Goal: Task Accomplishment & Management: Manage account settings

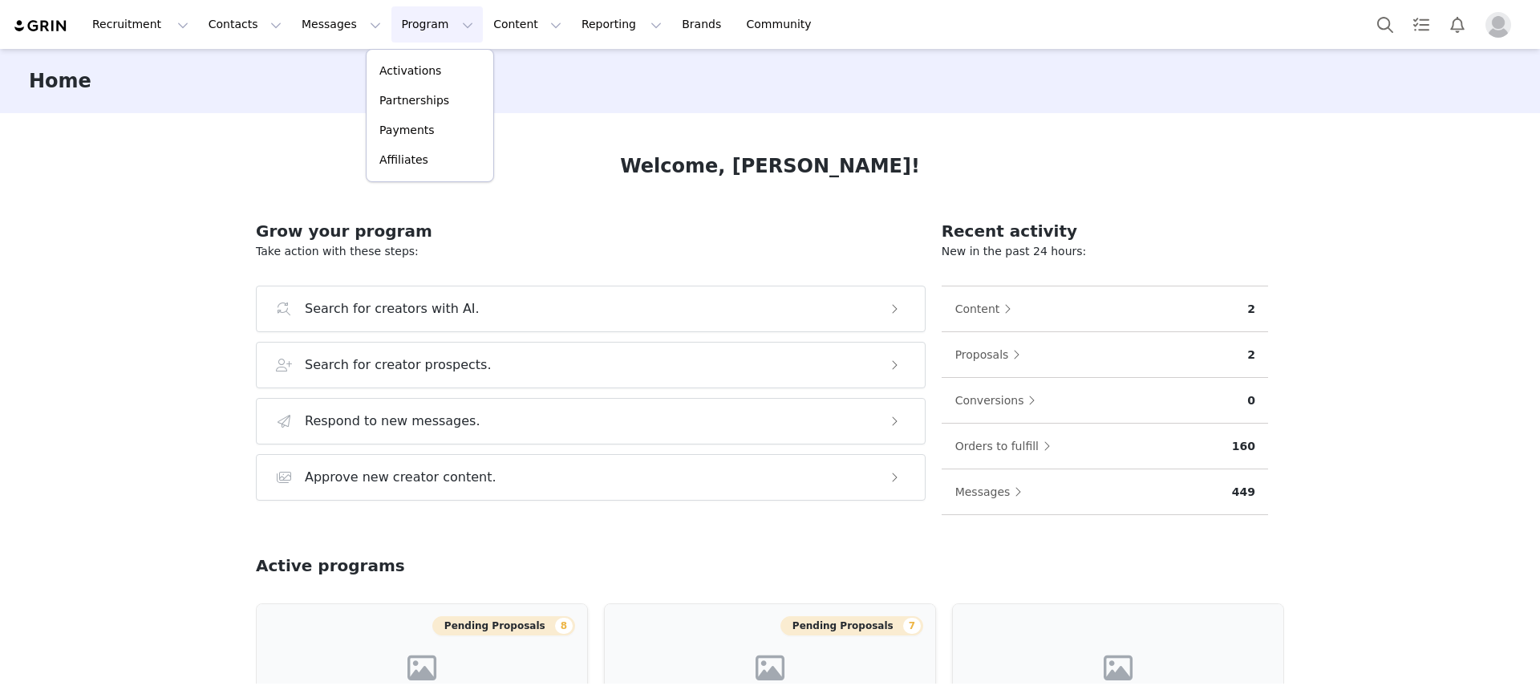
click at [403, 56] on link "Activations" at bounding box center [430, 71] width 127 height 30
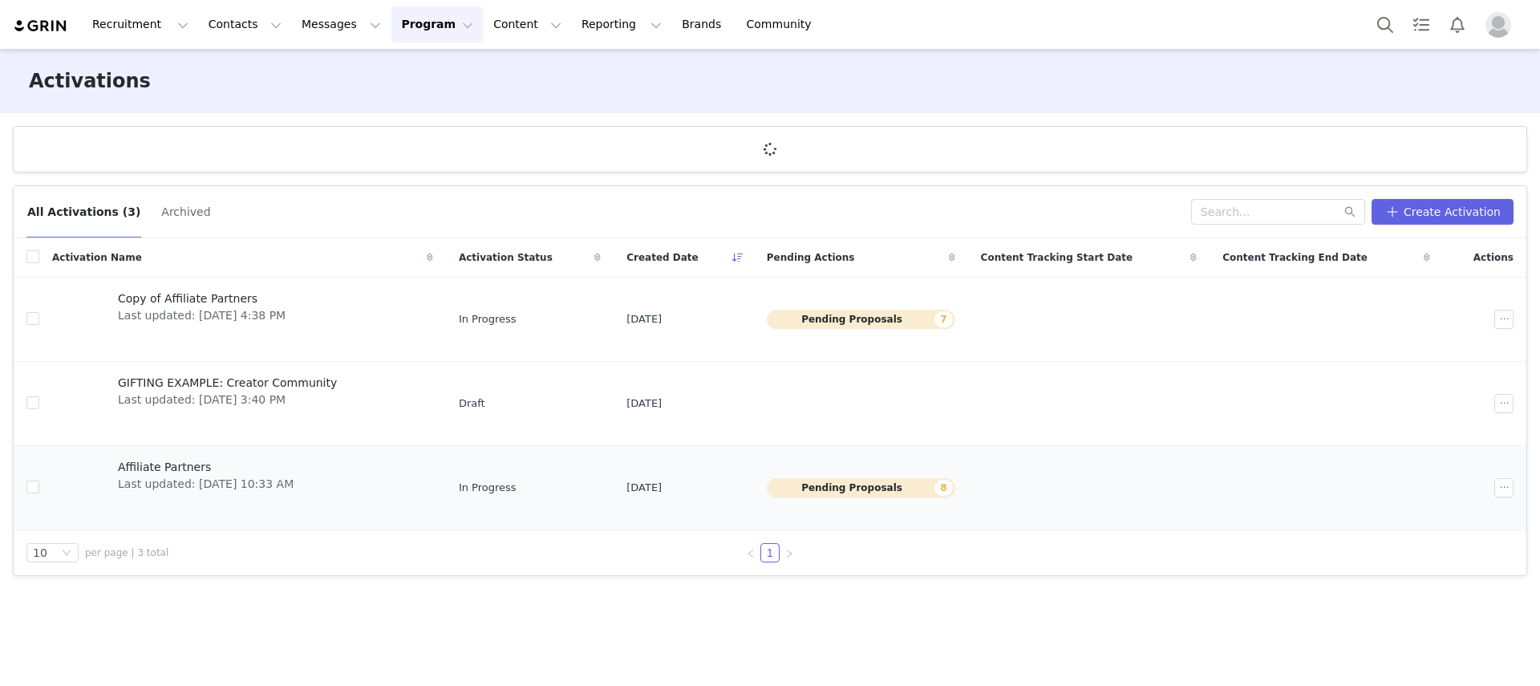
click at [219, 454] on td "Affiliate Partners Last updated: [DATE] 10:33 AM" at bounding box center [242, 488] width 407 height 84
click at [214, 472] on span "Affiliate Partners" at bounding box center [206, 467] width 176 height 17
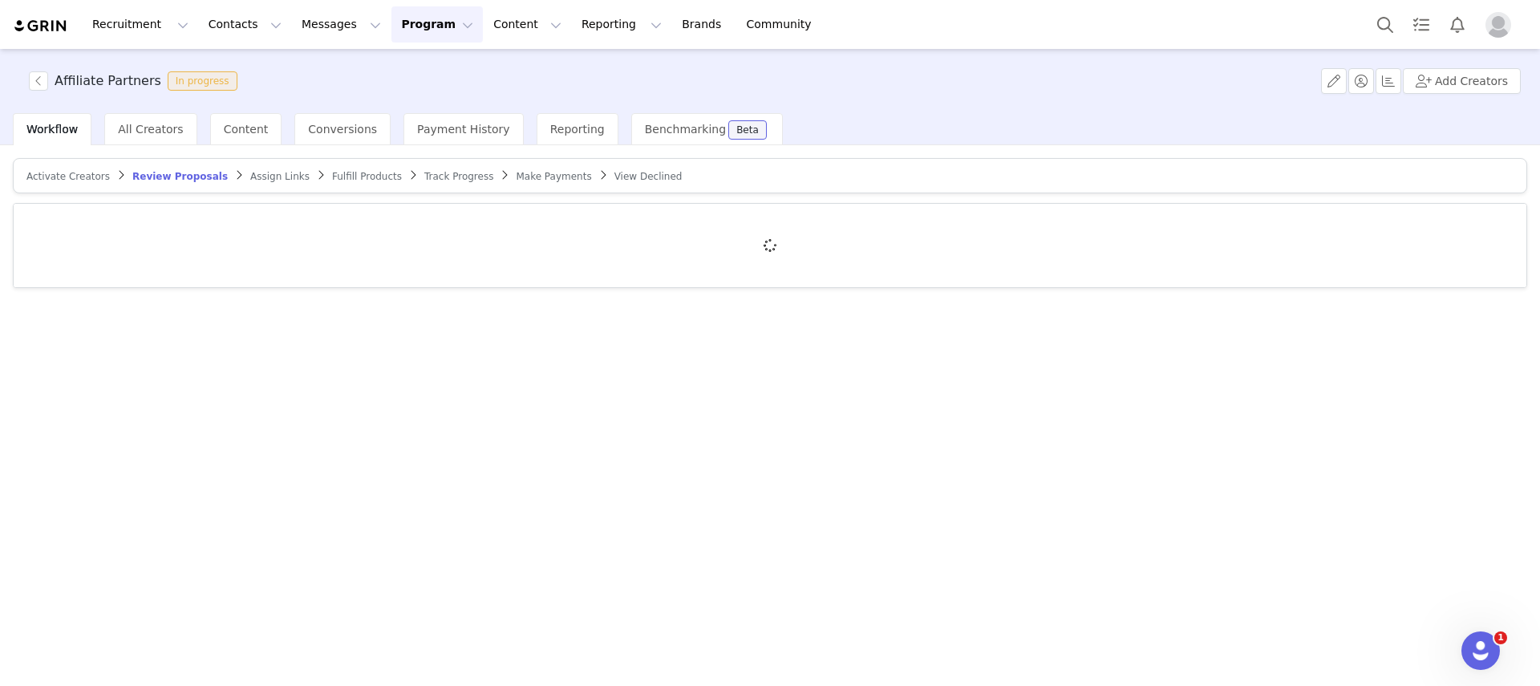
click at [175, 174] on span "Review Proposals" at bounding box center [179, 176] width 95 height 11
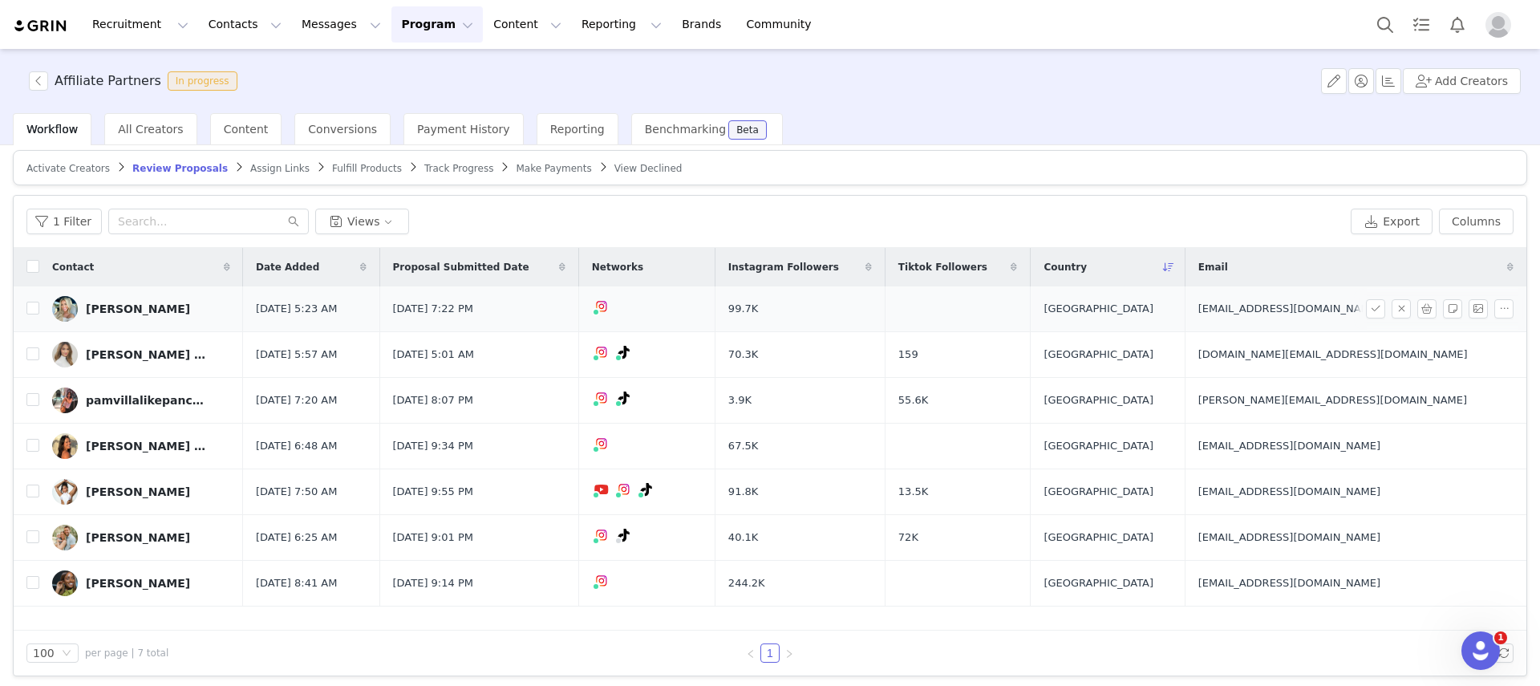
scroll to position [14, 0]
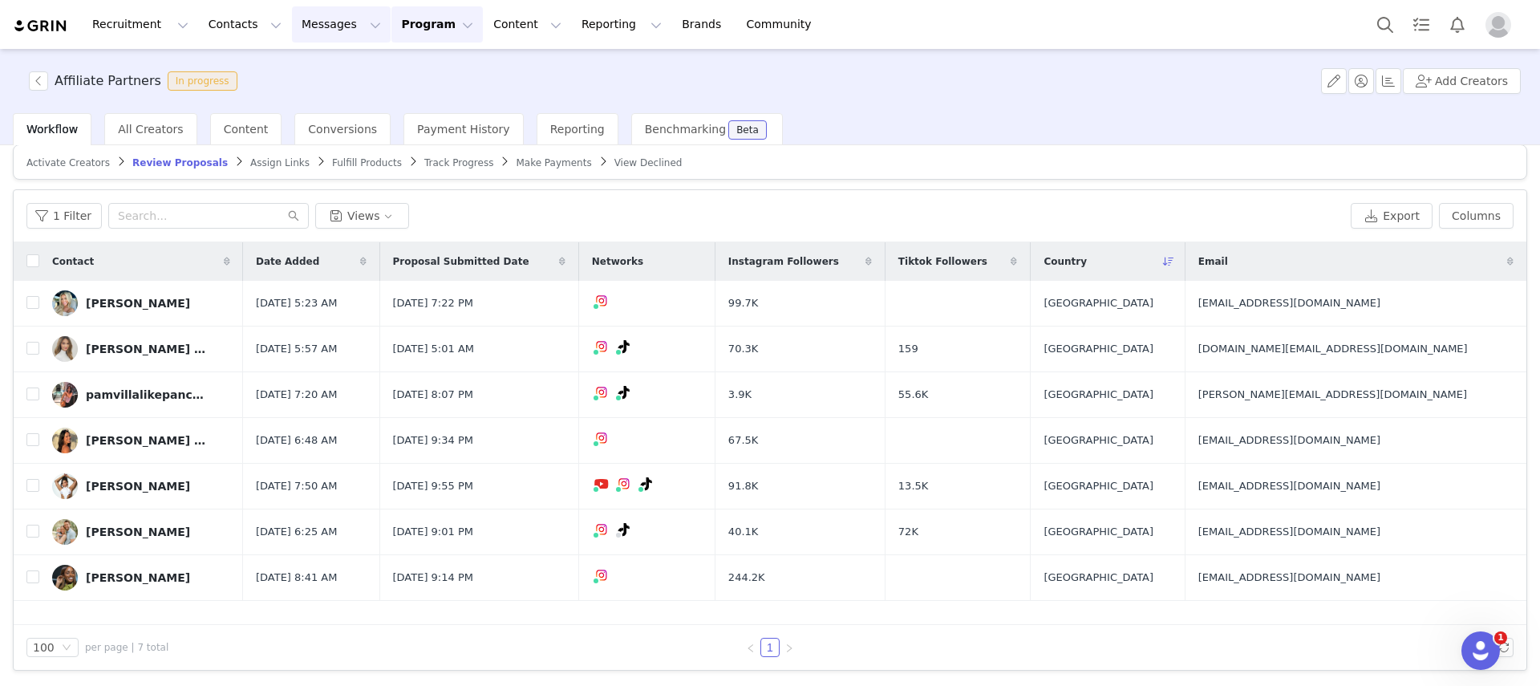
click at [322, 27] on button "Messages Messages" at bounding box center [341, 24] width 99 height 36
click at [326, 65] on p "Dashboard" at bounding box center [317, 71] width 61 height 17
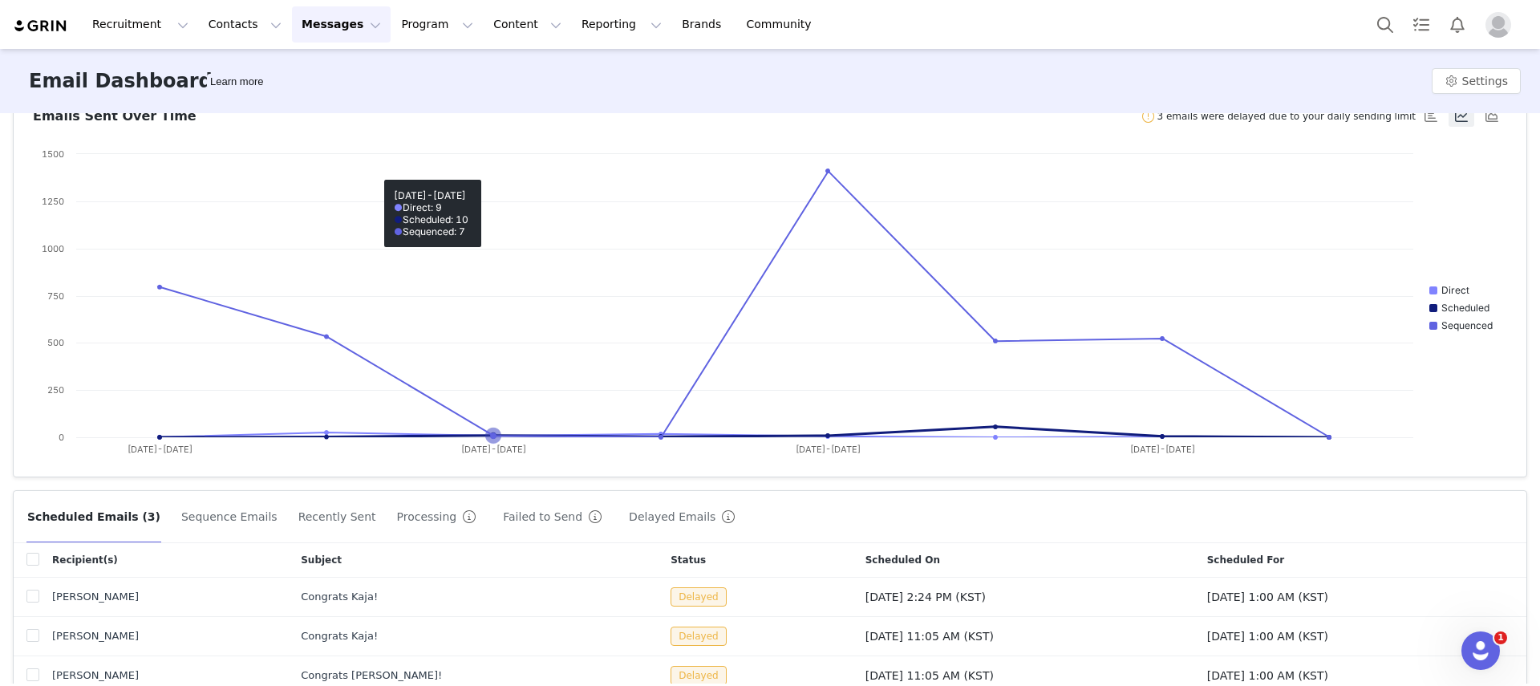
scroll to position [124, 0]
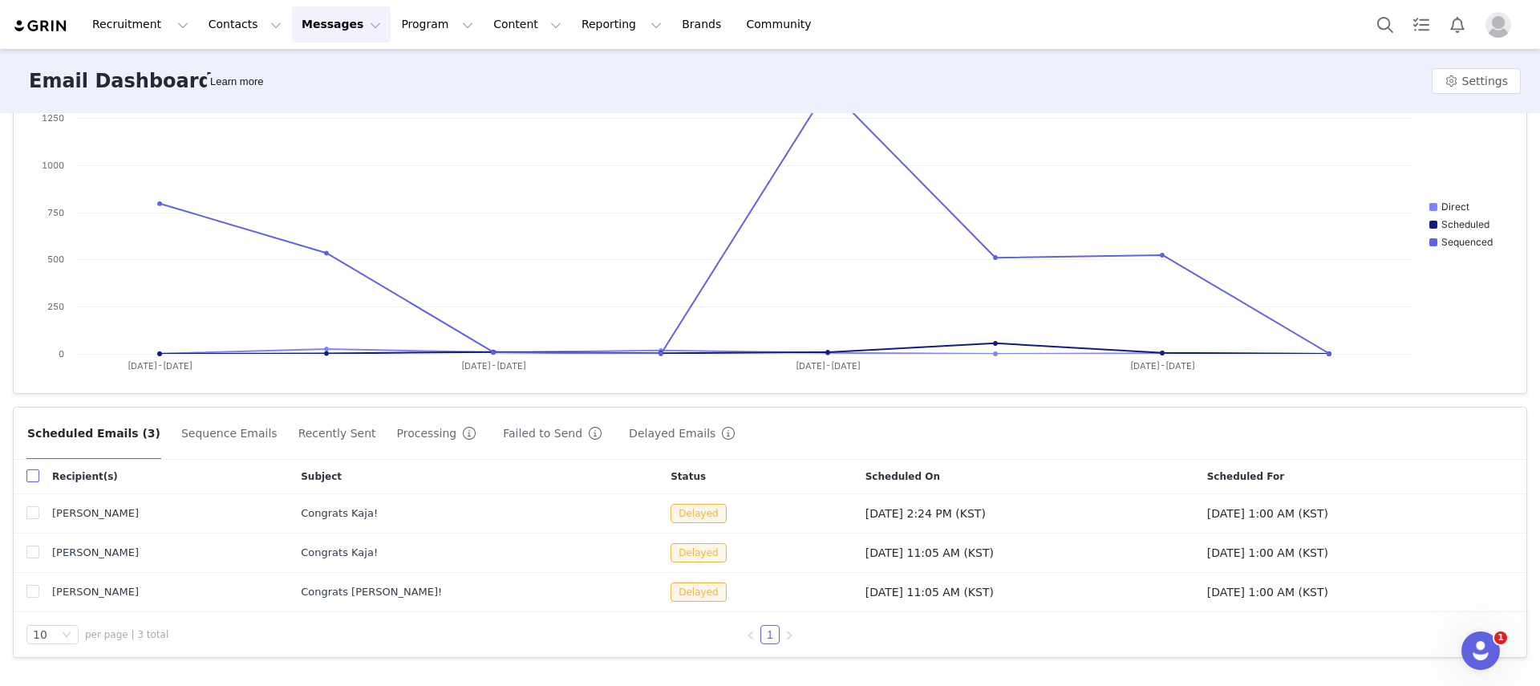
click at [29, 469] on label at bounding box center [32, 476] width 13 height 17
click at [29, 469] on input "checkbox" at bounding box center [32, 475] width 13 height 13
checkbox input "true"
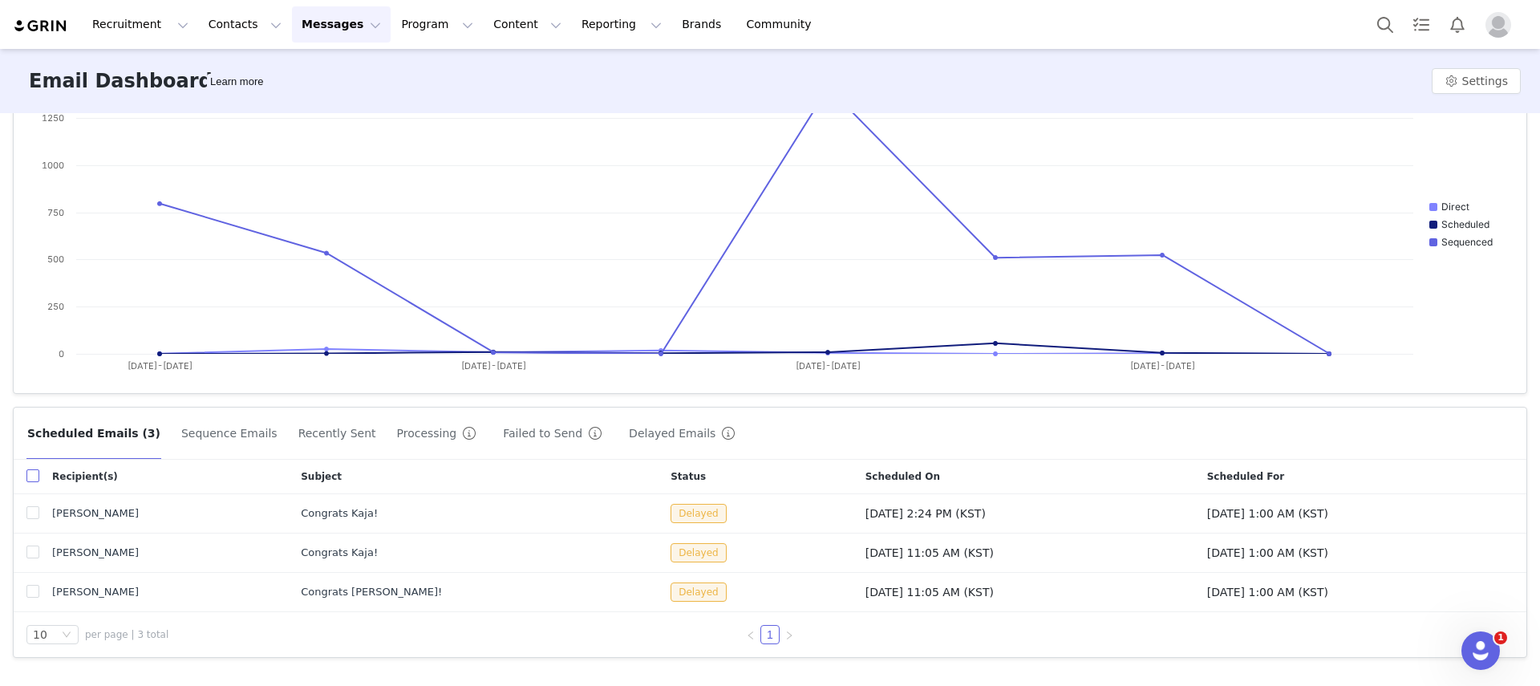
checkbox input "true"
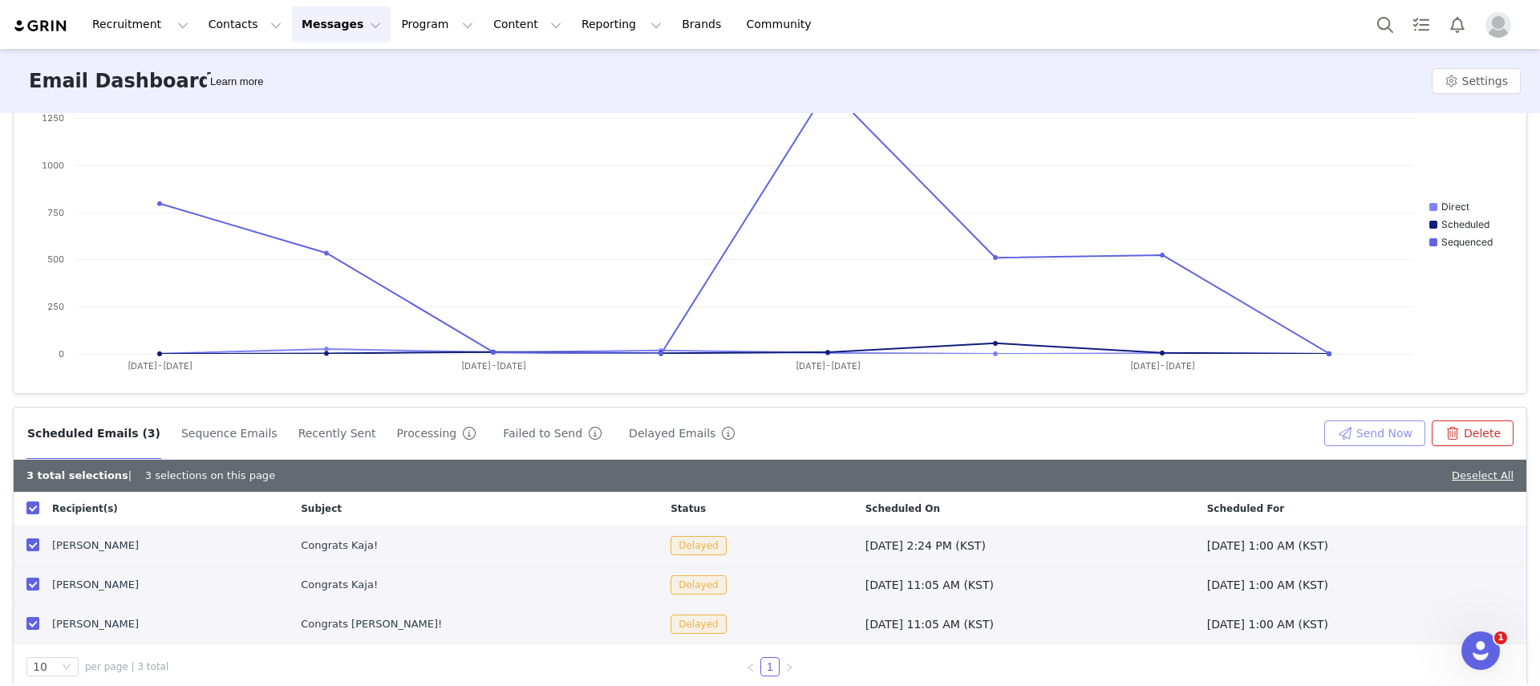
click at [1382, 432] on button "Send Now" at bounding box center [1374, 433] width 101 height 26
checkbox input "false"
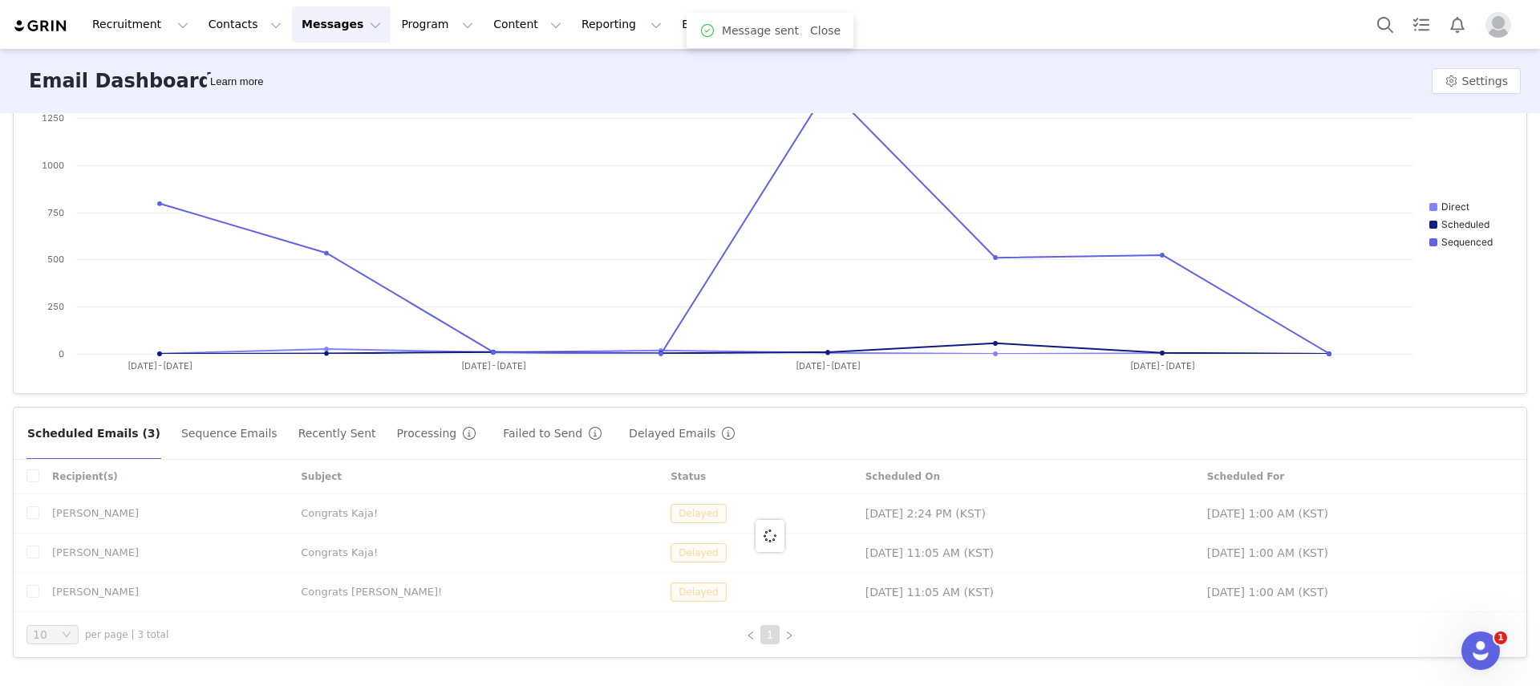
scroll to position [121, 0]
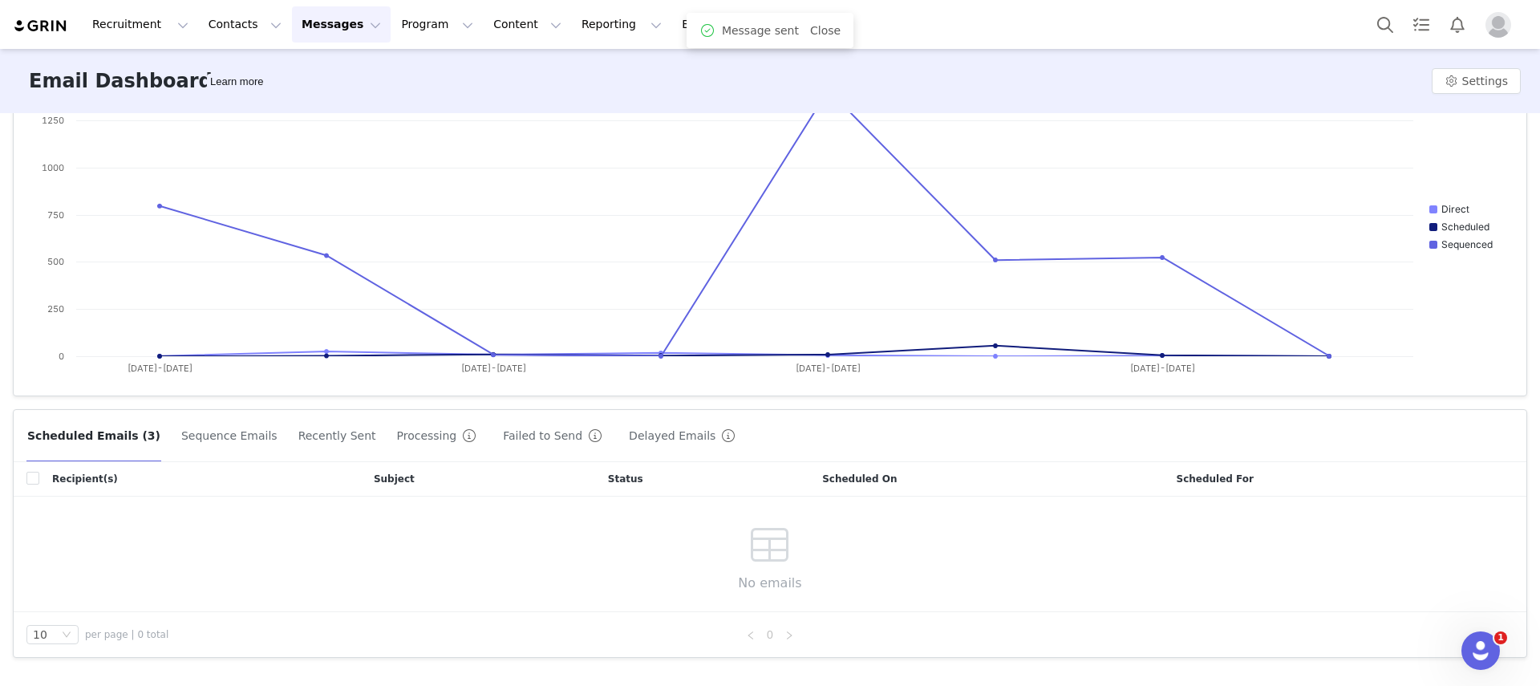
click at [222, 439] on button "Sequence Emails" at bounding box center [229, 436] width 98 height 26
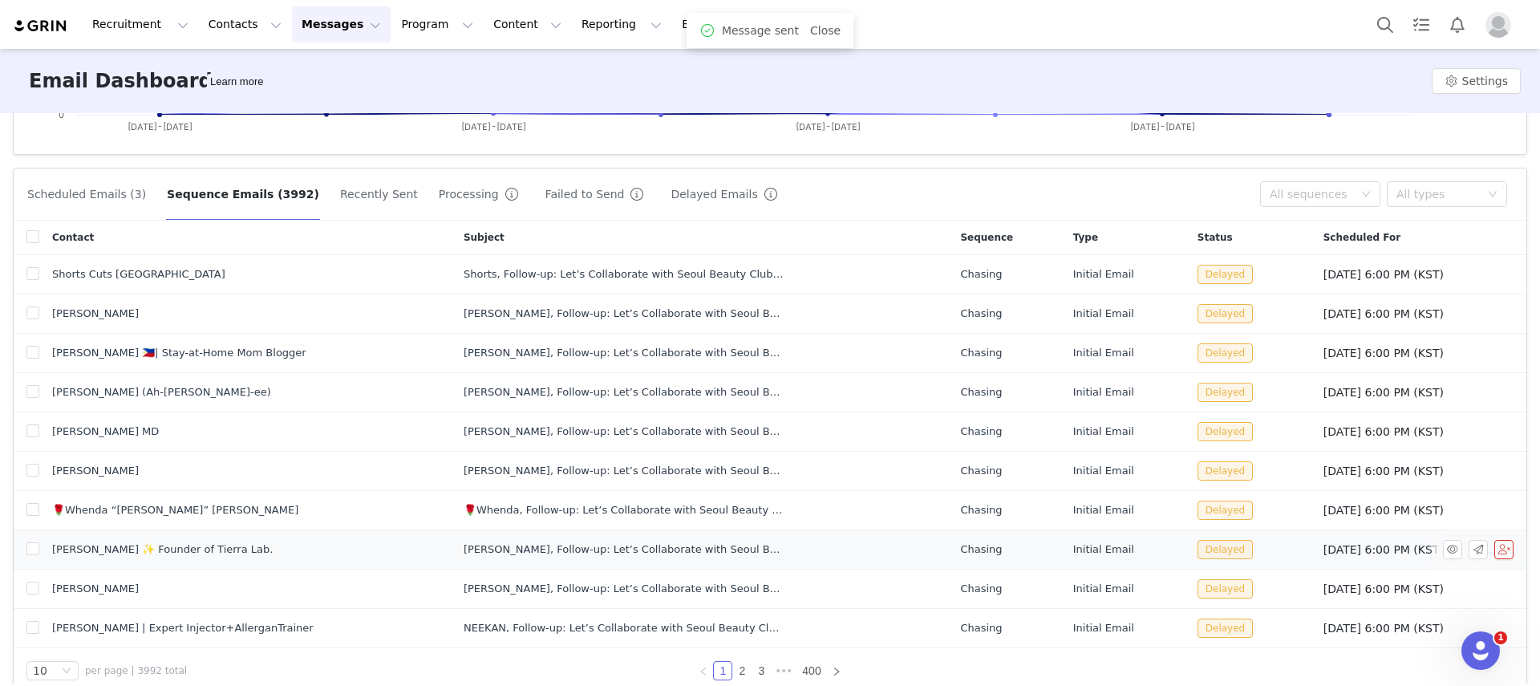
scroll to position [399, 0]
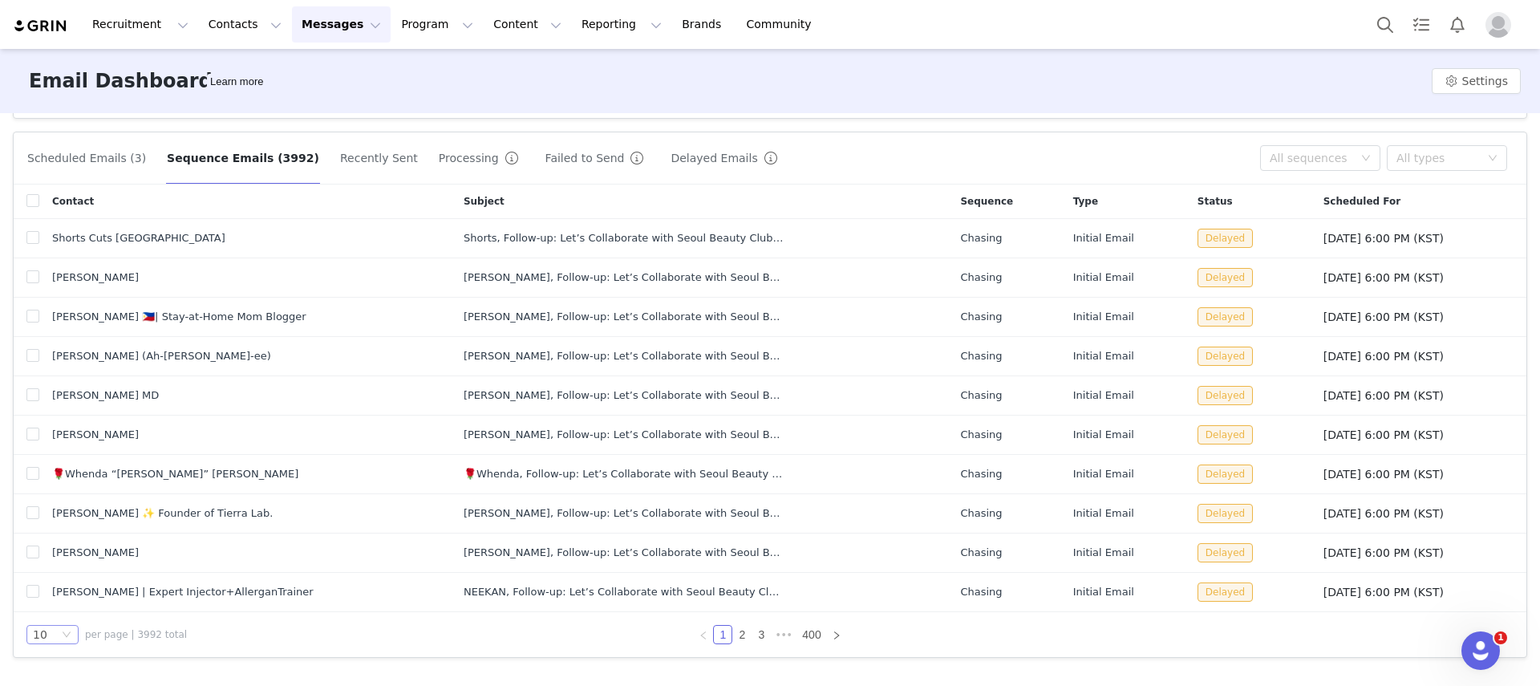
click at [42, 633] on div "10" at bounding box center [40, 635] width 14 height 18
click at [52, 617] on li "50" at bounding box center [52, 606] width 52 height 26
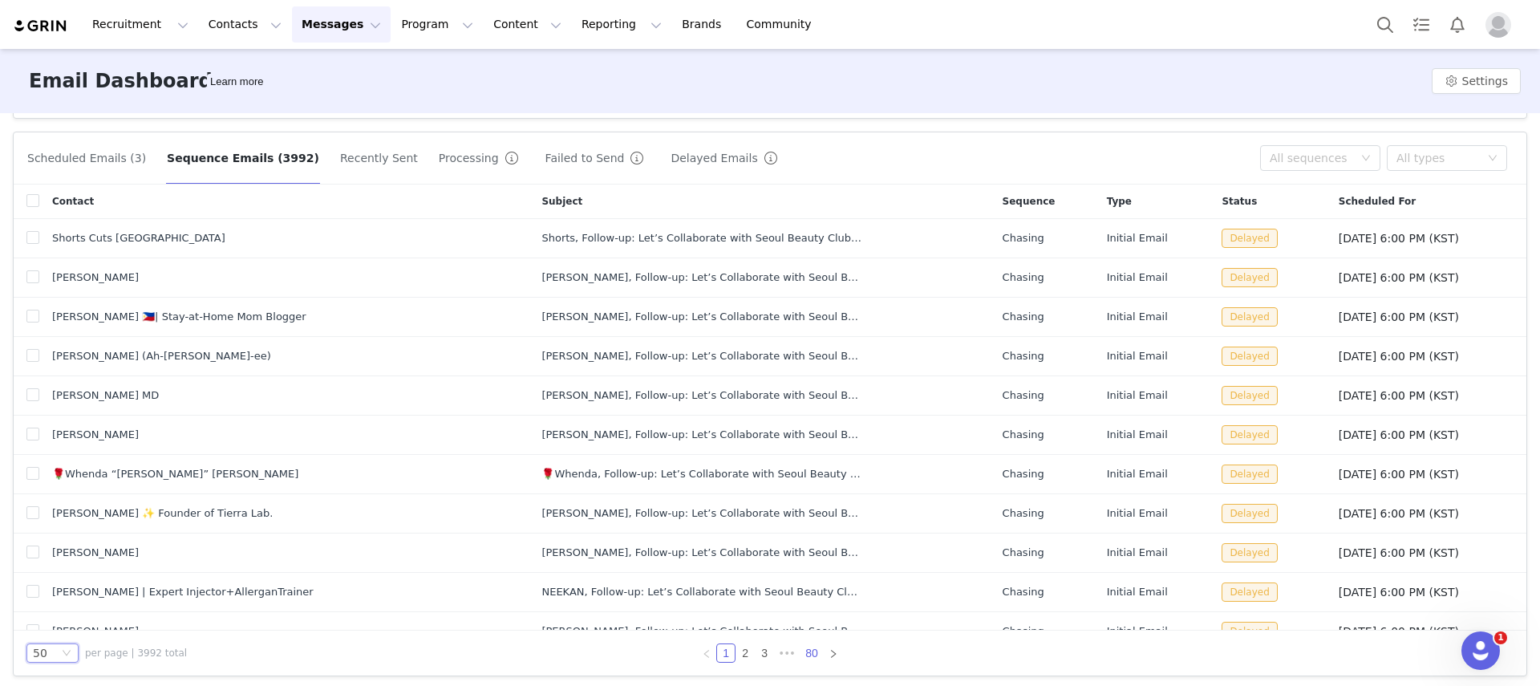
click at [807, 648] on link "80" at bounding box center [812, 653] width 22 height 18
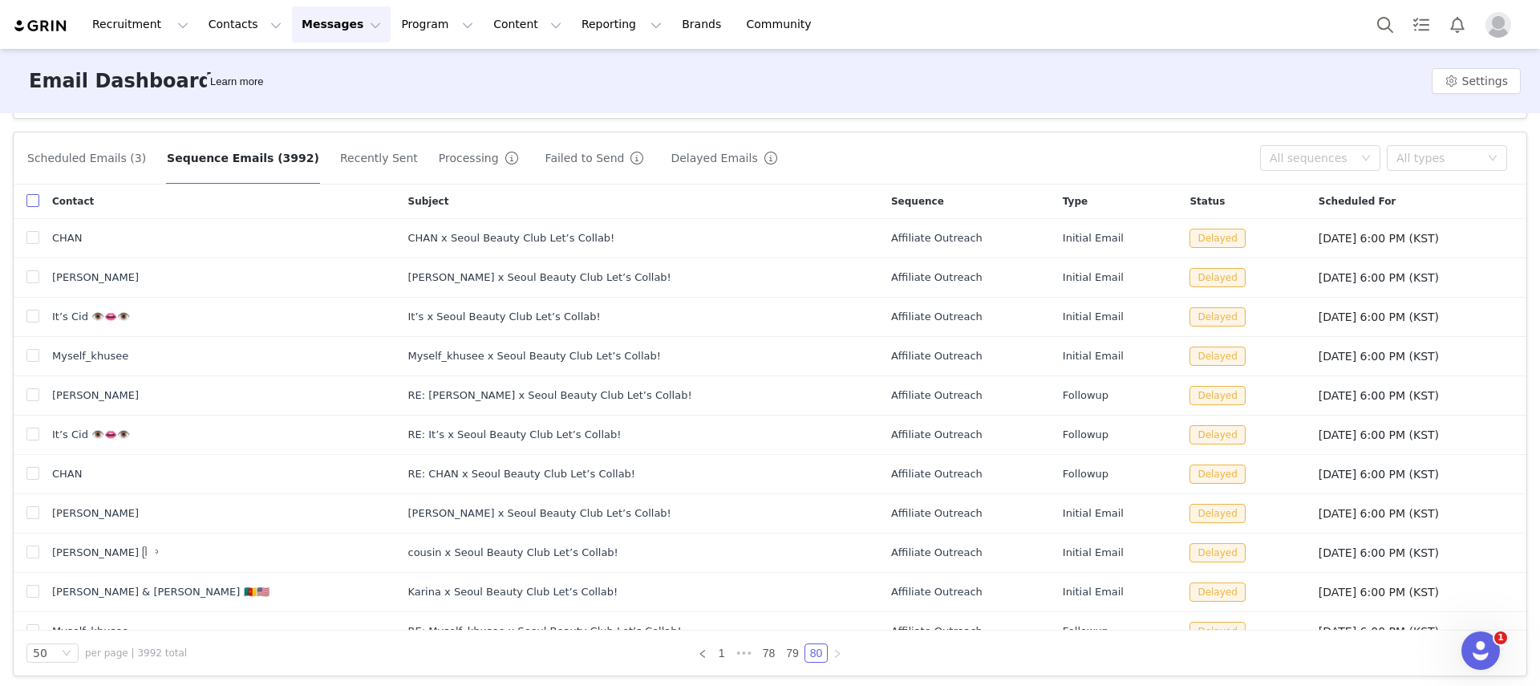
click at [32, 201] on input "checkbox" at bounding box center [32, 200] width 13 height 13
checkbox input "true"
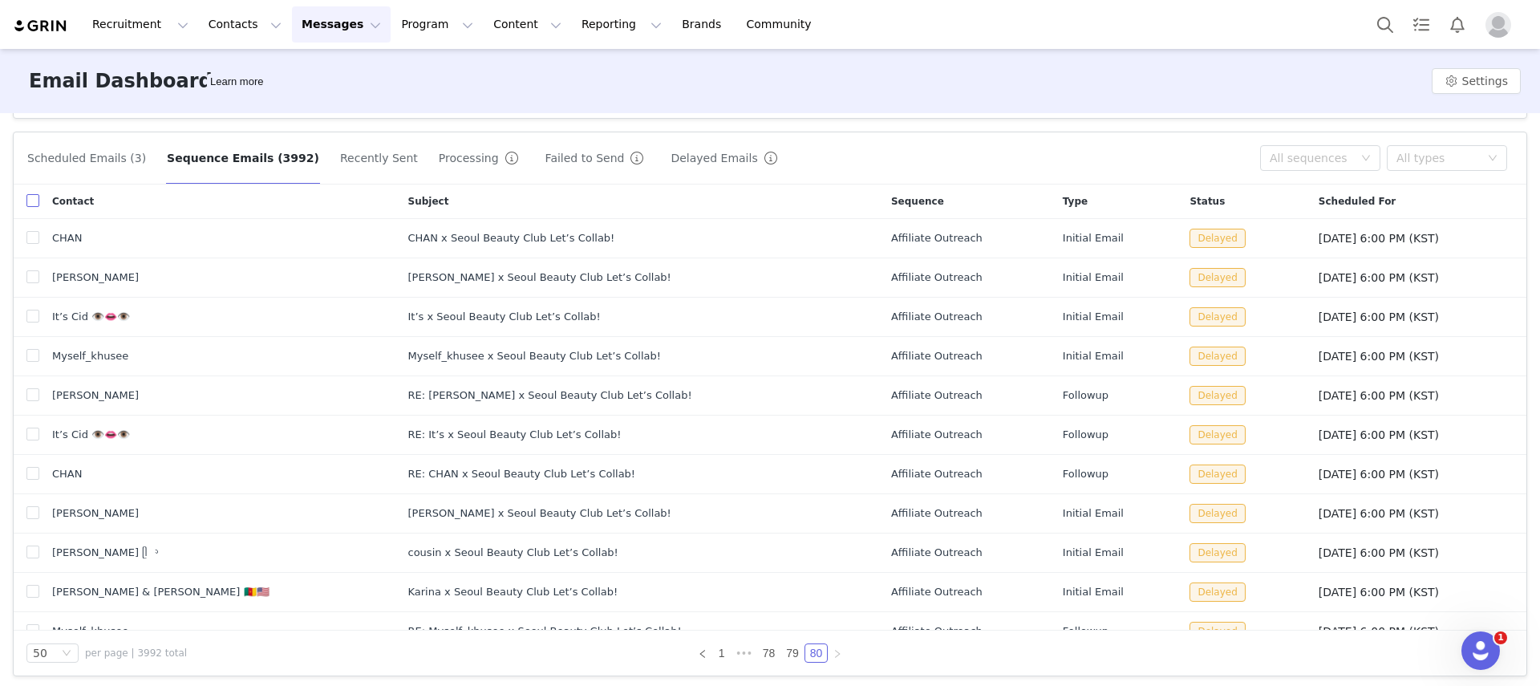
checkbox input "true"
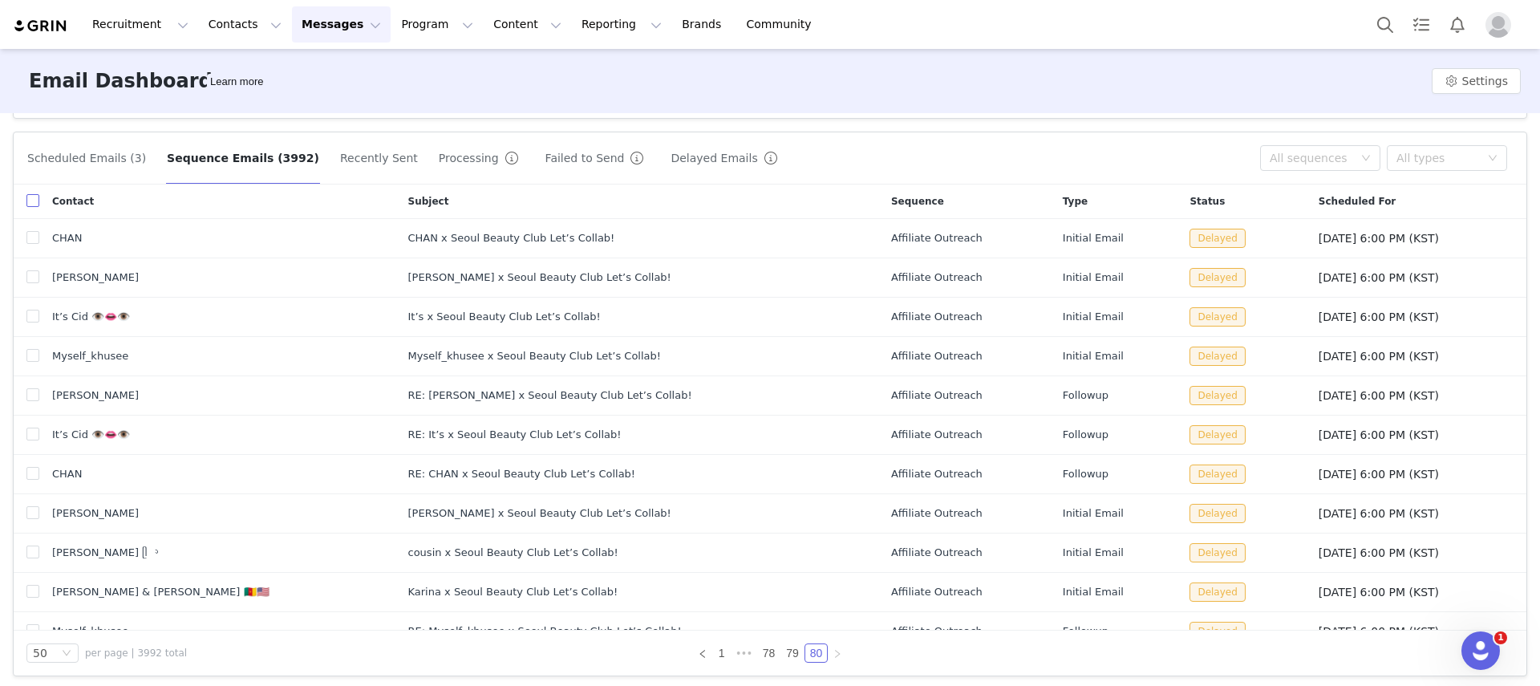
checkbox input "true"
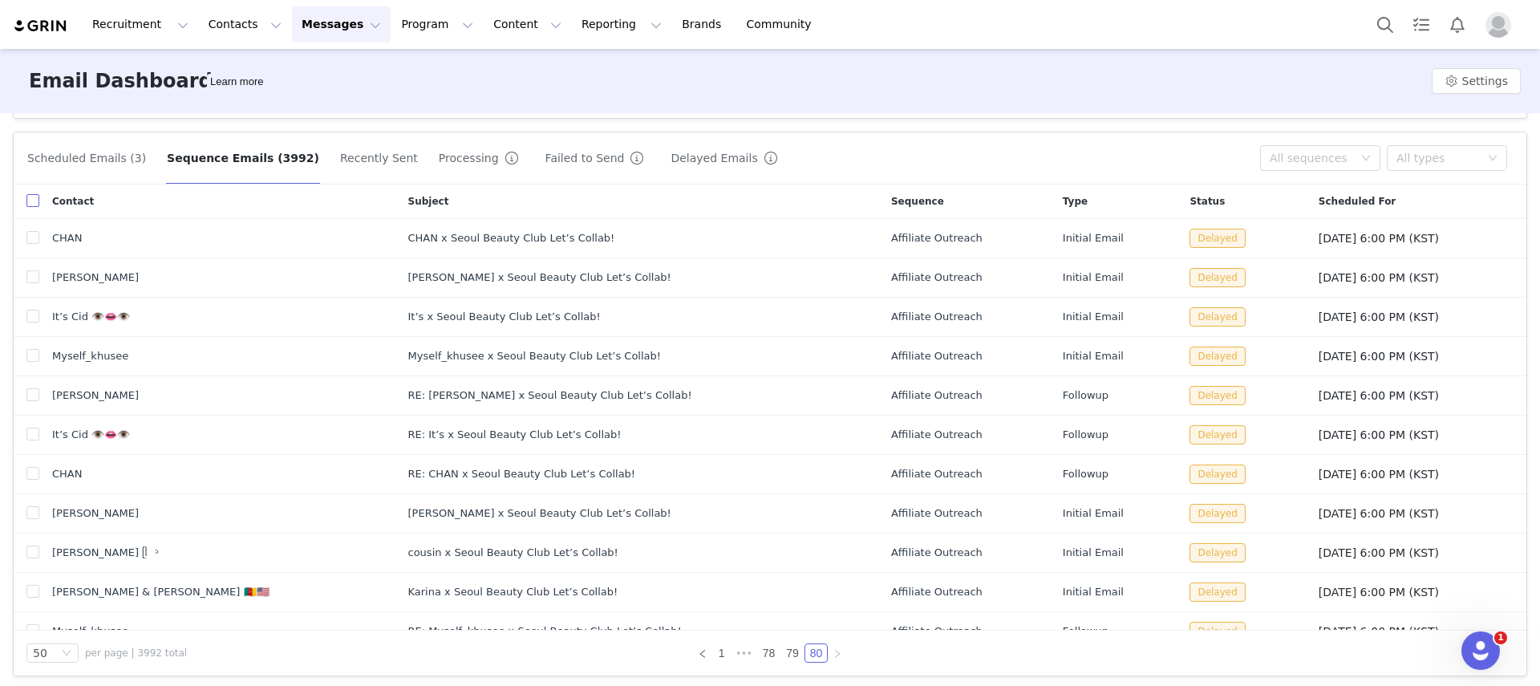
checkbox input "true"
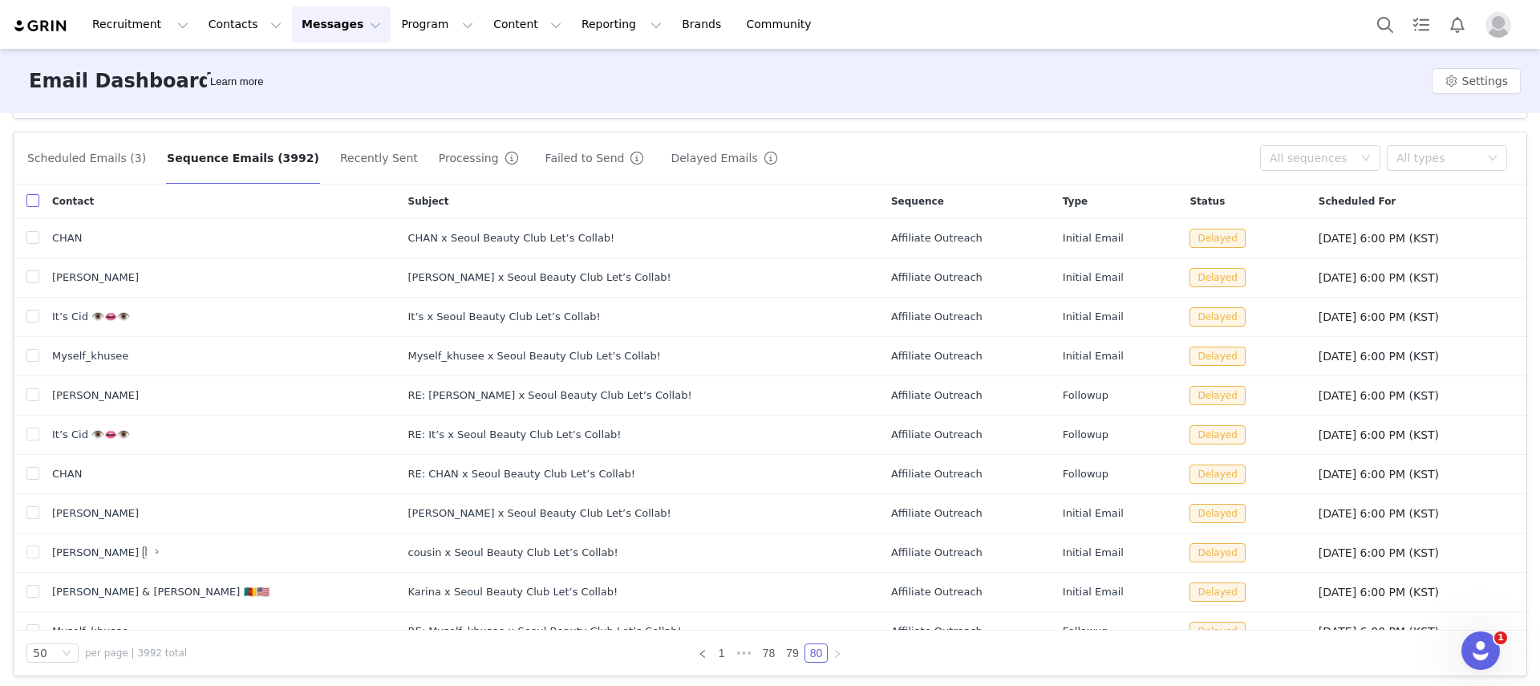
checkbox input "true"
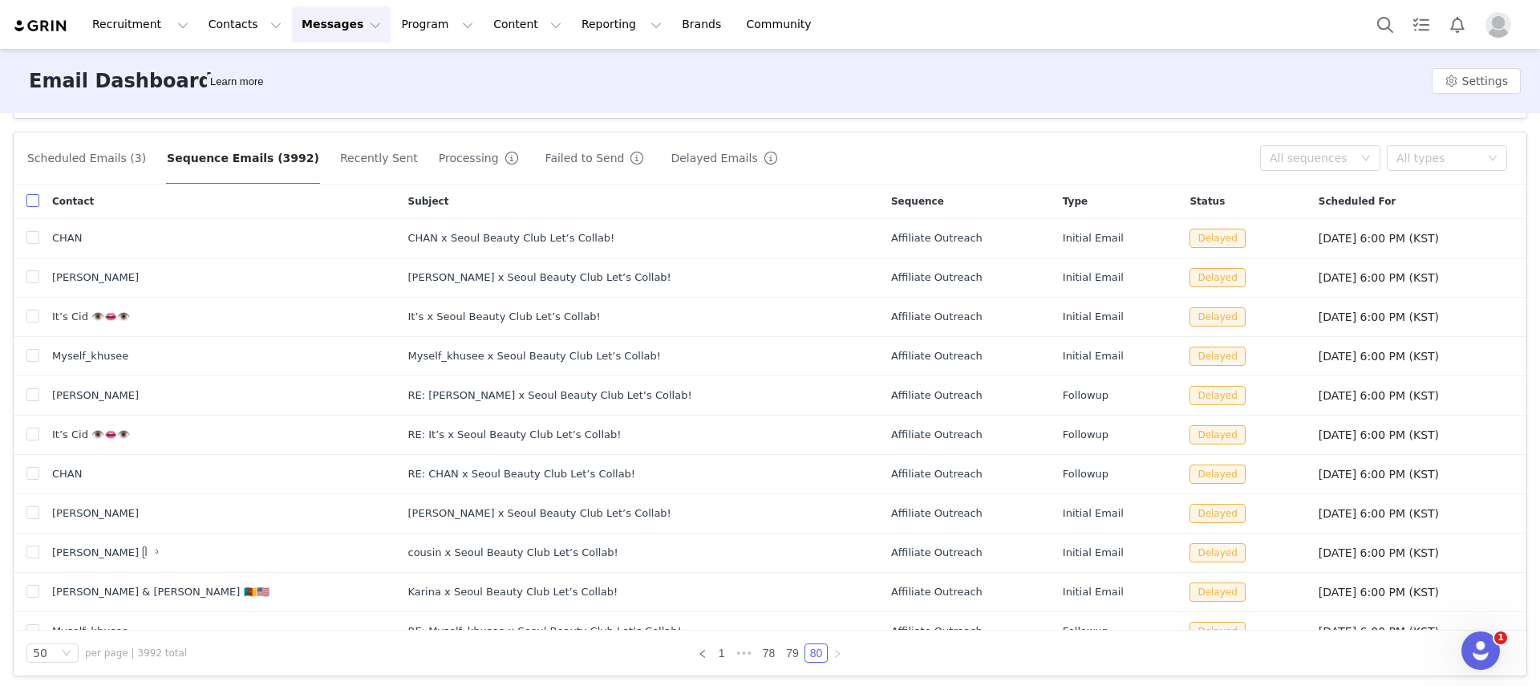
checkbox input "true"
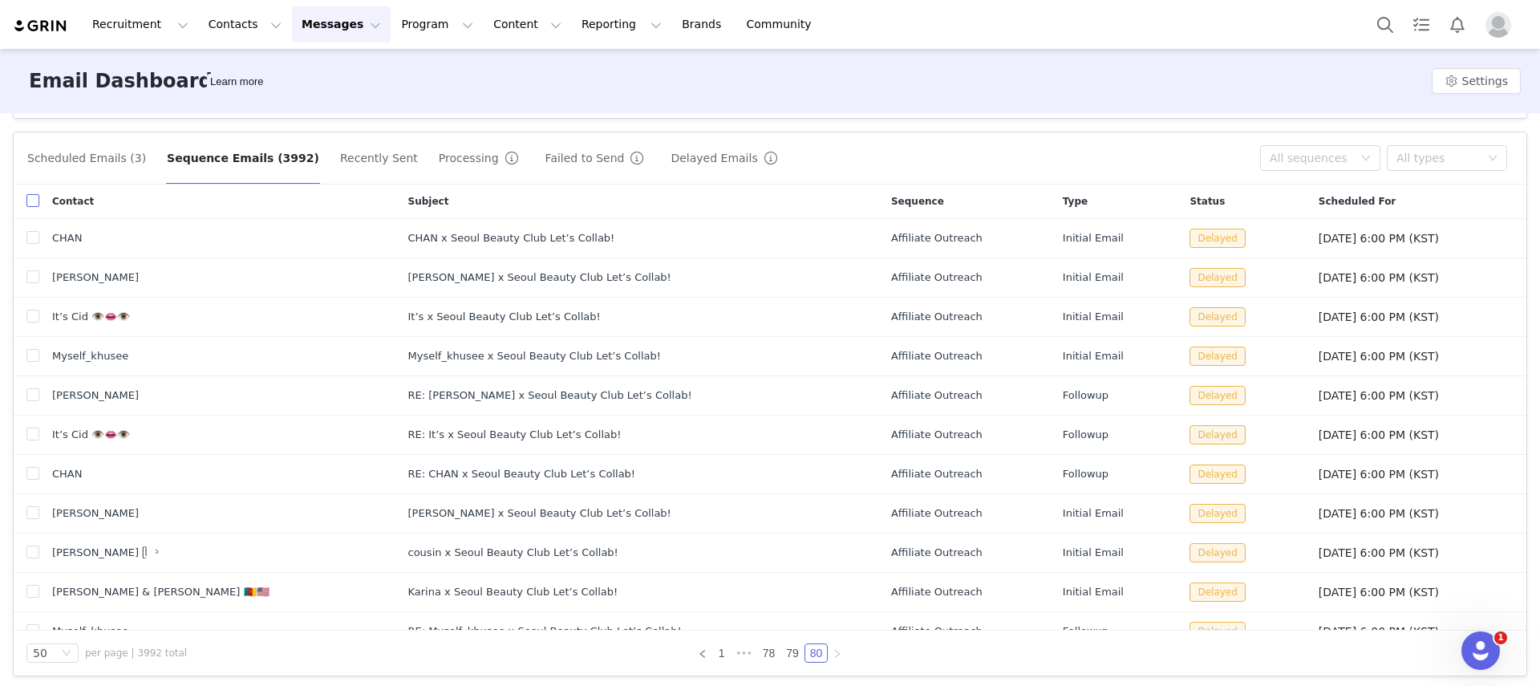
checkbox input "true"
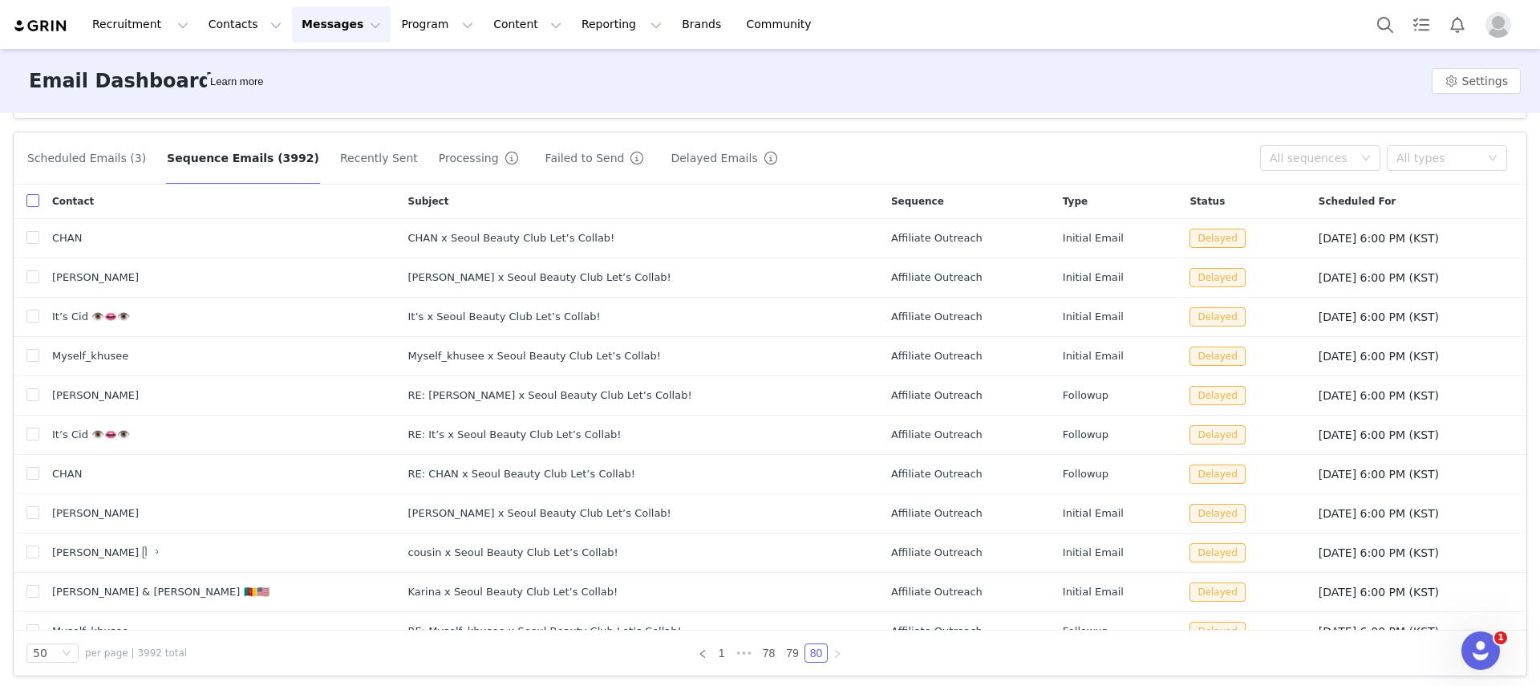
checkbox input "true"
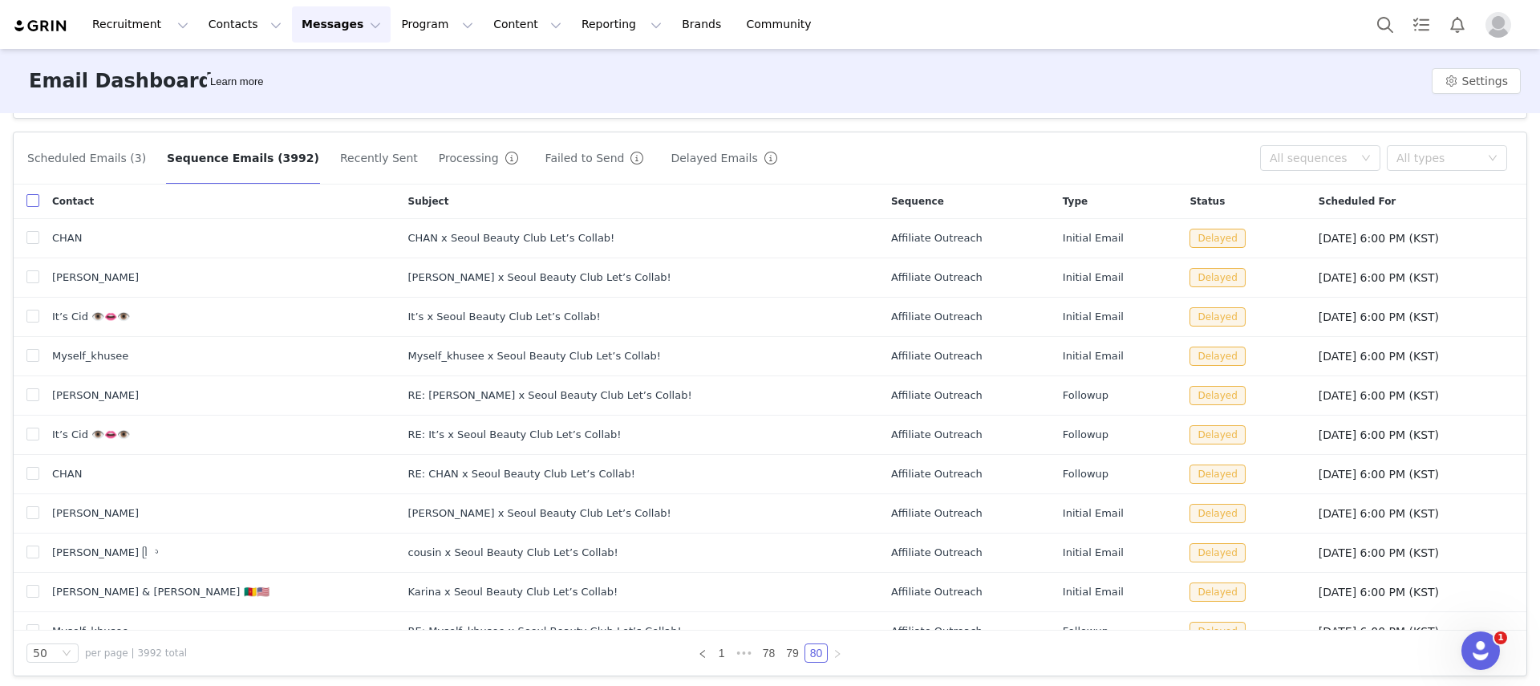
checkbox input "true"
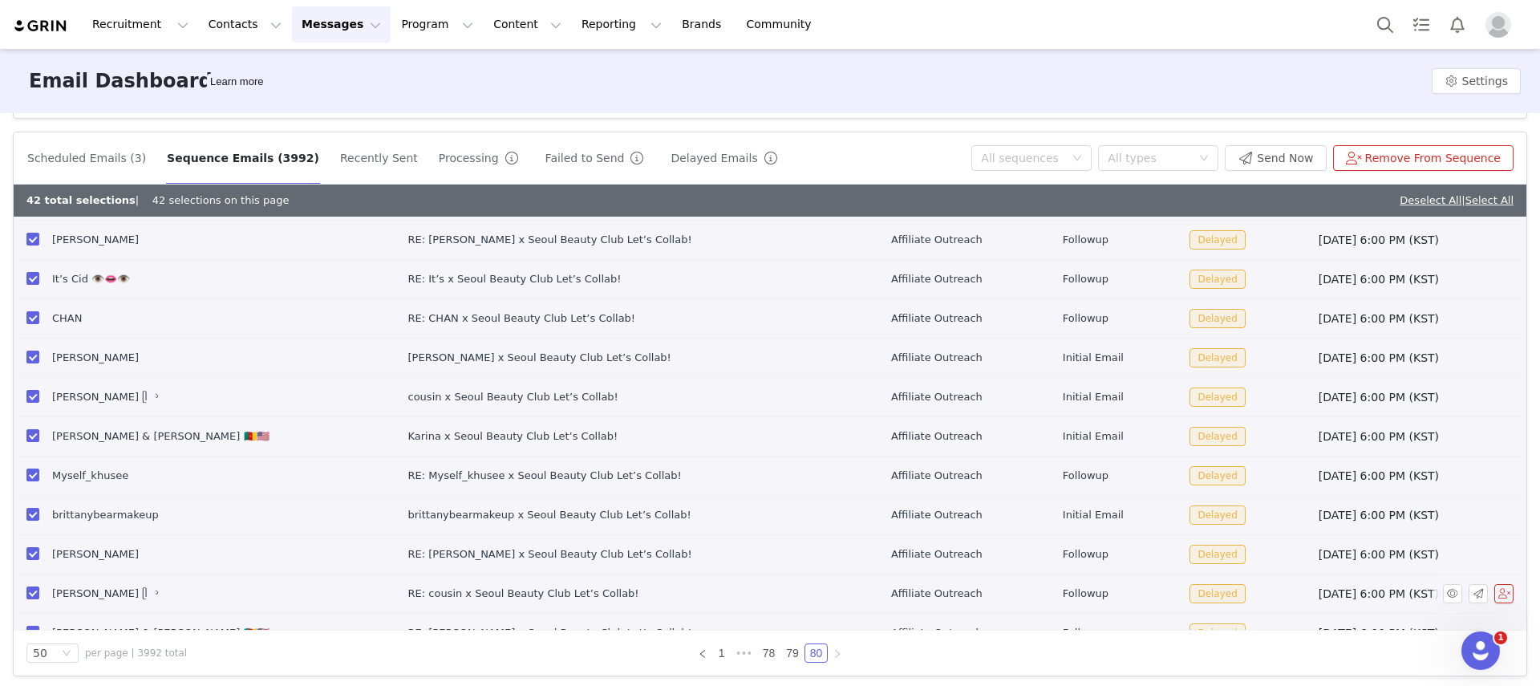
scroll to position [193, 0]
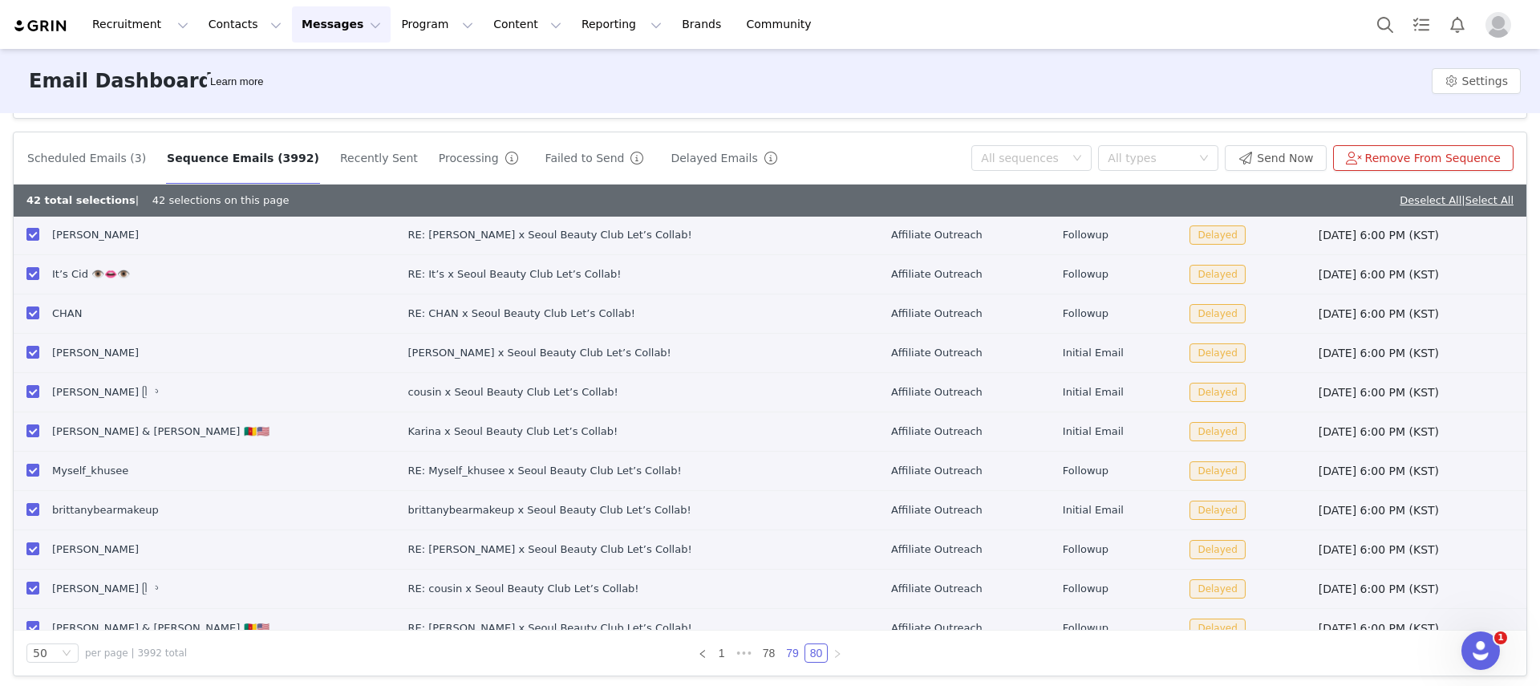
click at [781, 653] on link "79" at bounding box center [792, 653] width 22 height 18
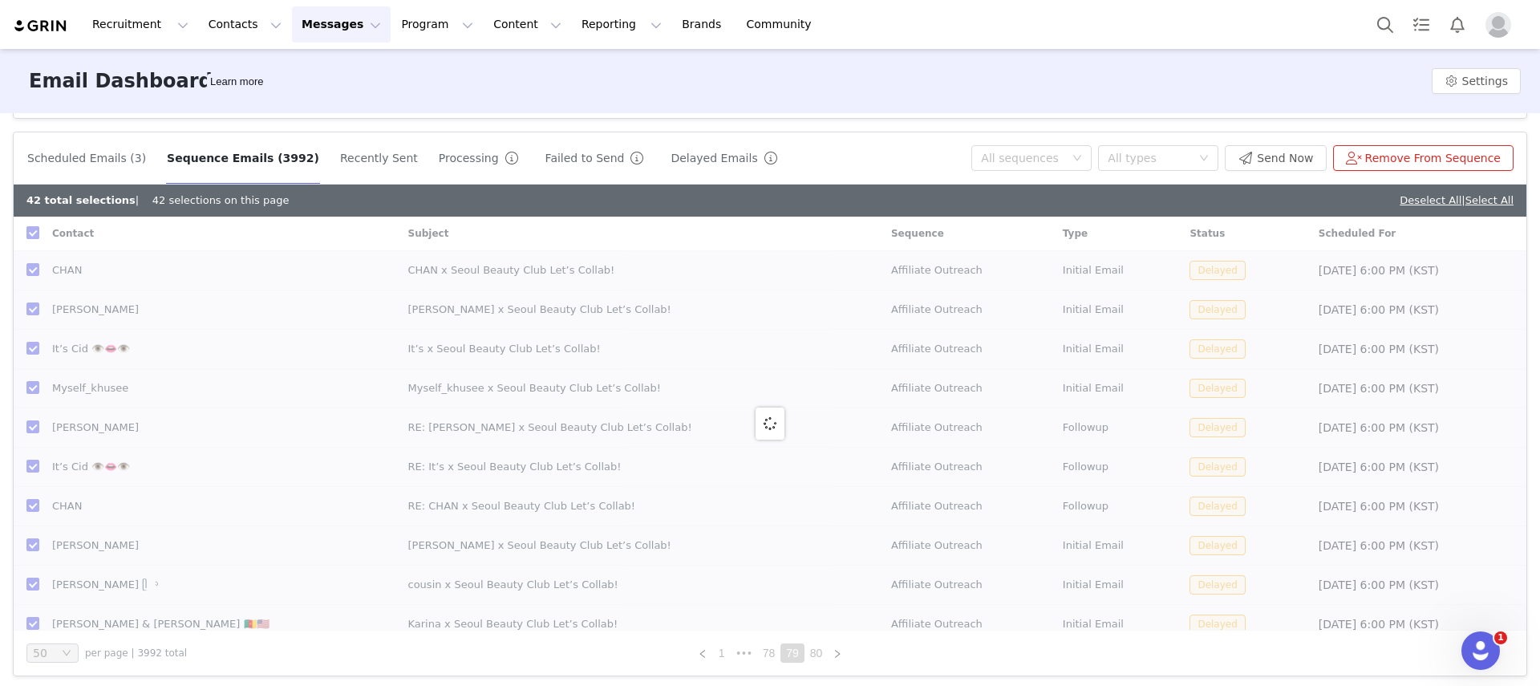
checkbox input "false"
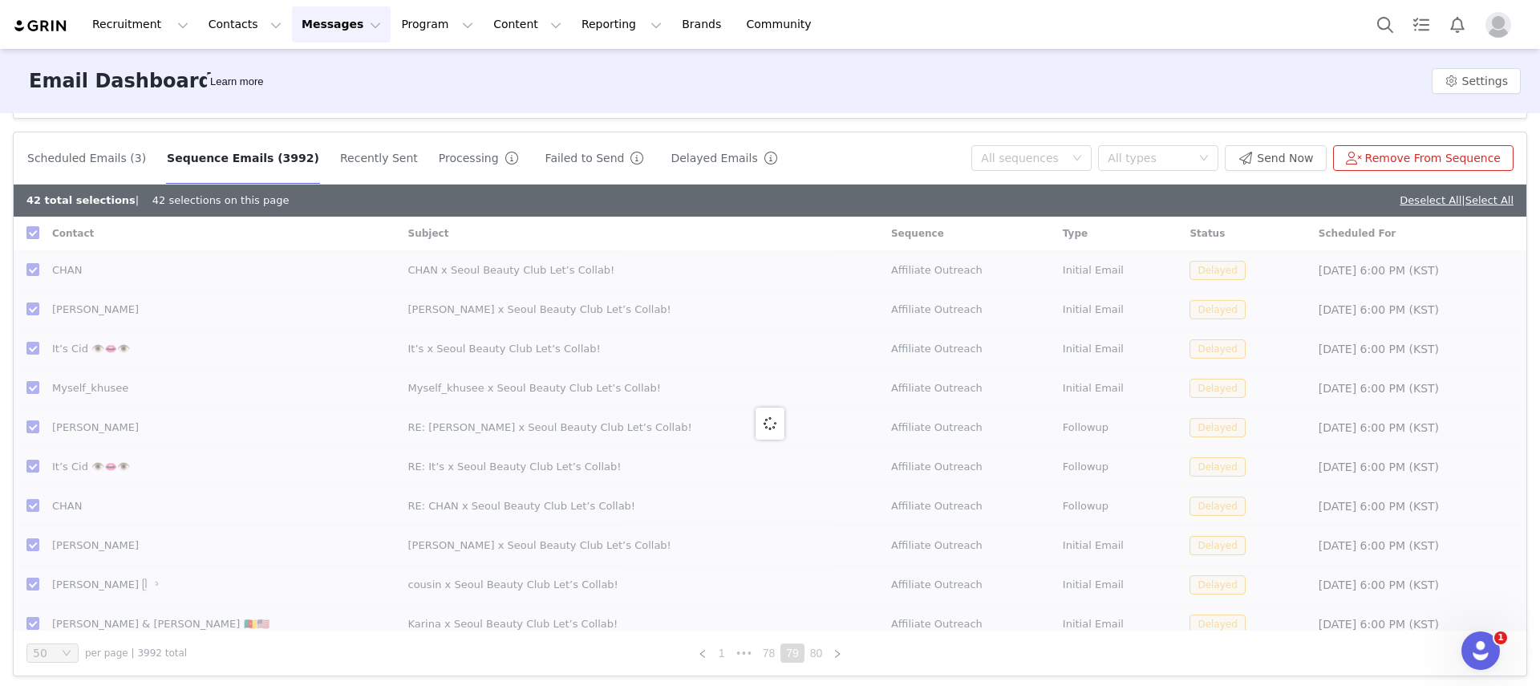
checkbox input "false"
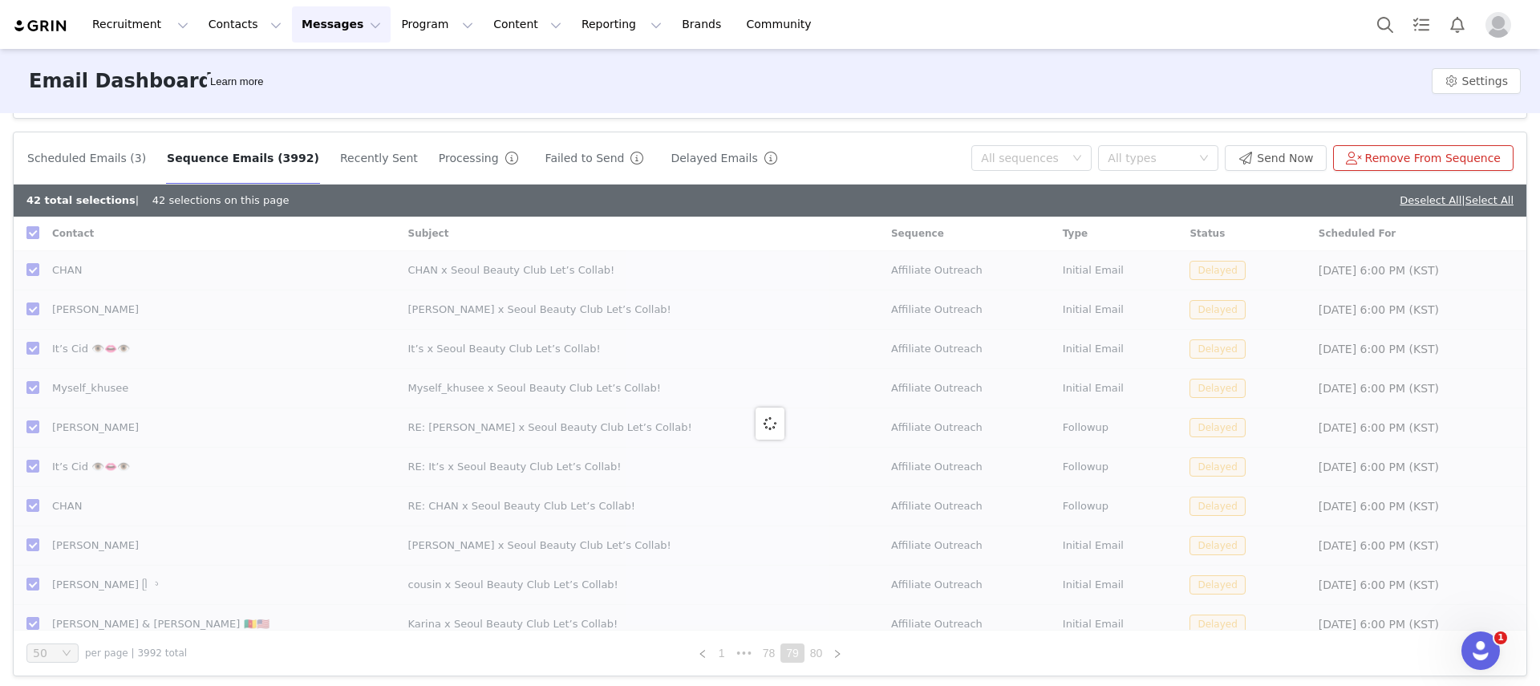
checkbox input "false"
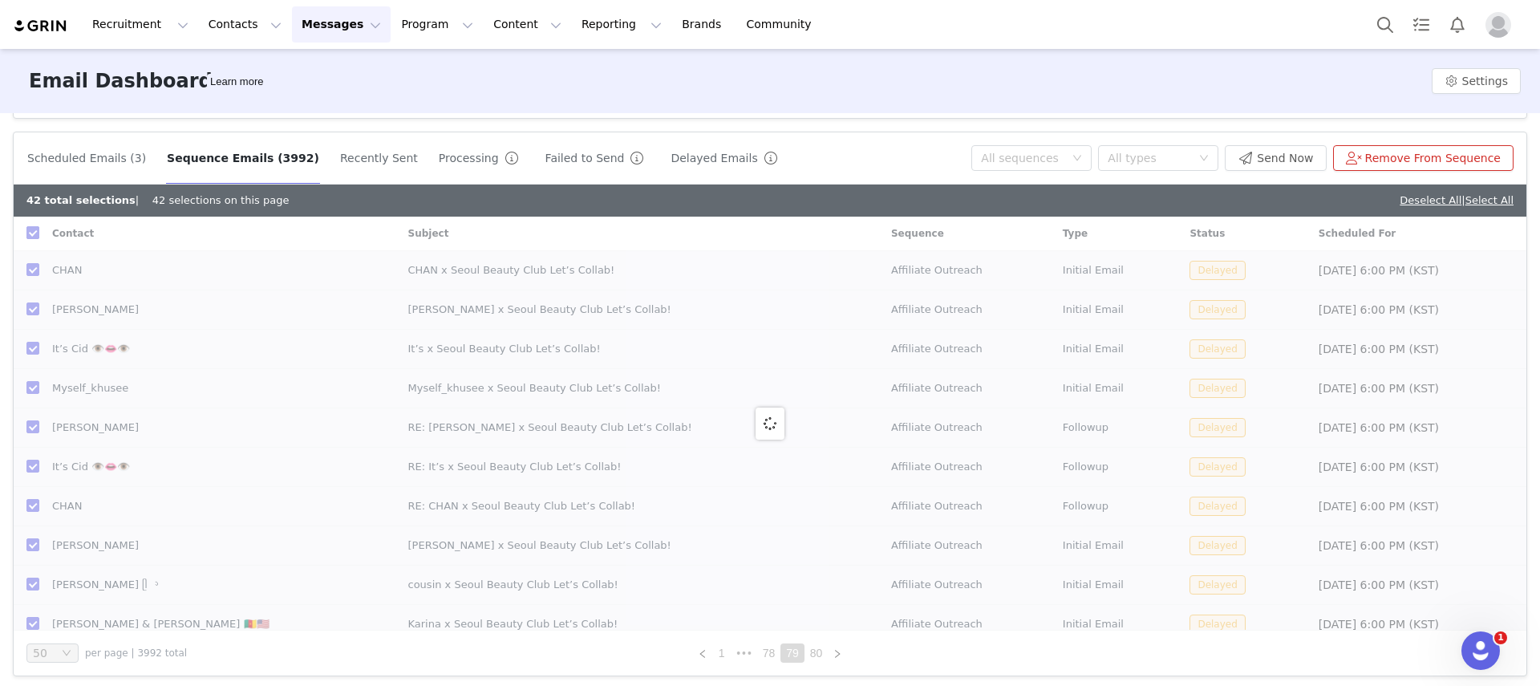
checkbox input "false"
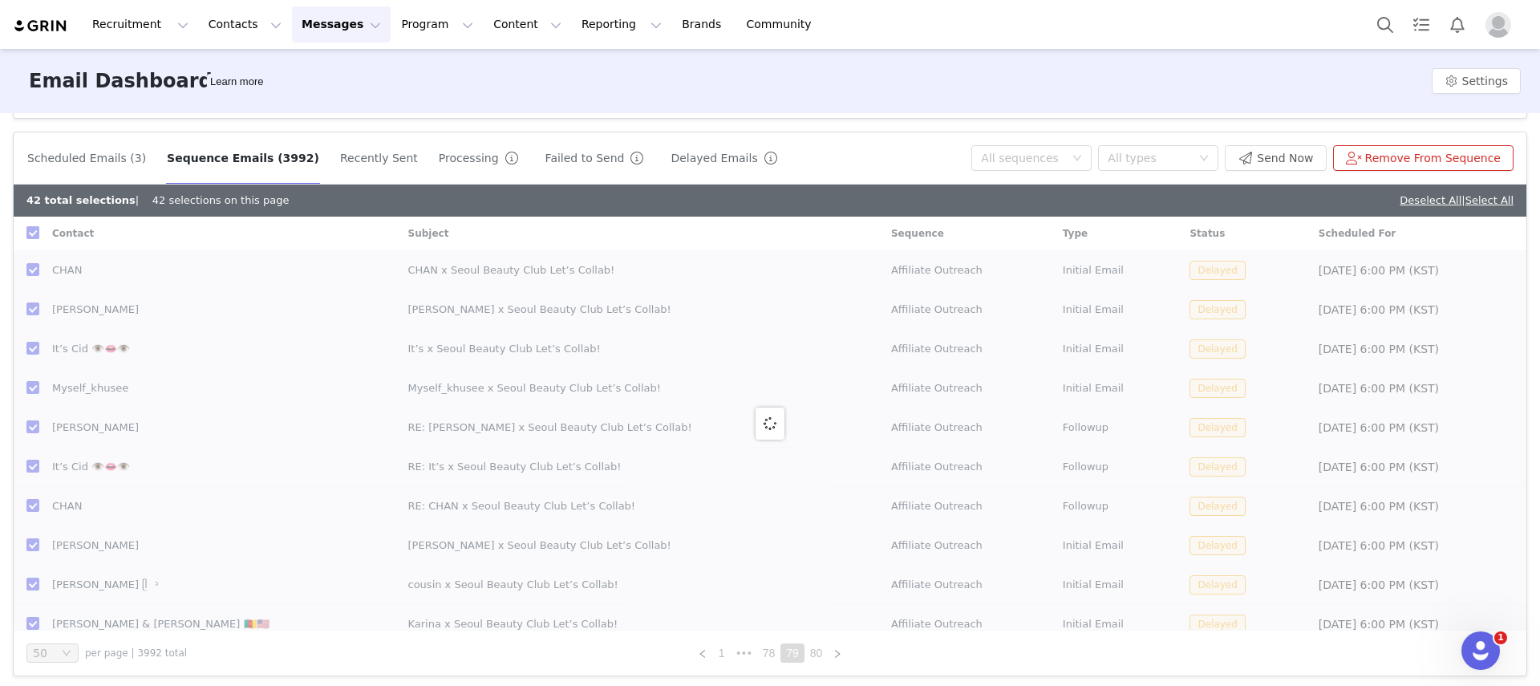
checkbox input "false"
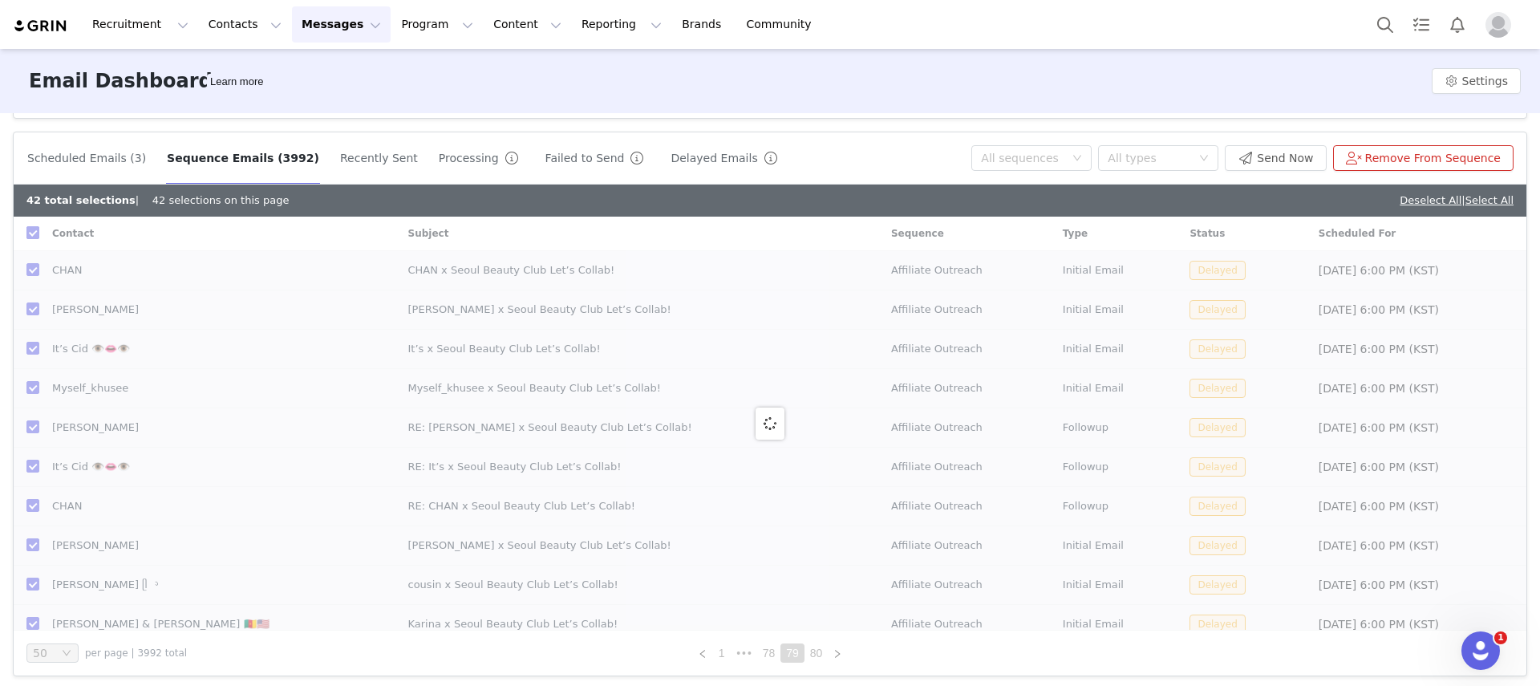
checkbox input "false"
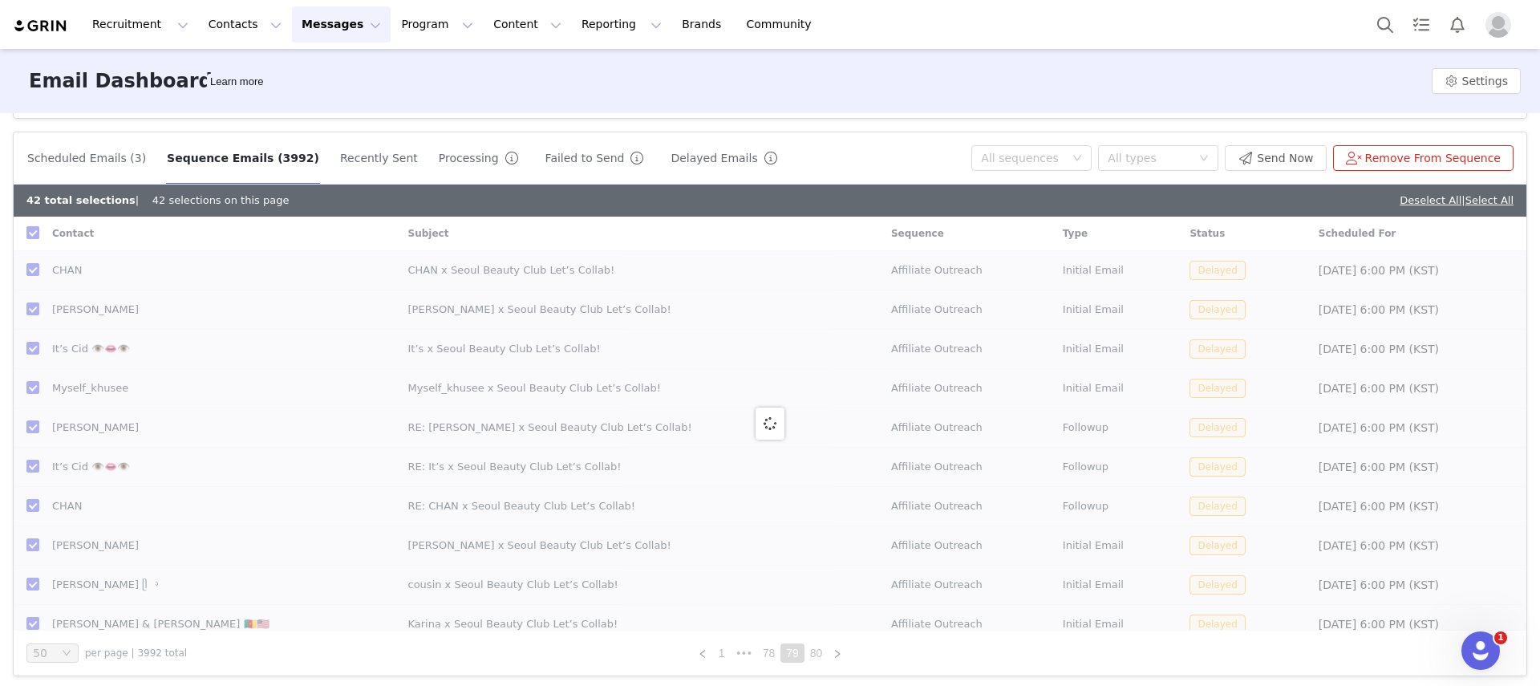
checkbox input "false"
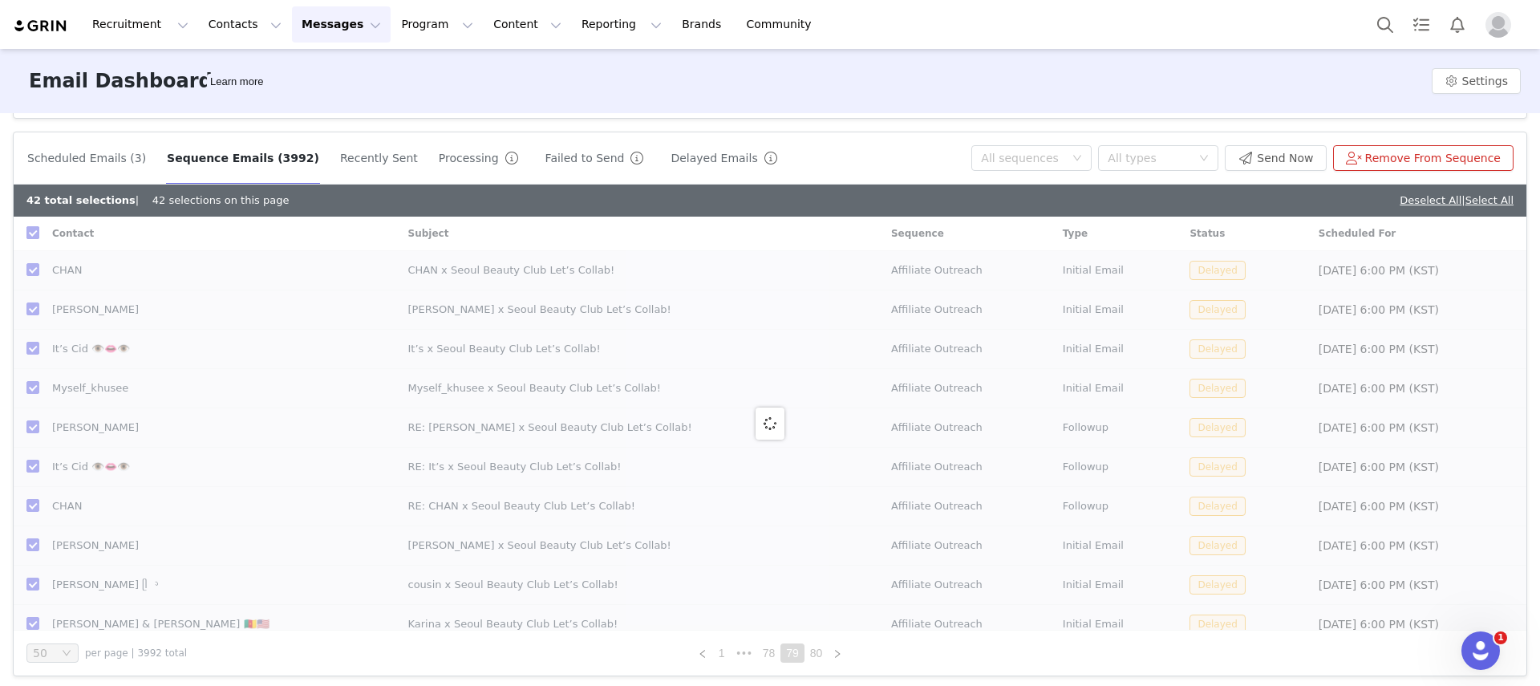
checkbox input "false"
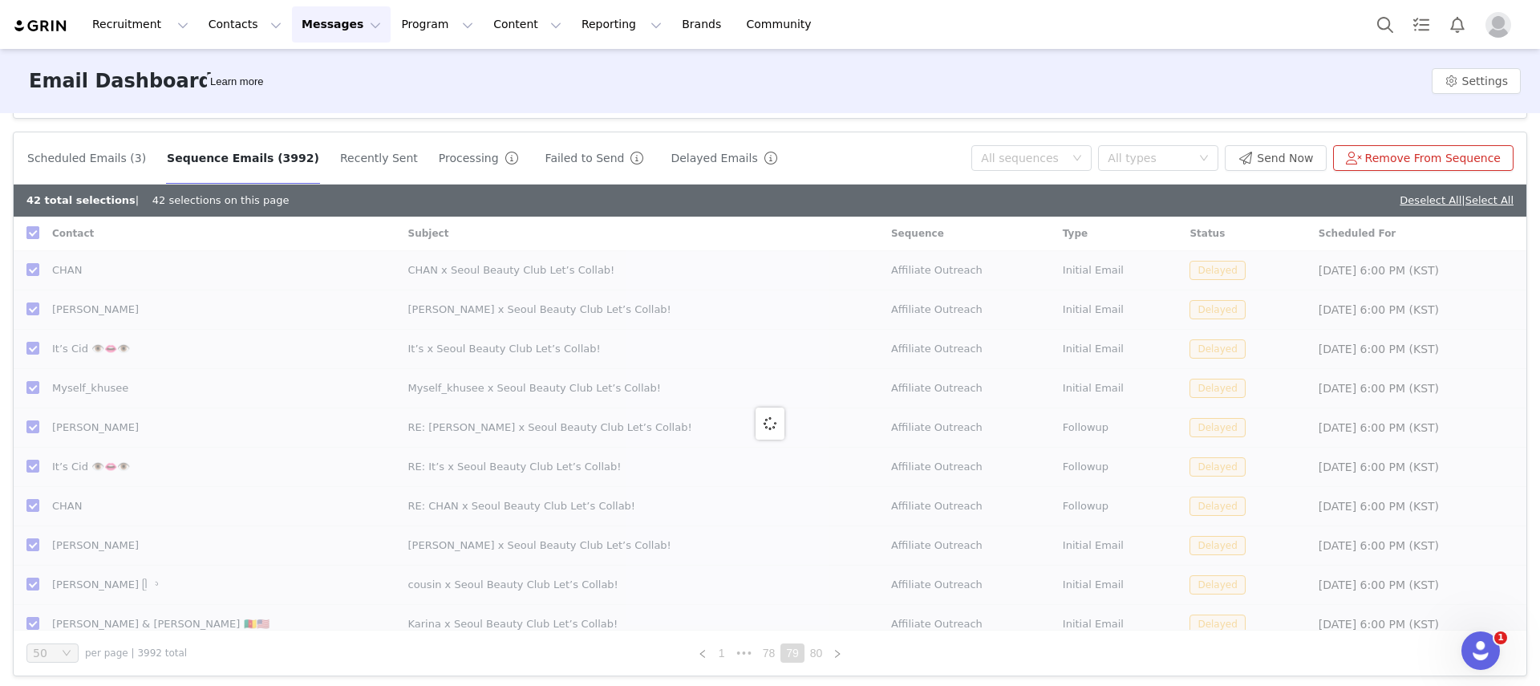
checkbox input "false"
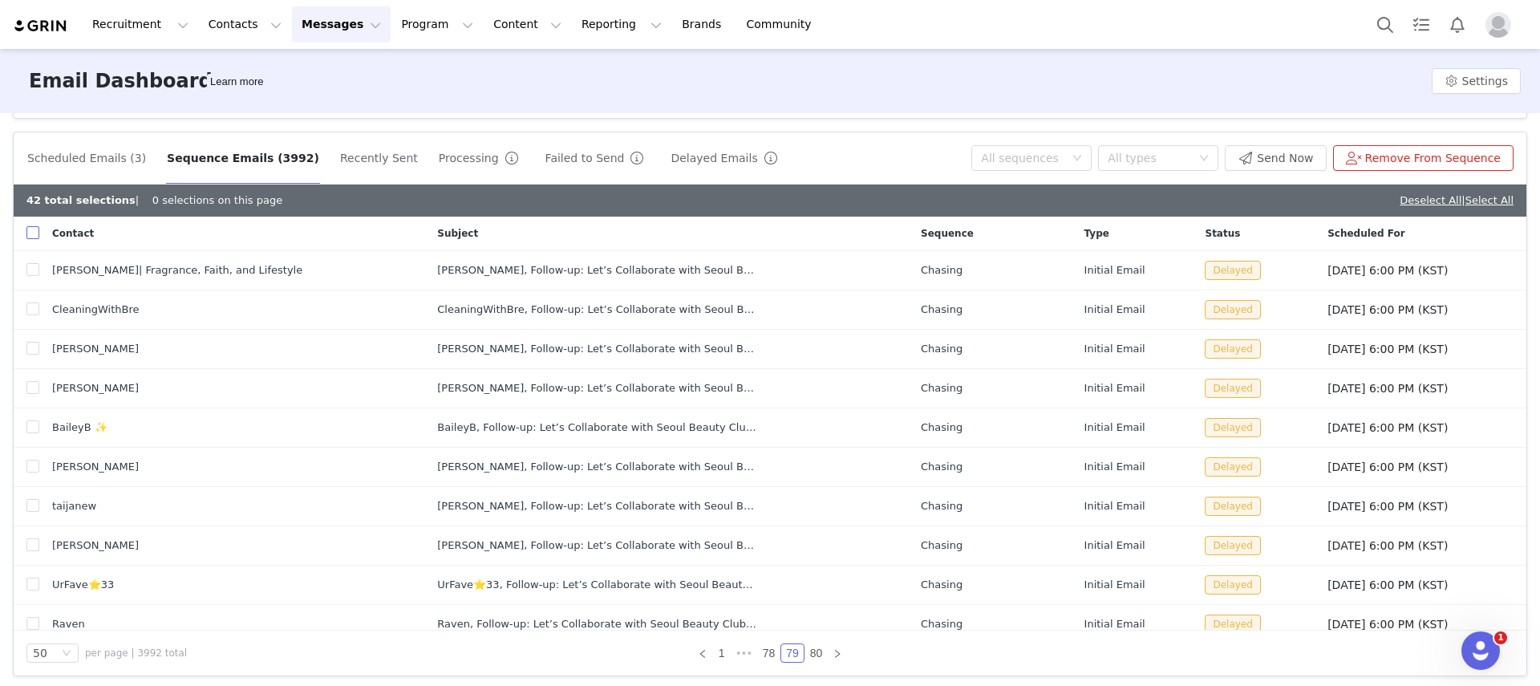
click at [34, 232] on input "checkbox" at bounding box center [32, 232] width 13 height 13
checkbox input "true"
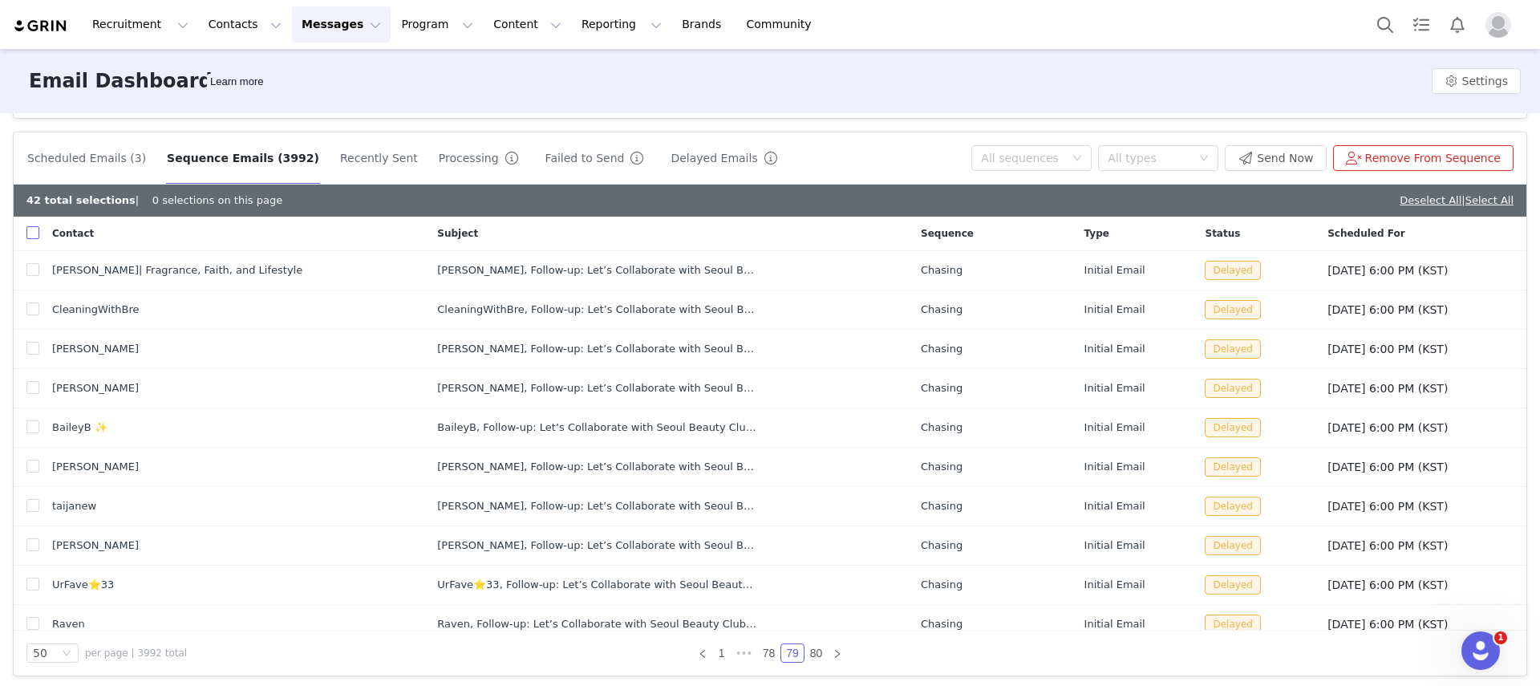
checkbox input "true"
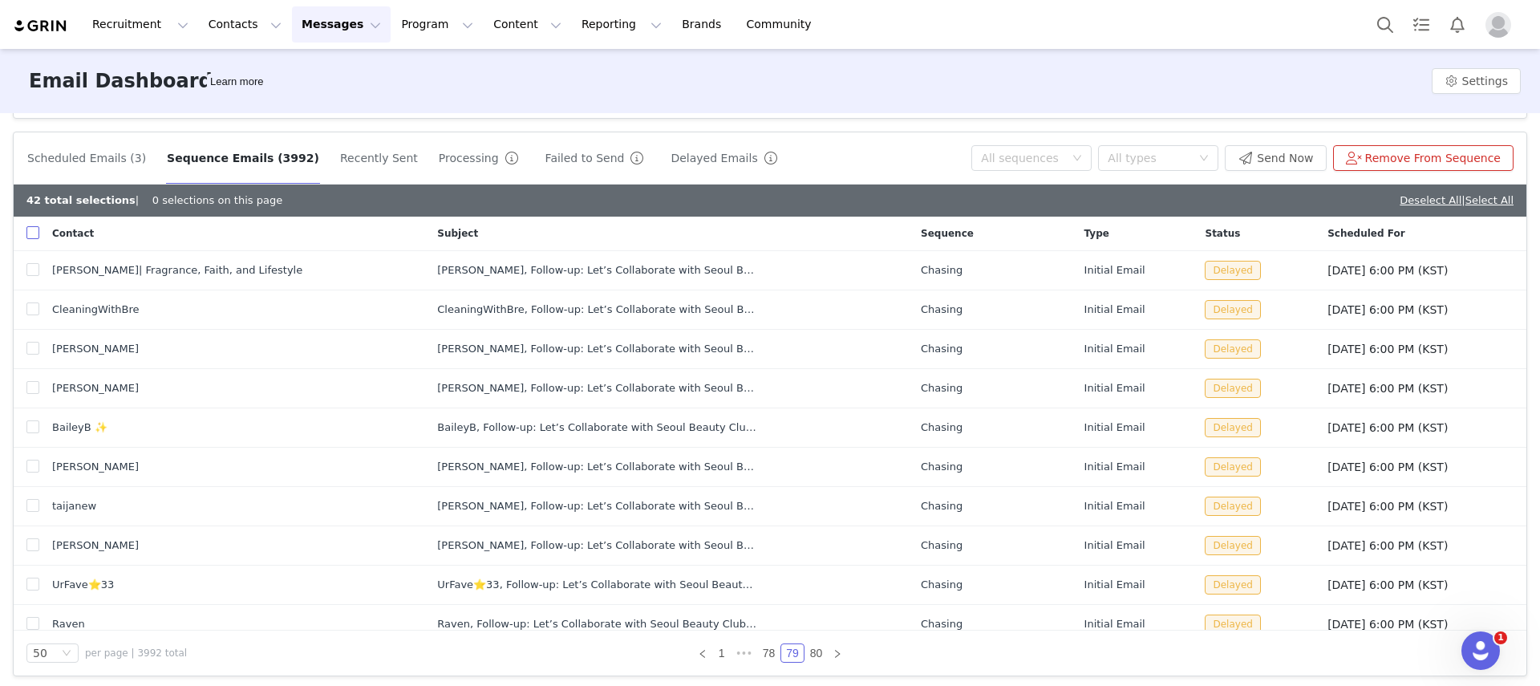
checkbox input "true"
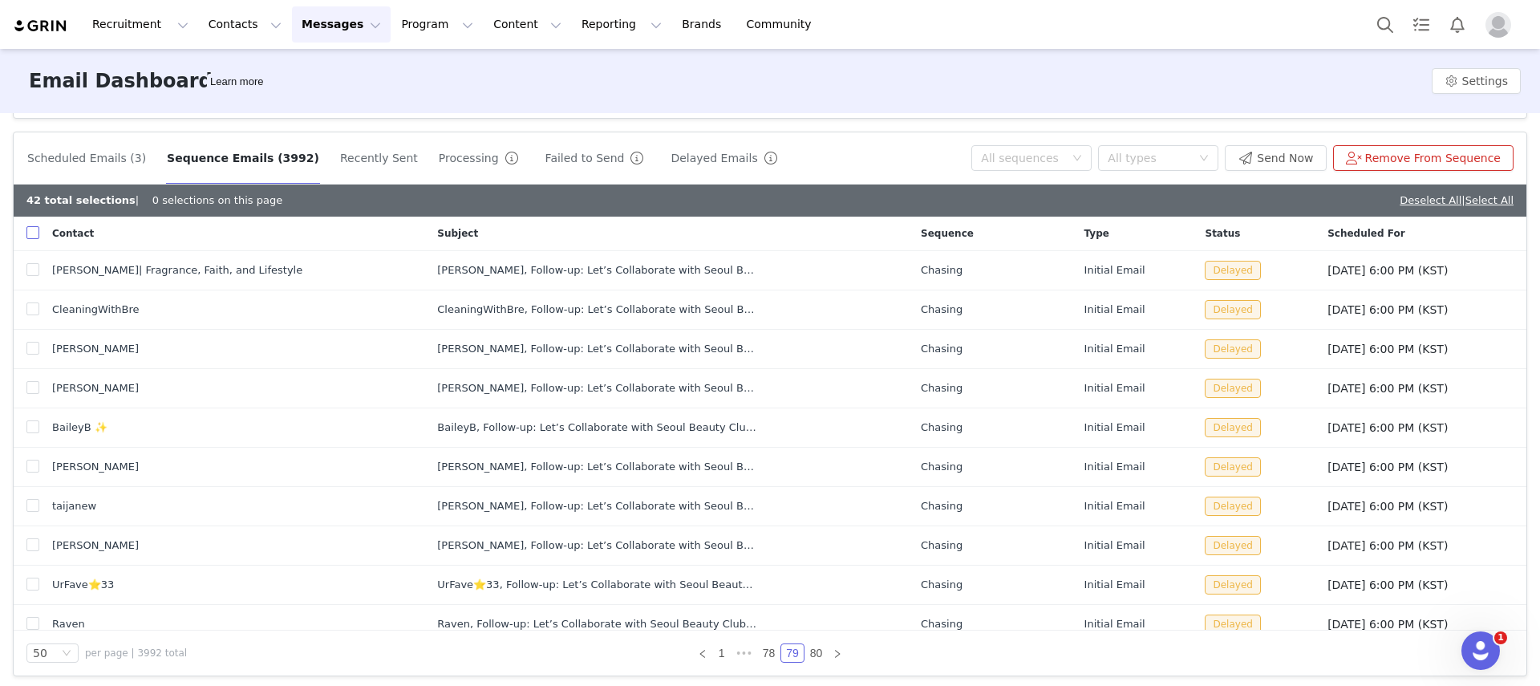
checkbox input "true"
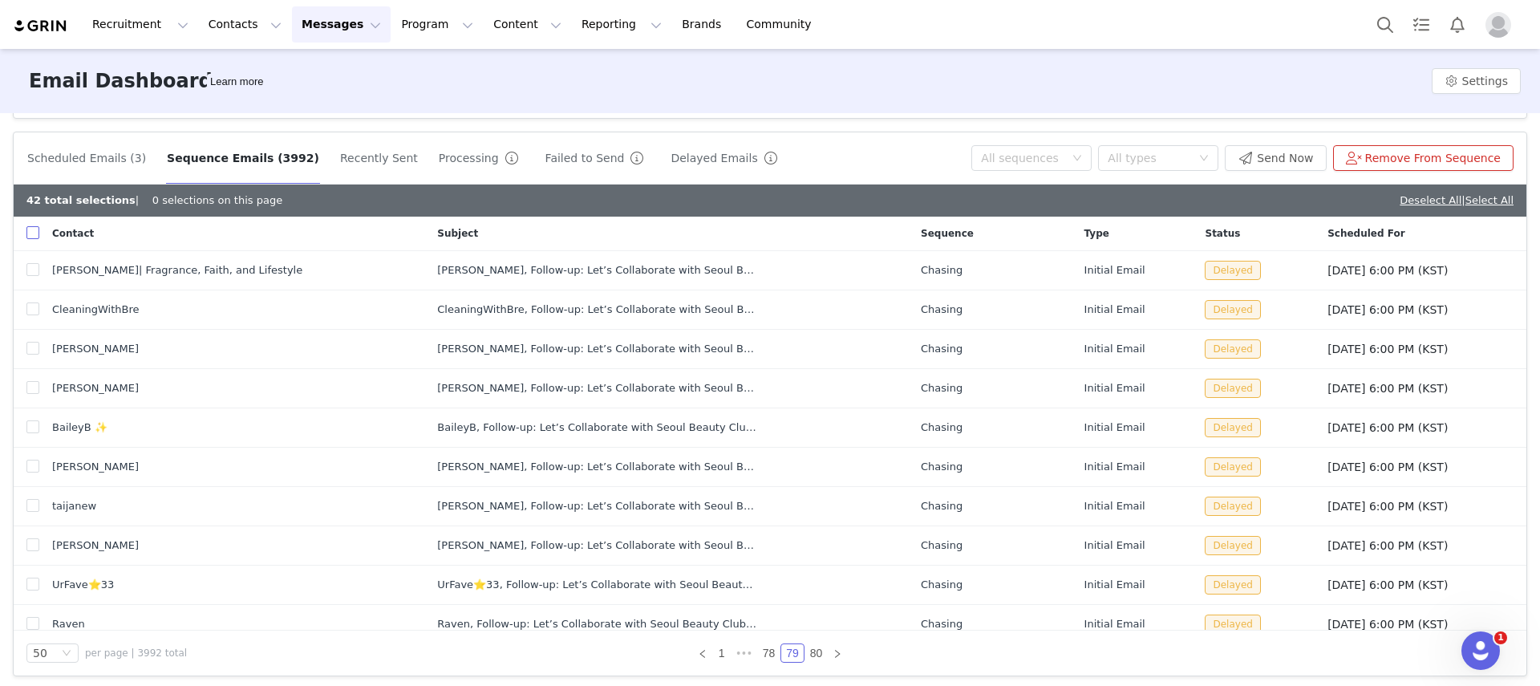
checkbox input "true"
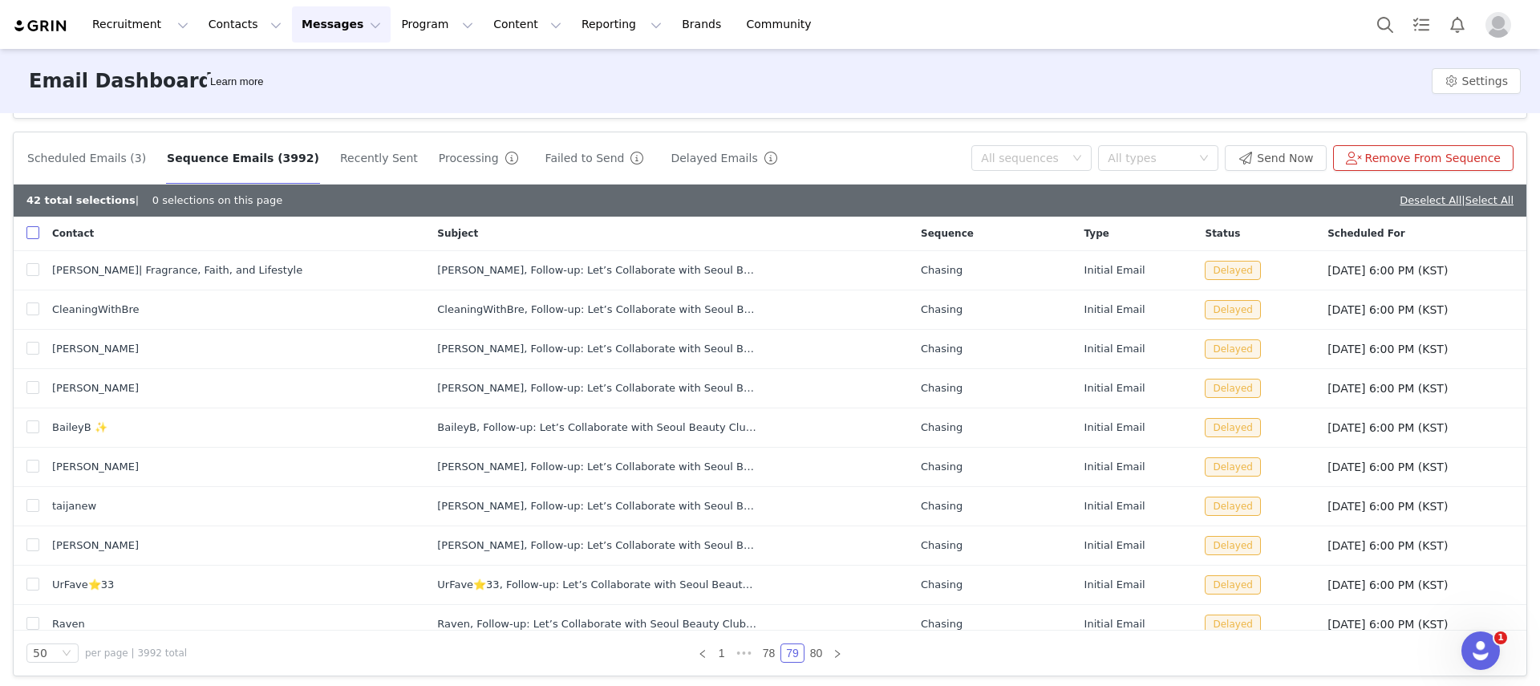
checkbox input "true"
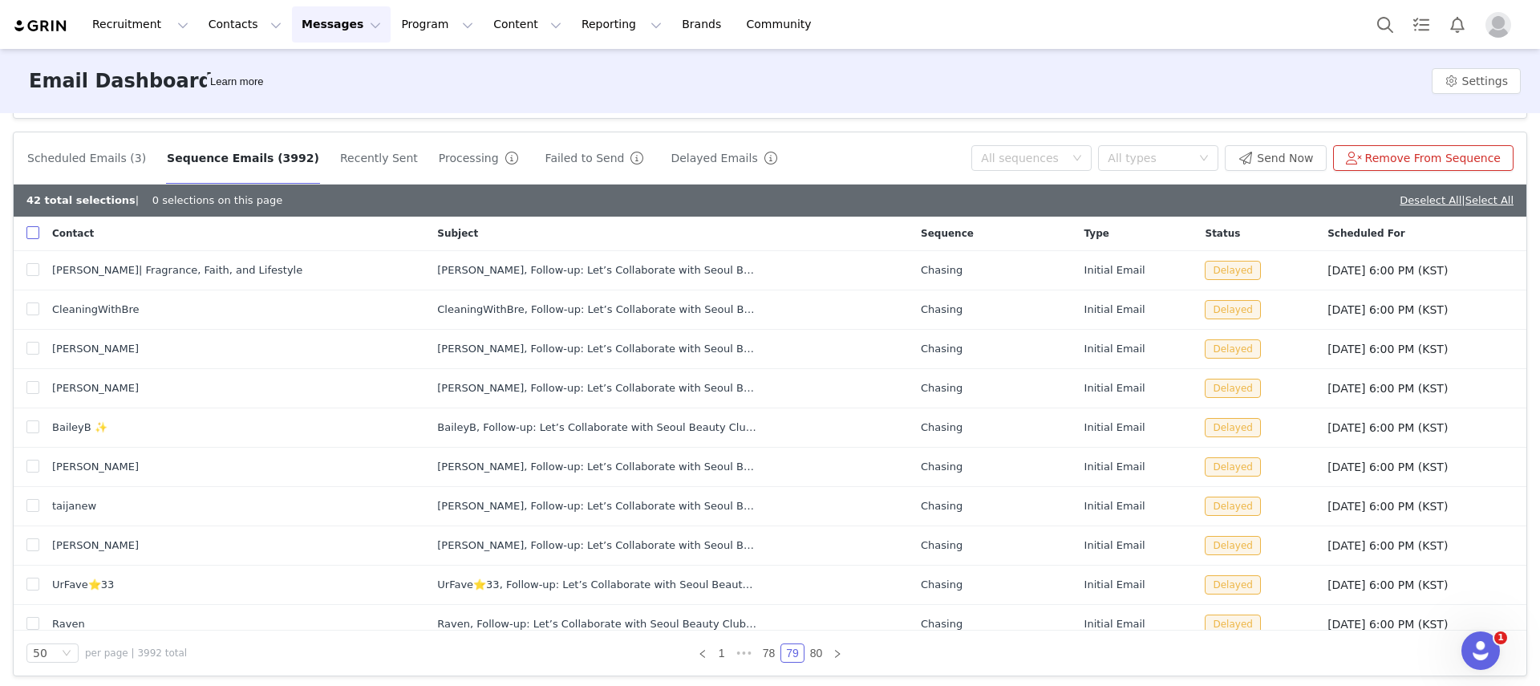
checkbox input "true"
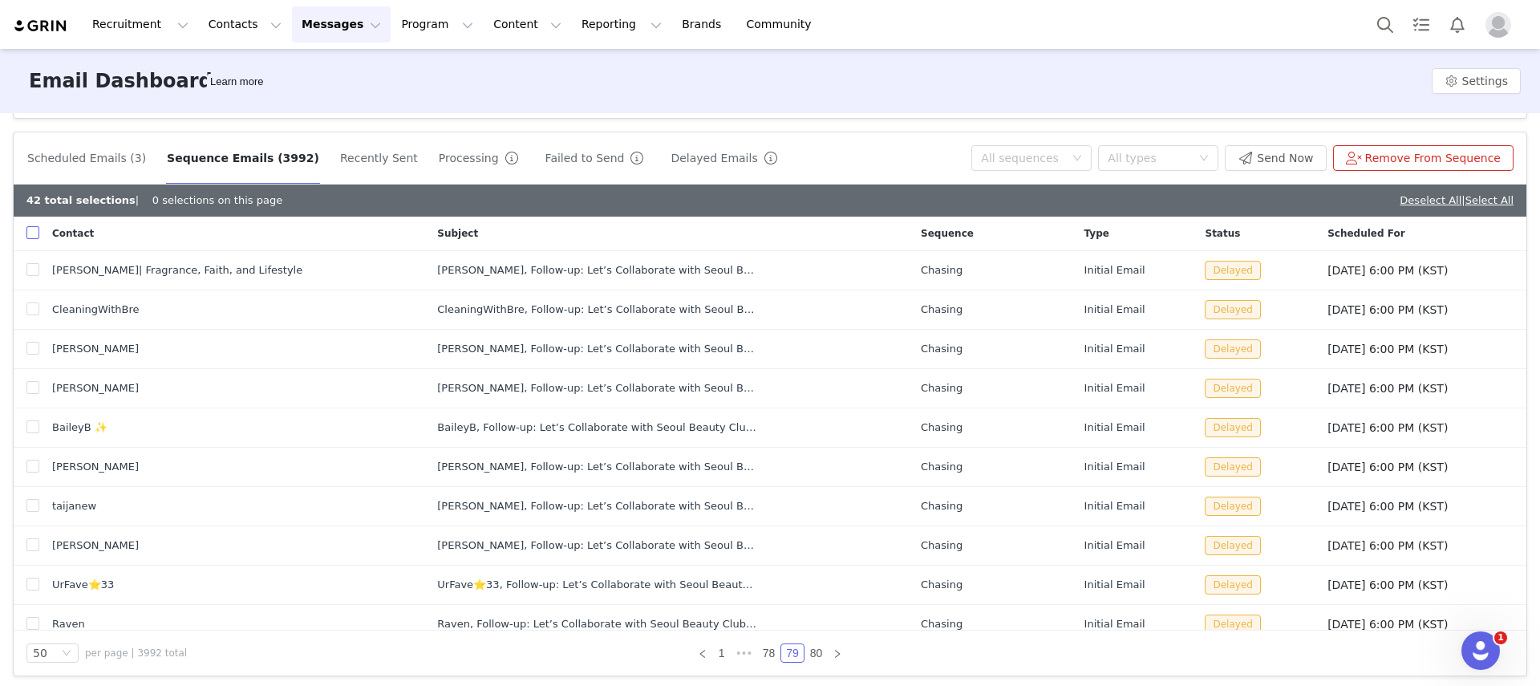
checkbox input "true"
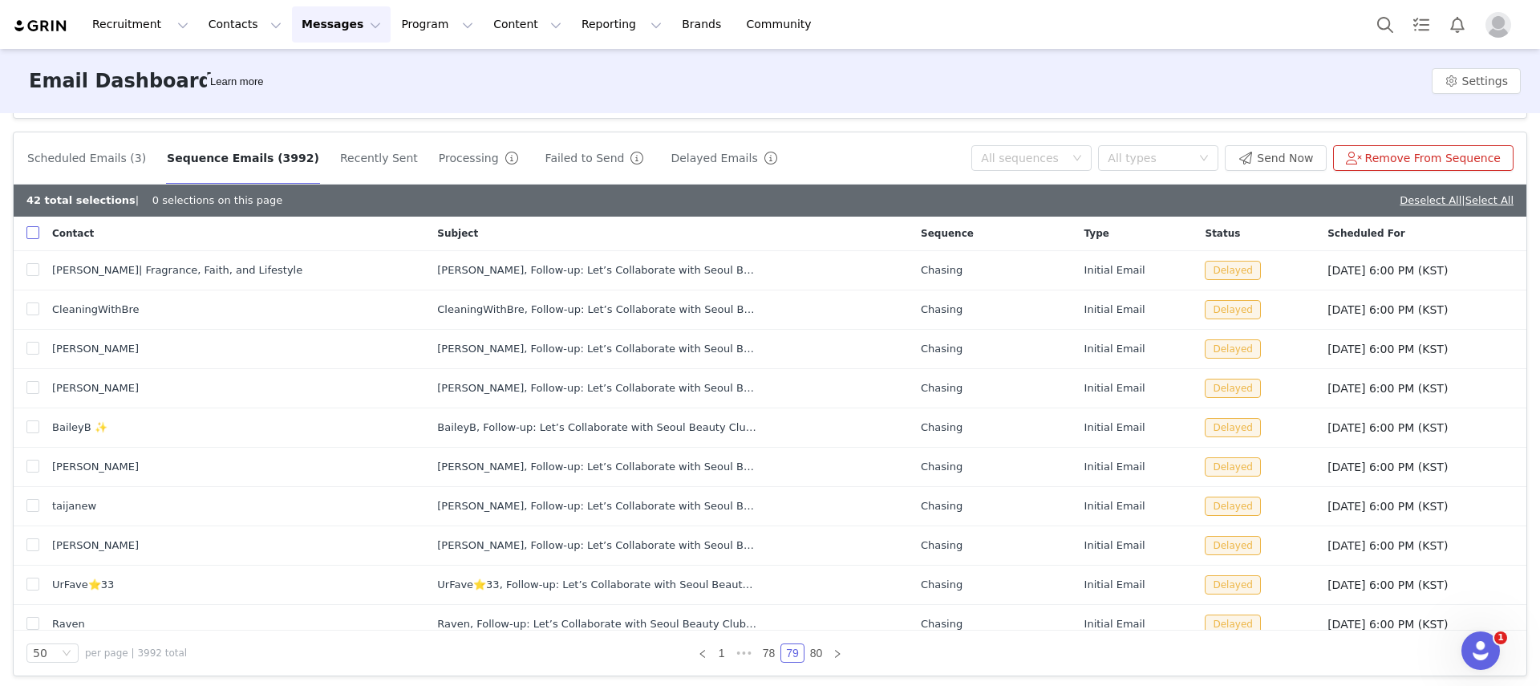
checkbox input "true"
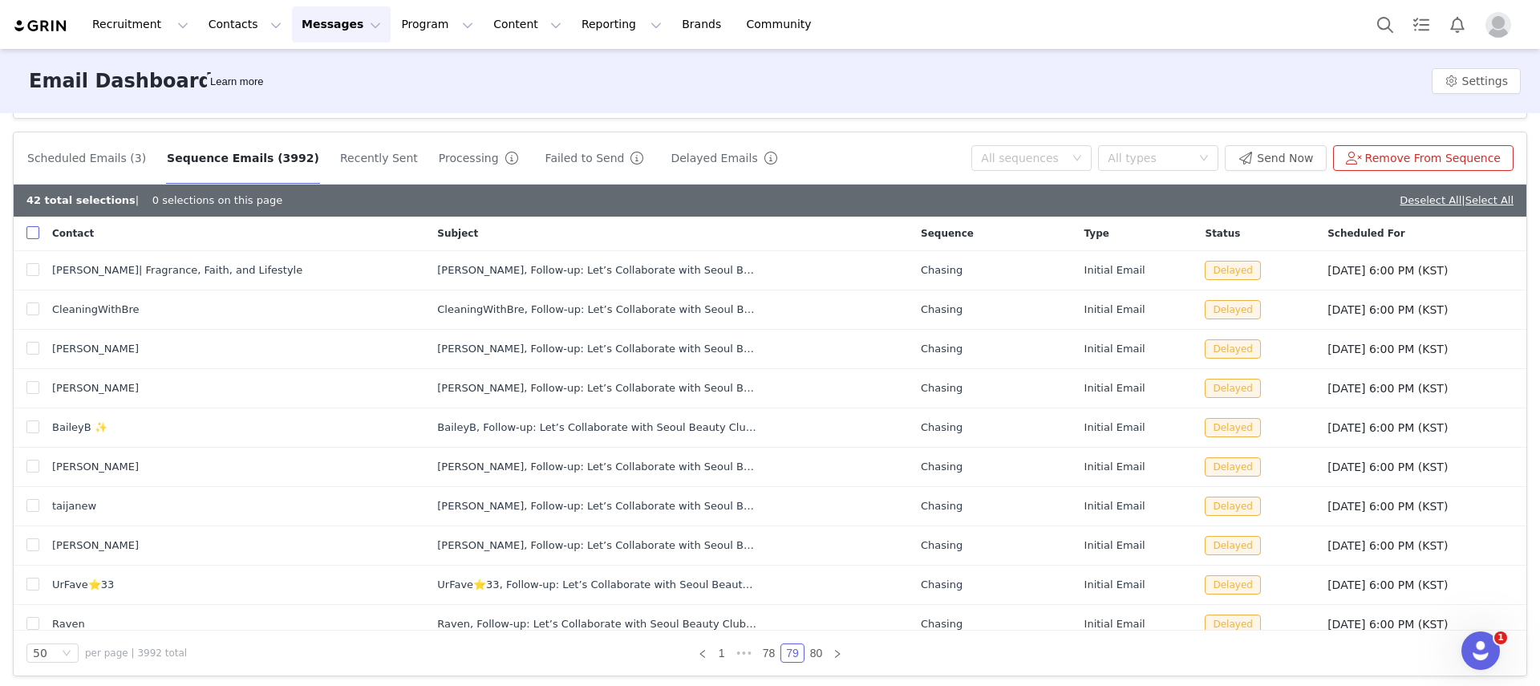
checkbox input "true"
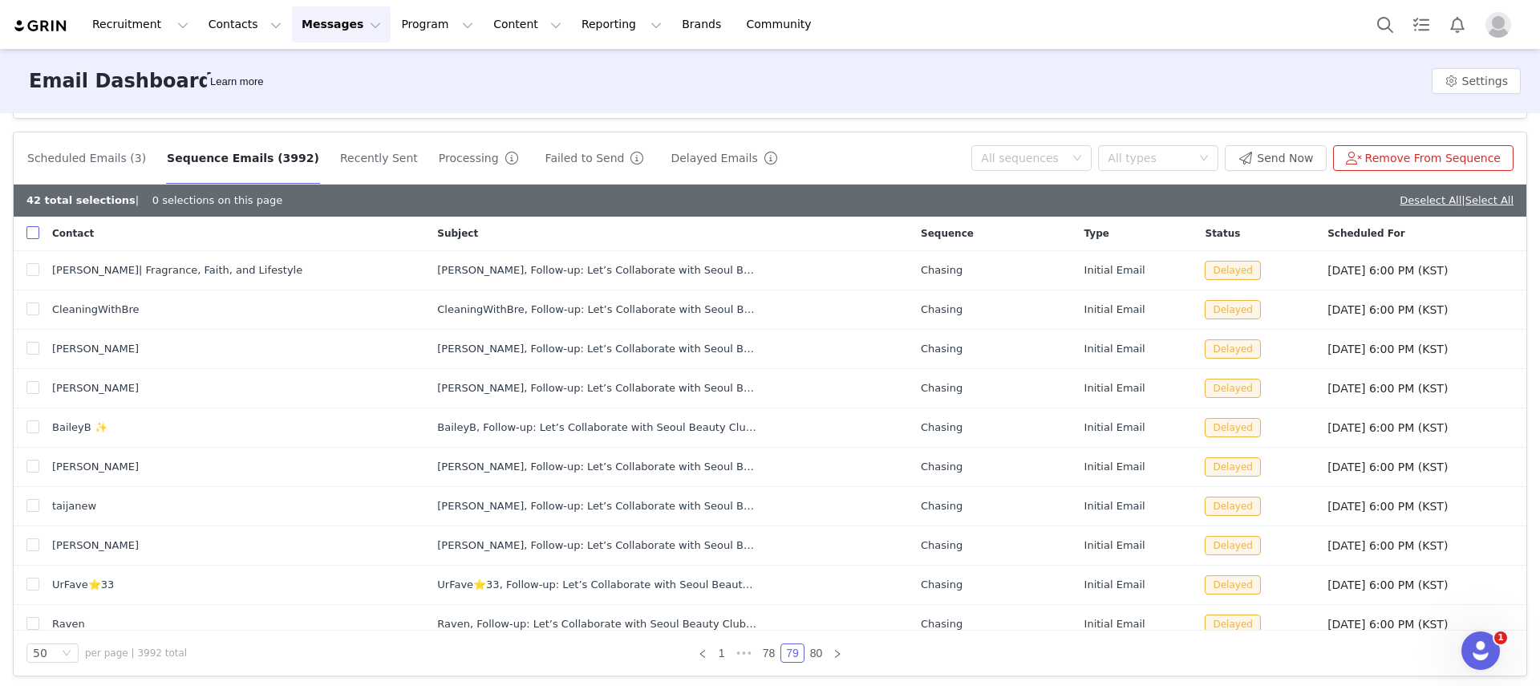
checkbox input "true"
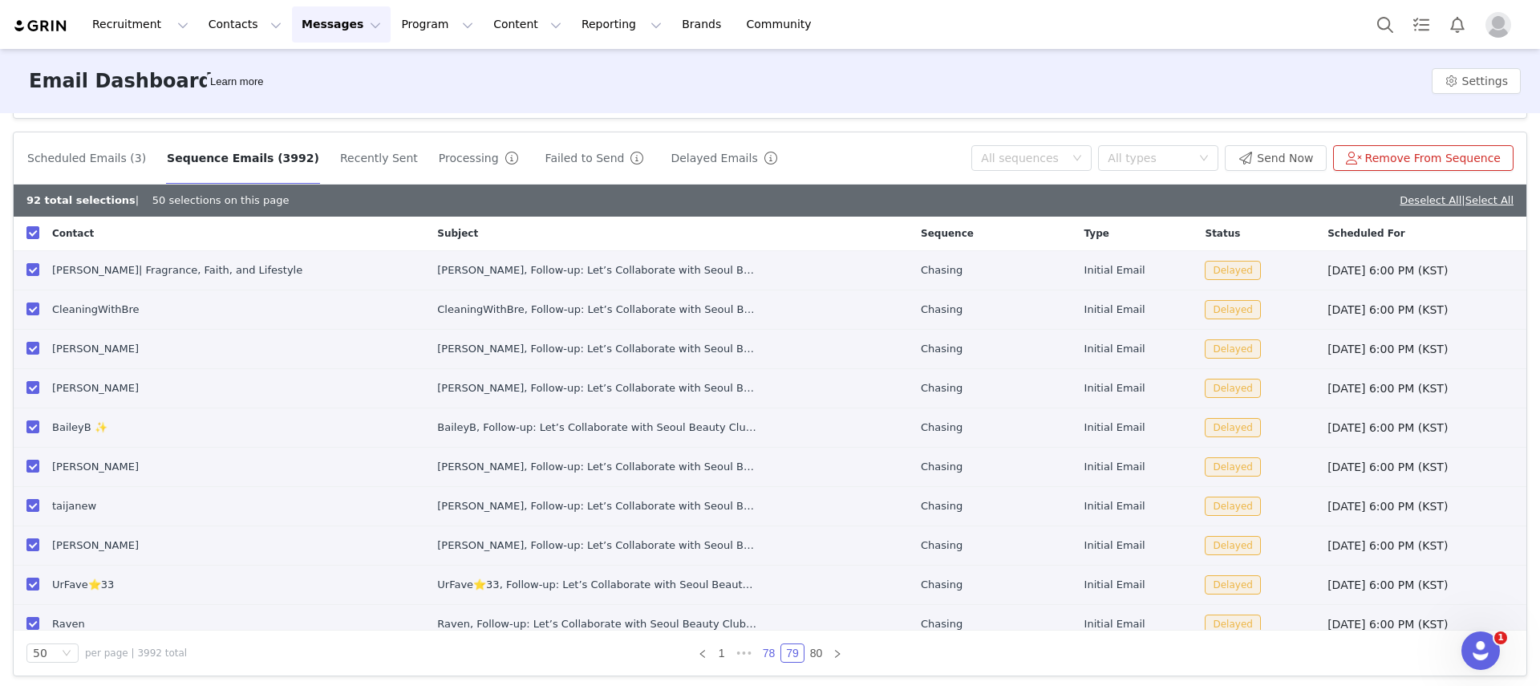
click at [758, 644] on link "78" at bounding box center [769, 653] width 22 height 18
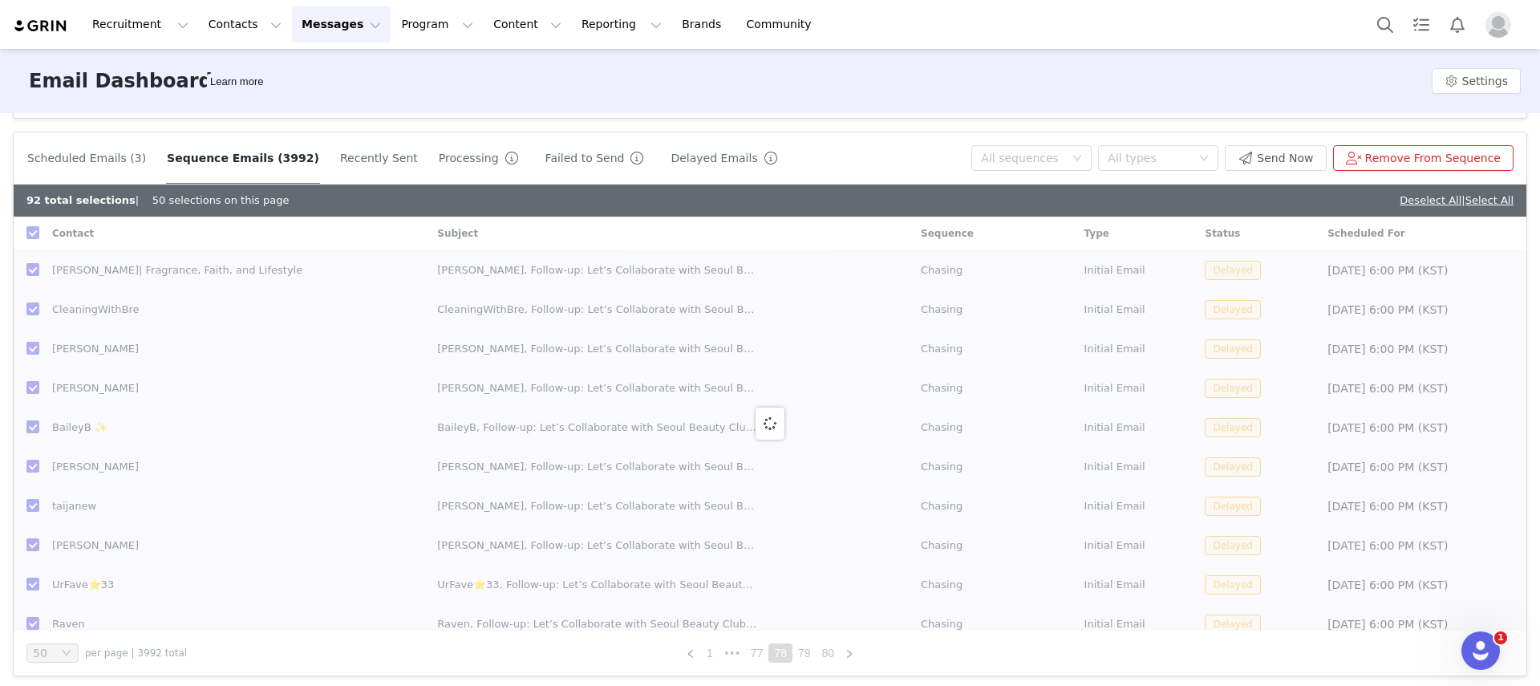
checkbox input "false"
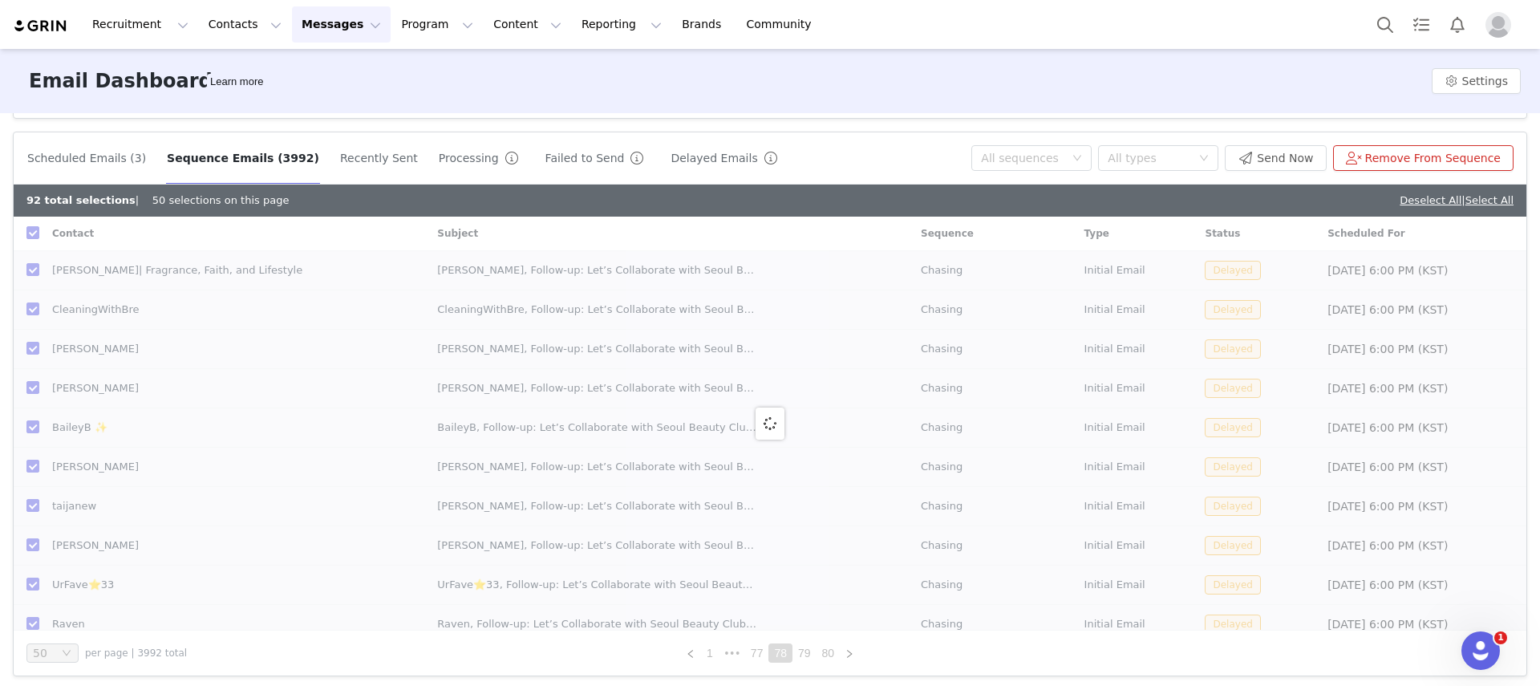
checkbox input "false"
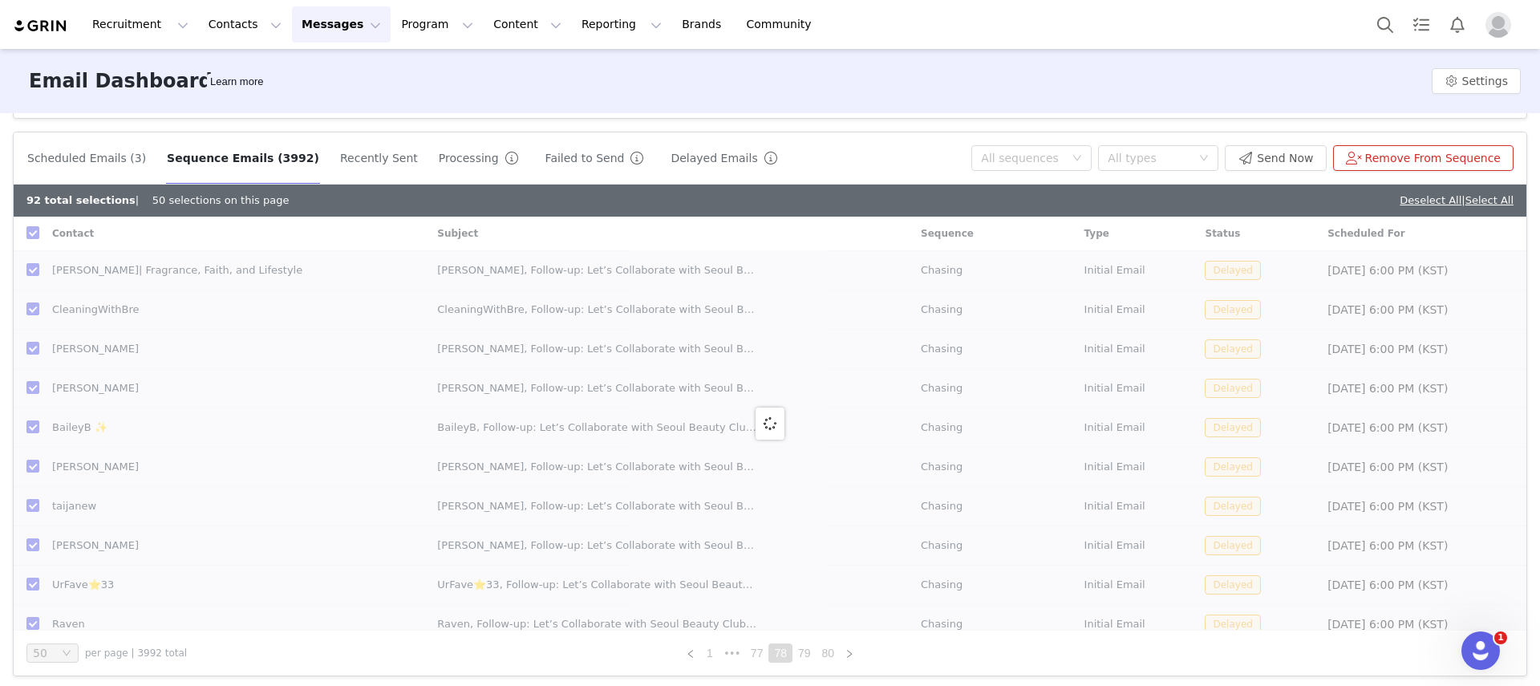
checkbox input "false"
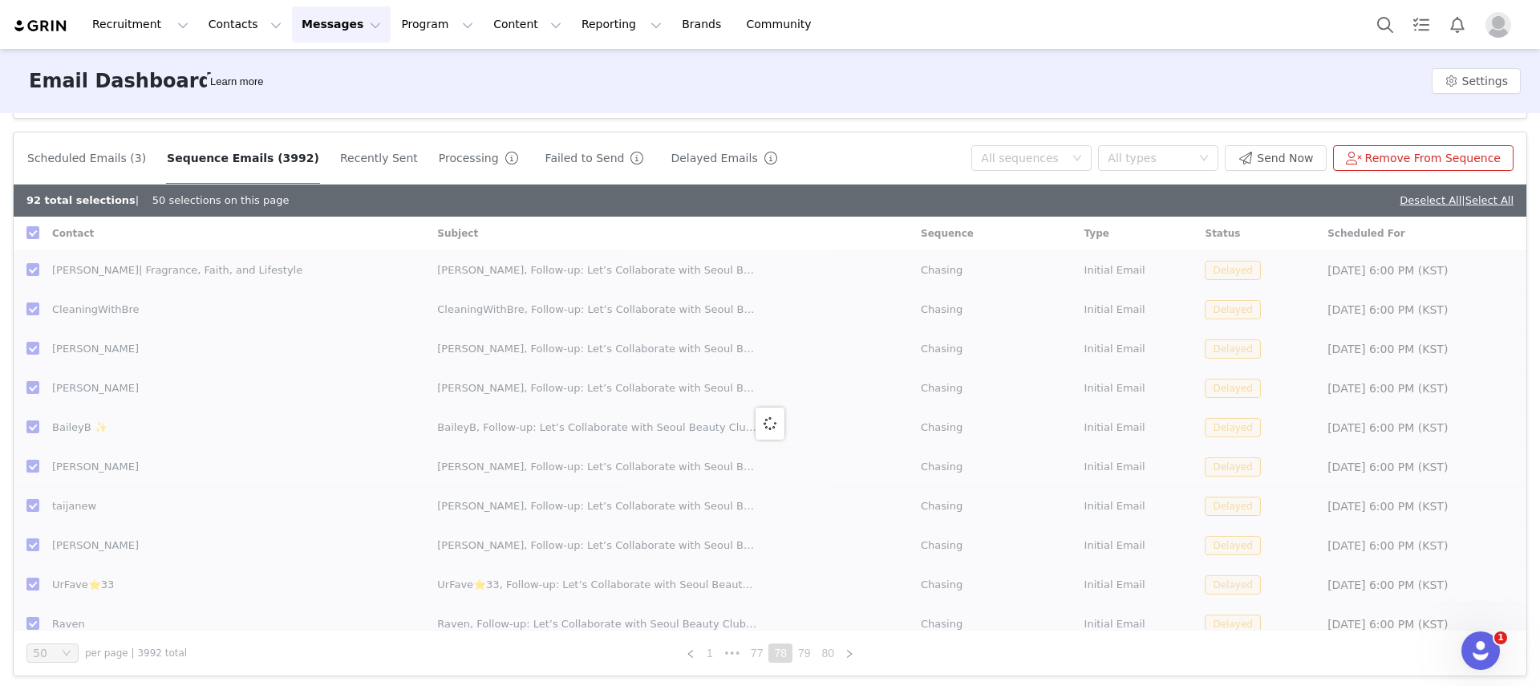
checkbox input "false"
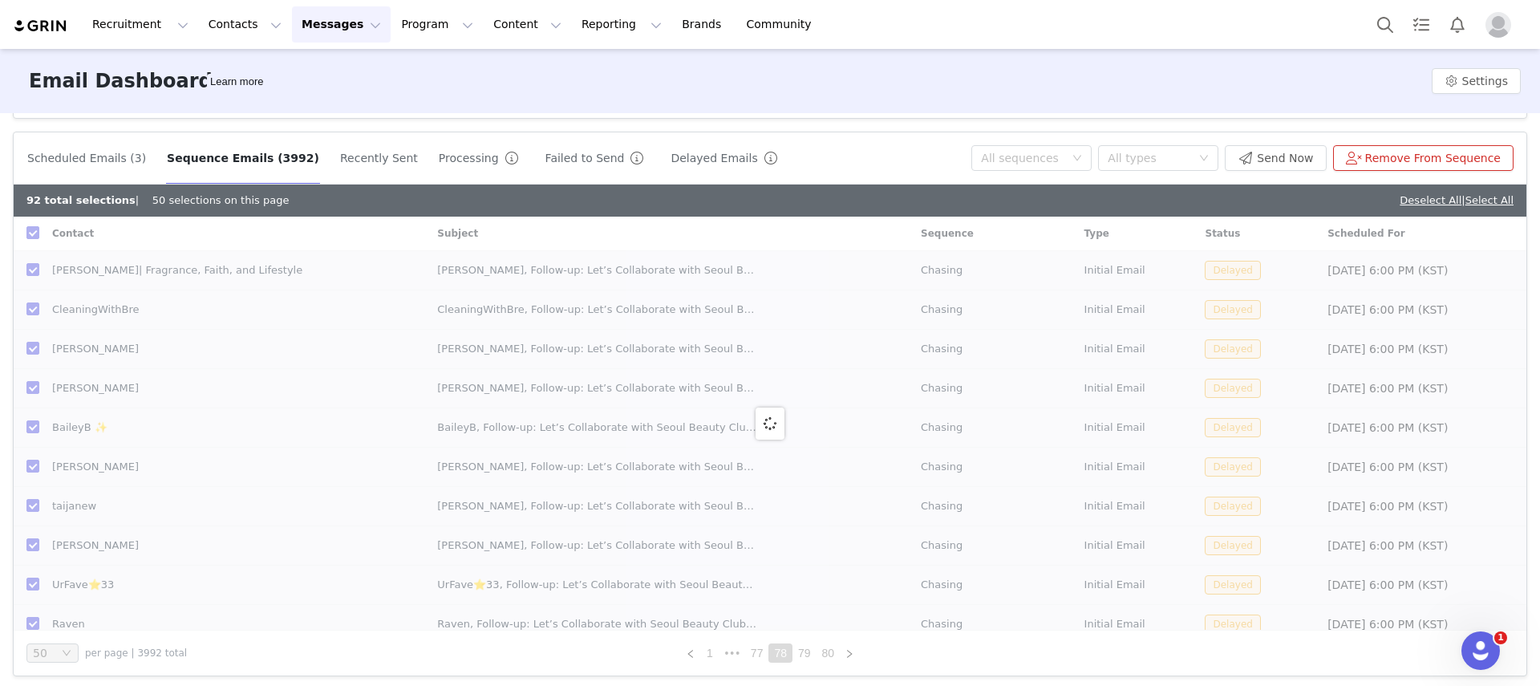
checkbox input "false"
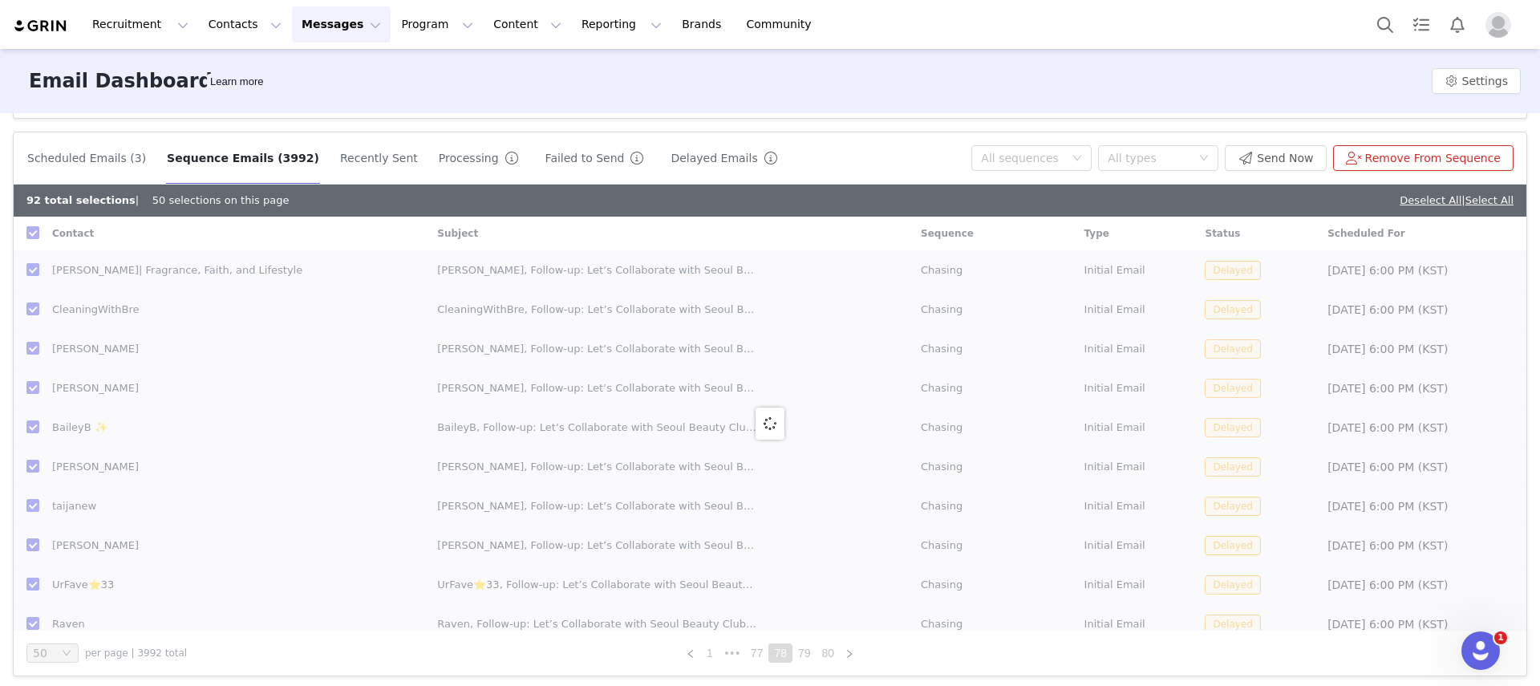
checkbox input "false"
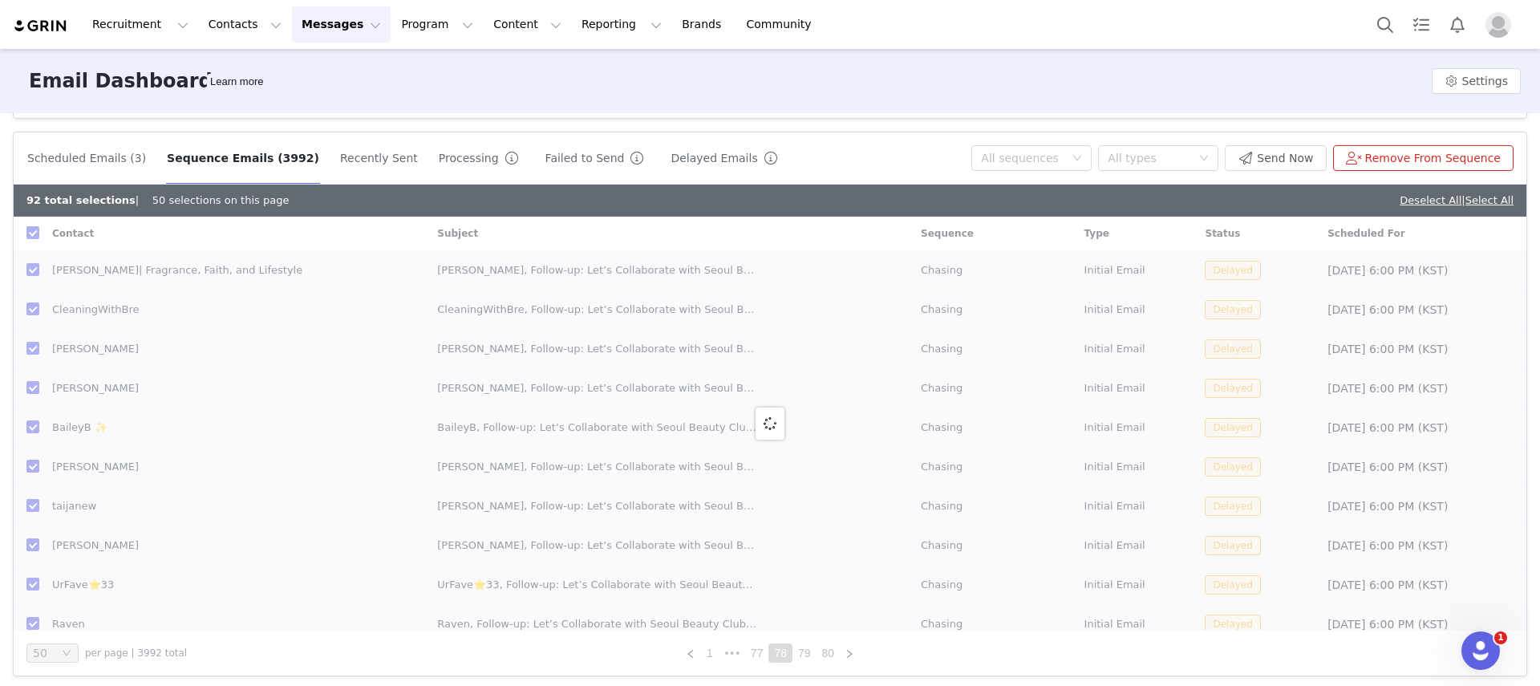
checkbox input "false"
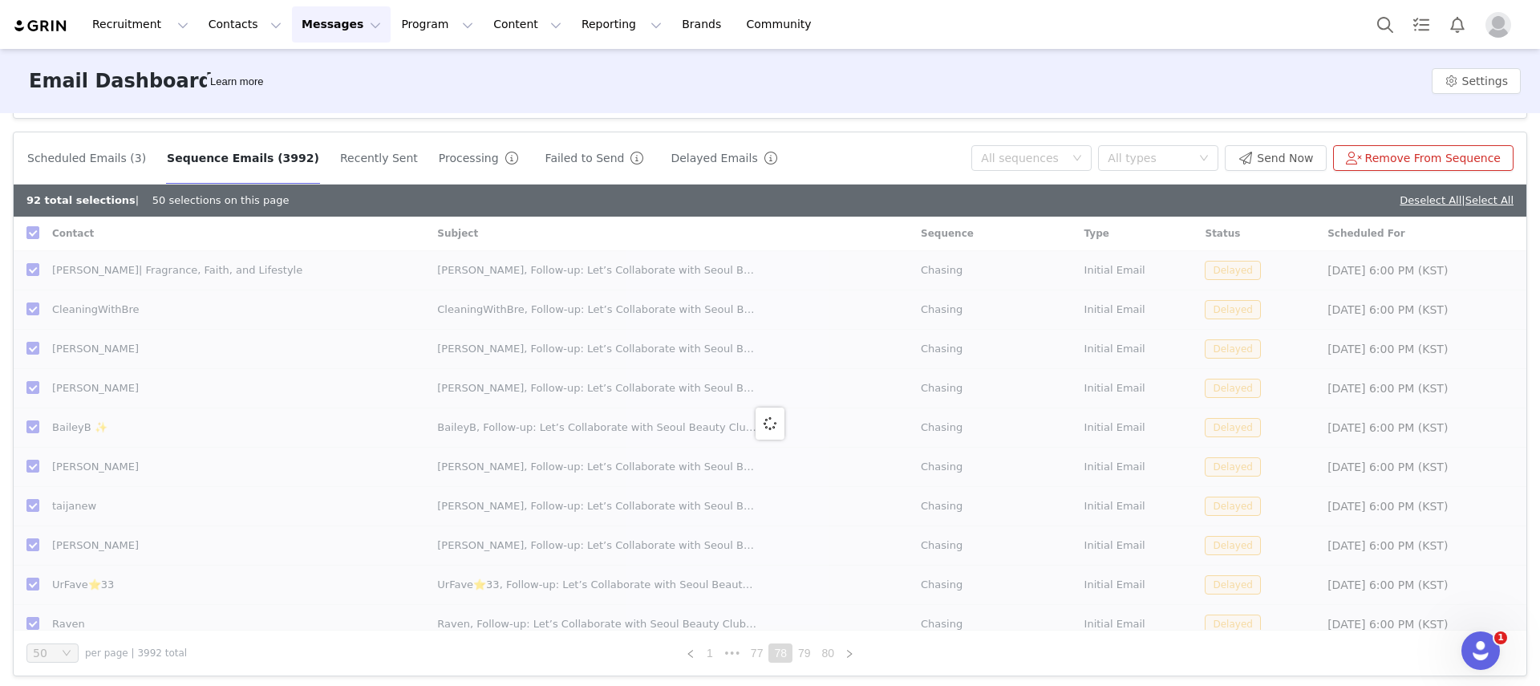
checkbox input "false"
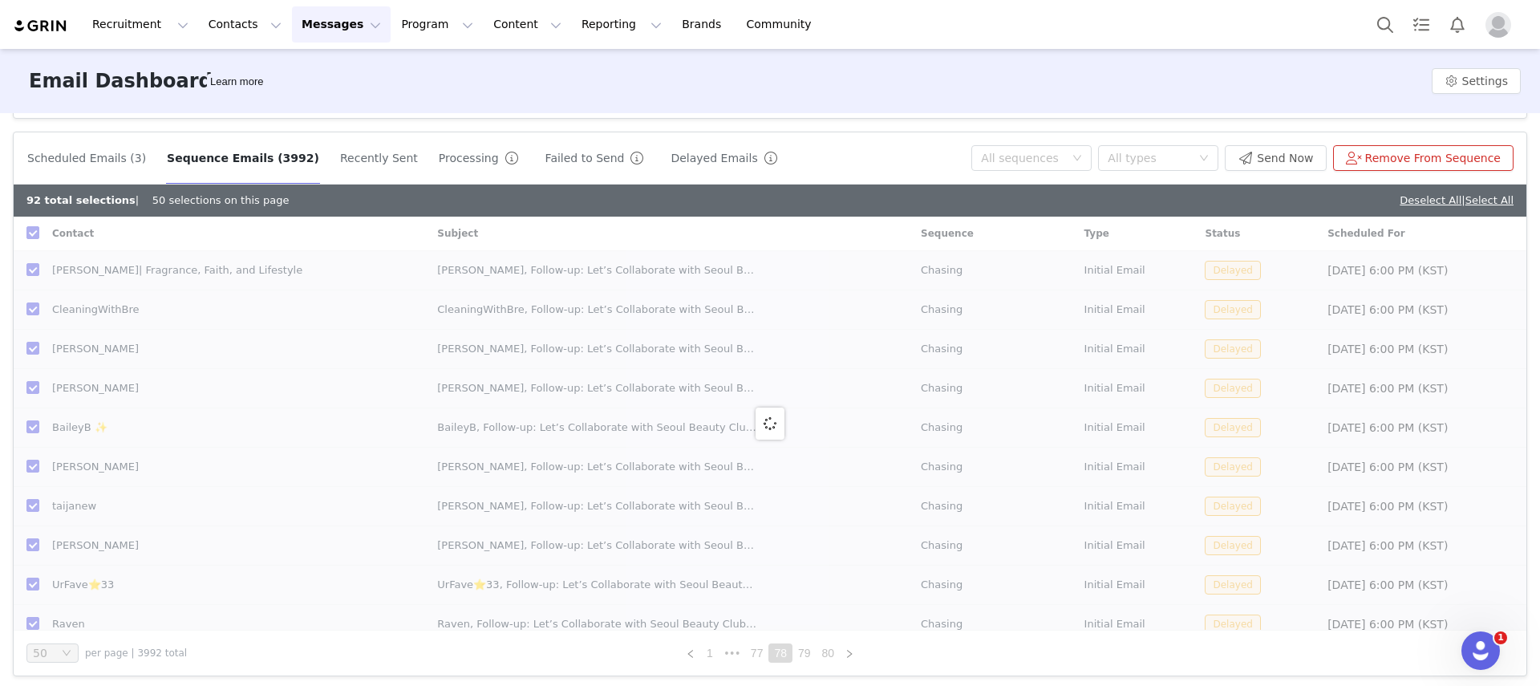
checkbox input "false"
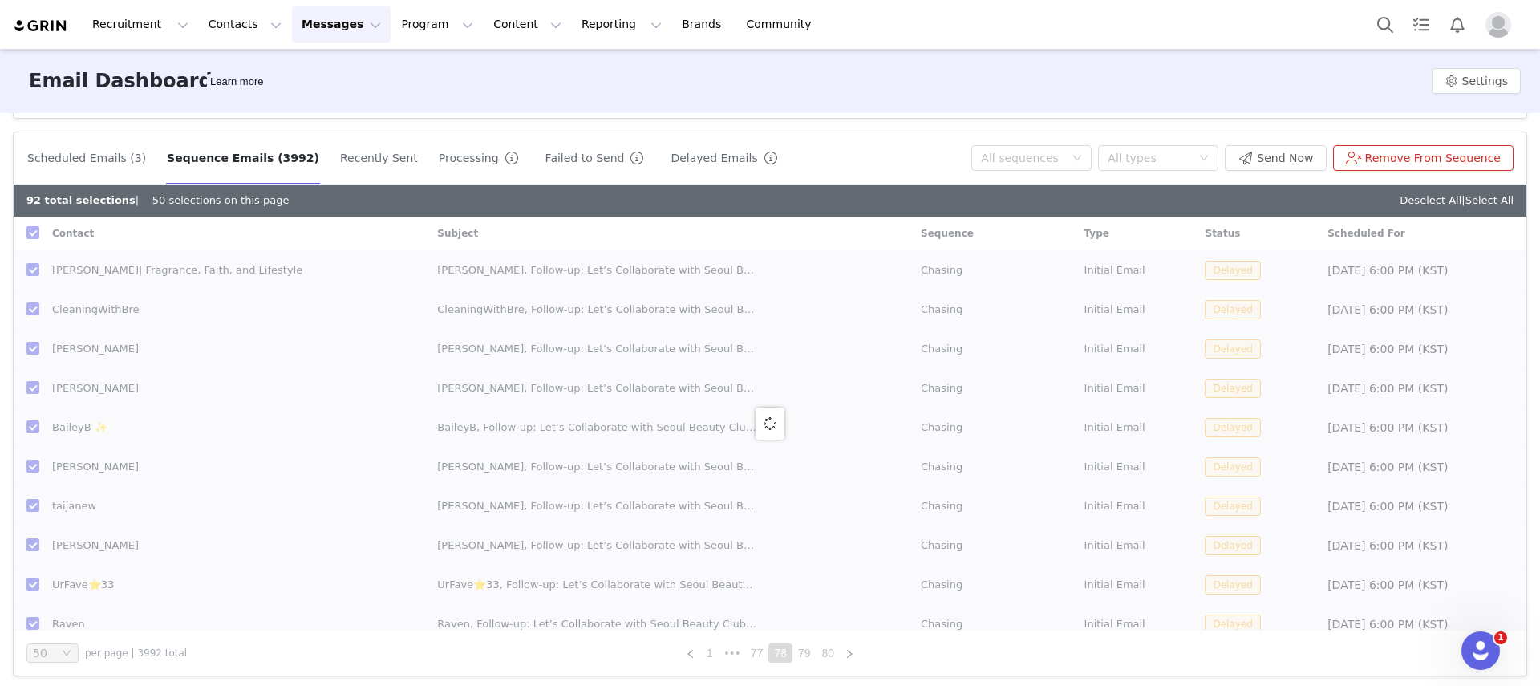
checkbox input "false"
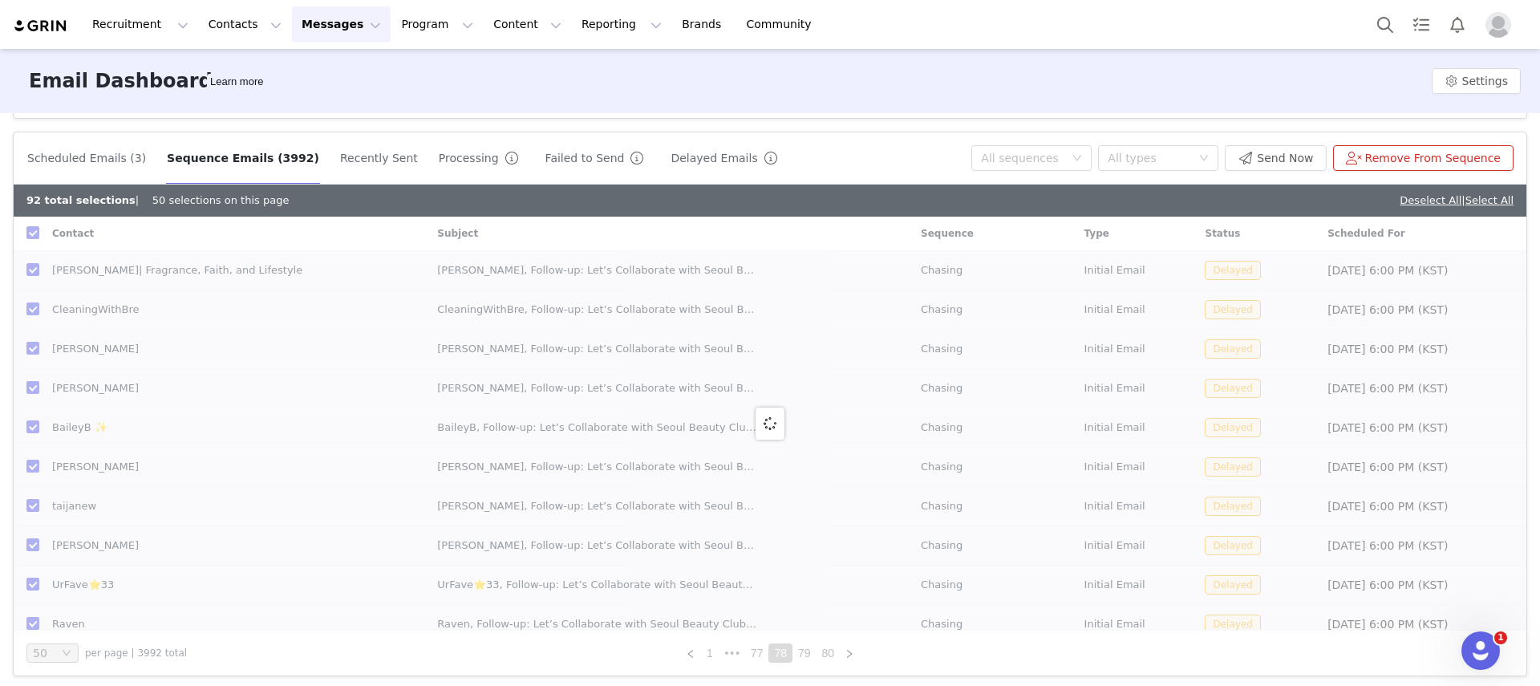
checkbox input "false"
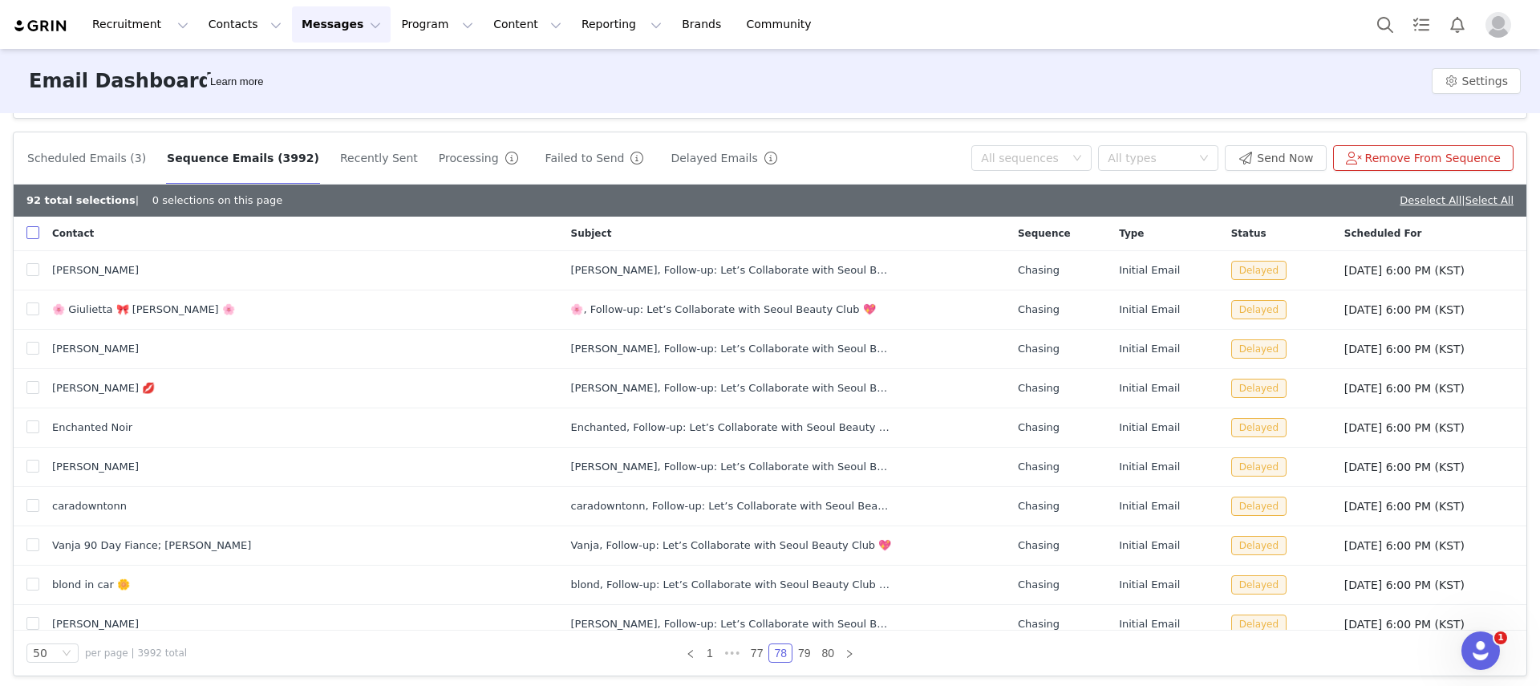
click at [34, 236] on input "checkbox" at bounding box center [32, 232] width 13 height 13
checkbox input "true"
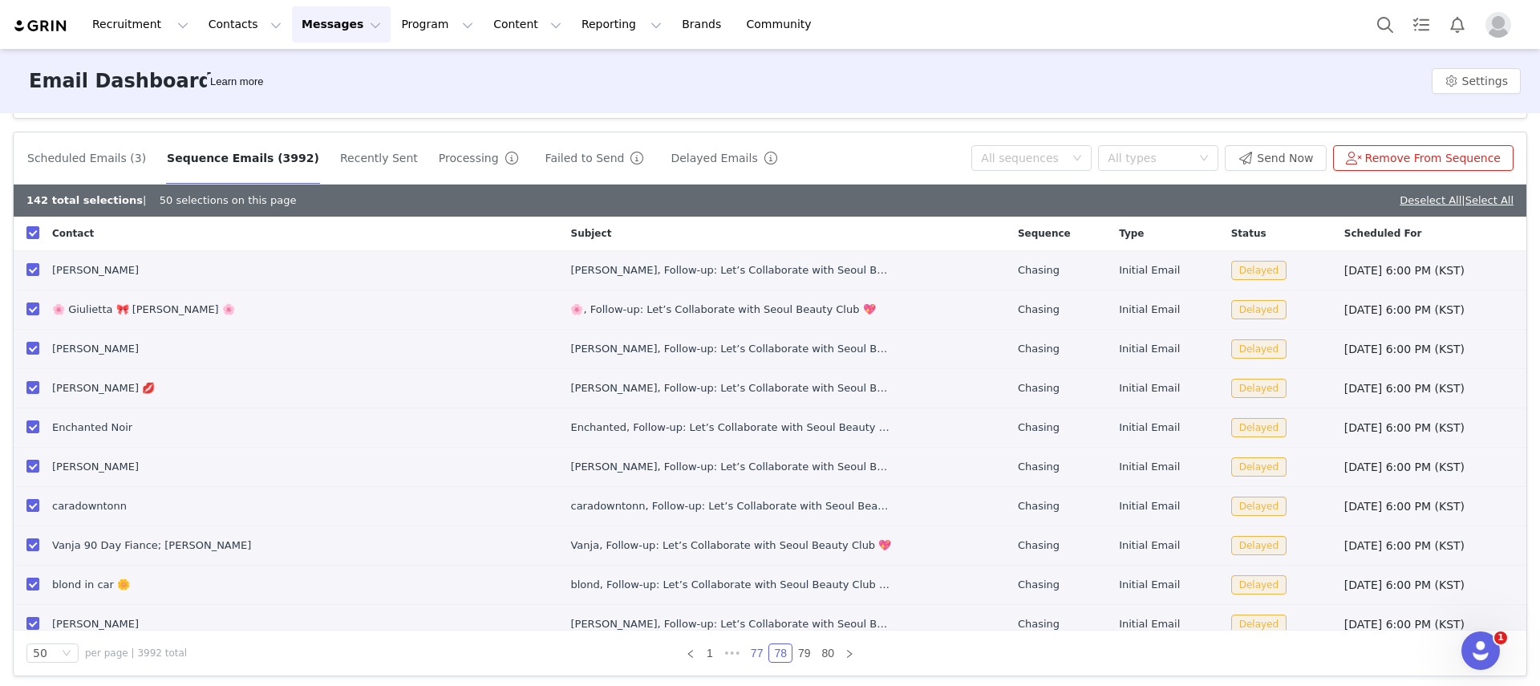
click at [746, 657] on link "77" at bounding box center [757, 653] width 22 height 18
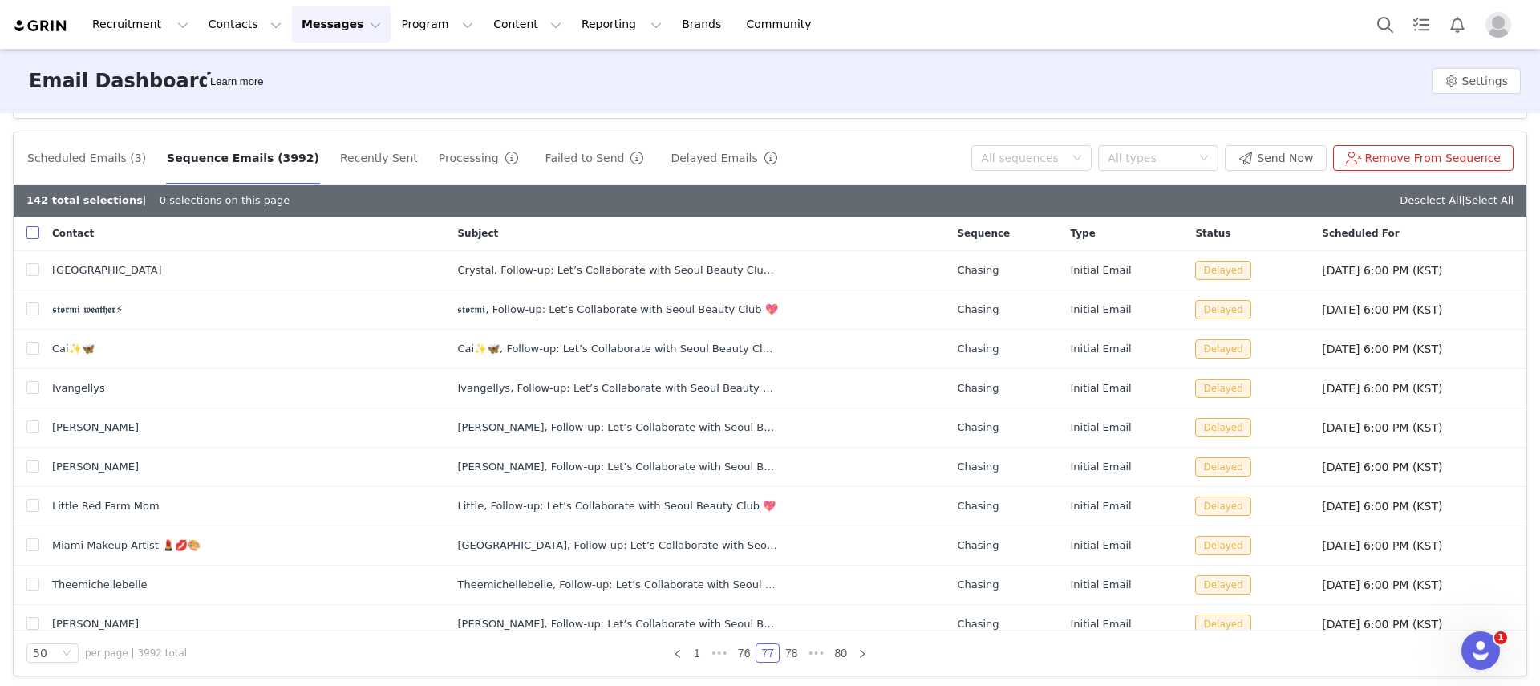
click at [30, 226] on input "checkbox" at bounding box center [32, 232] width 13 height 13
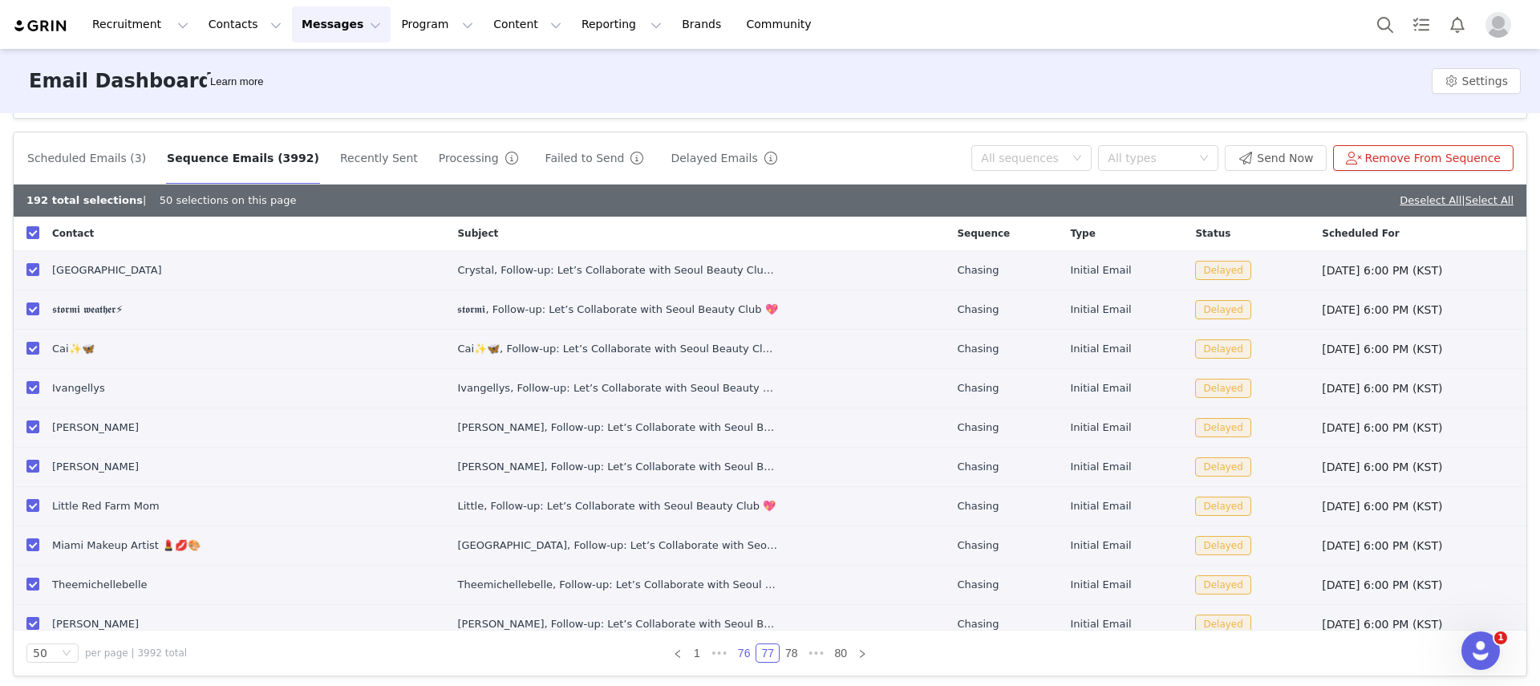
click at [743, 655] on link "76" at bounding box center [744, 653] width 22 height 18
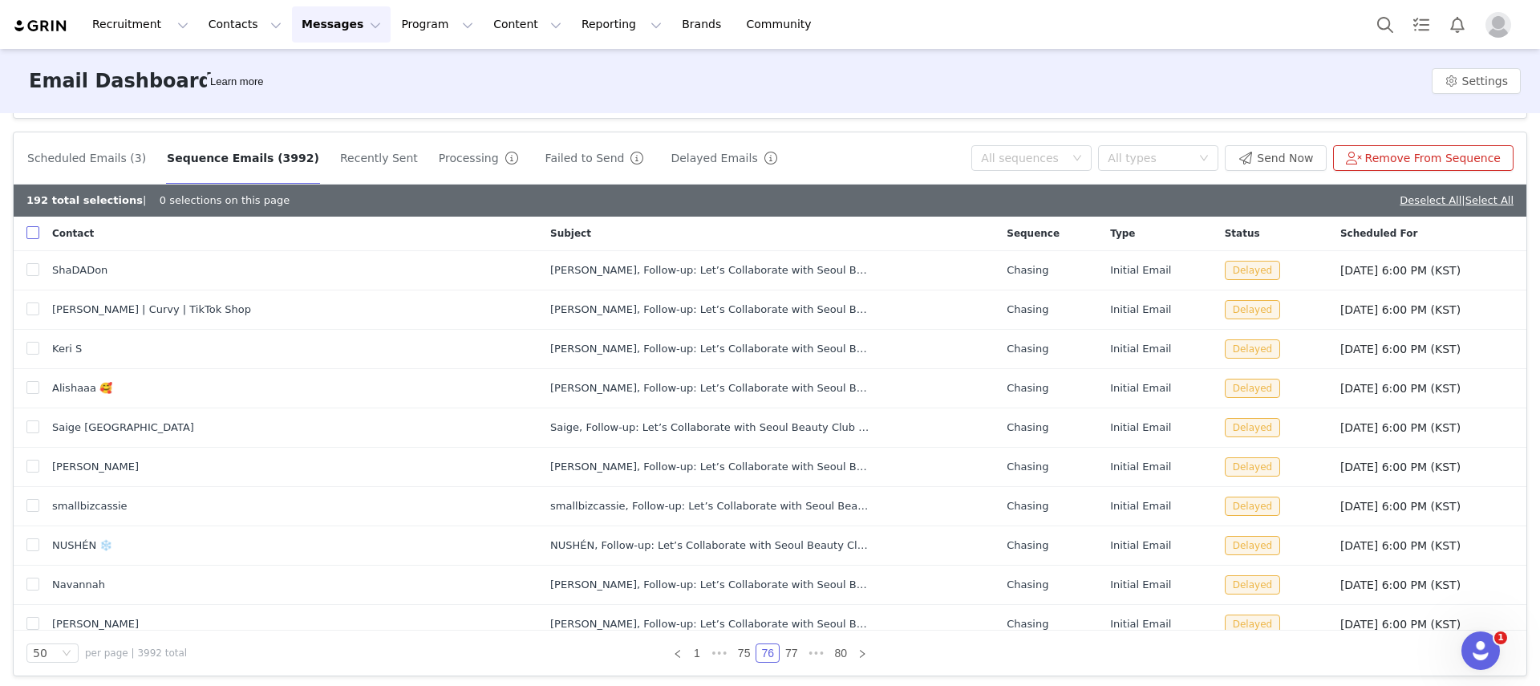
click at [31, 233] on input "checkbox" at bounding box center [32, 232] width 13 height 13
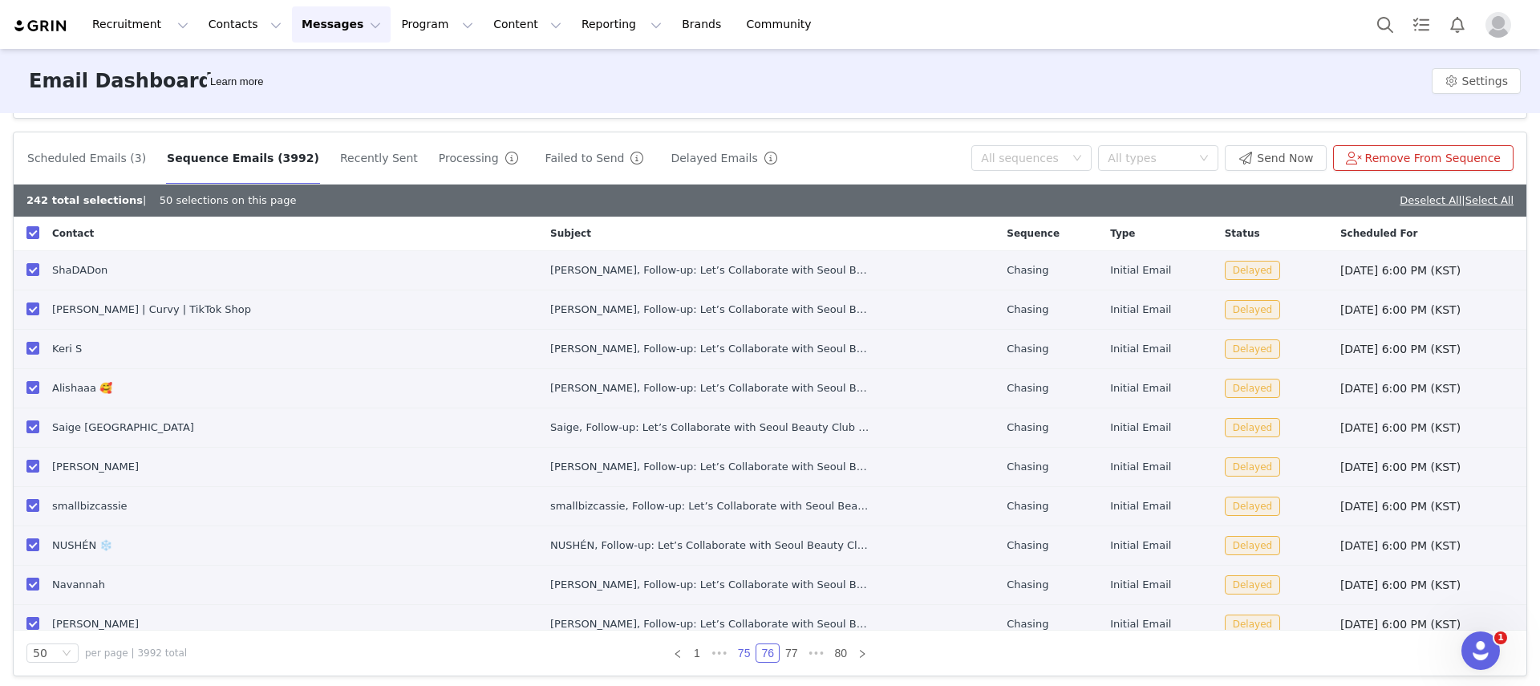
click at [733, 650] on link "75" at bounding box center [744, 653] width 22 height 18
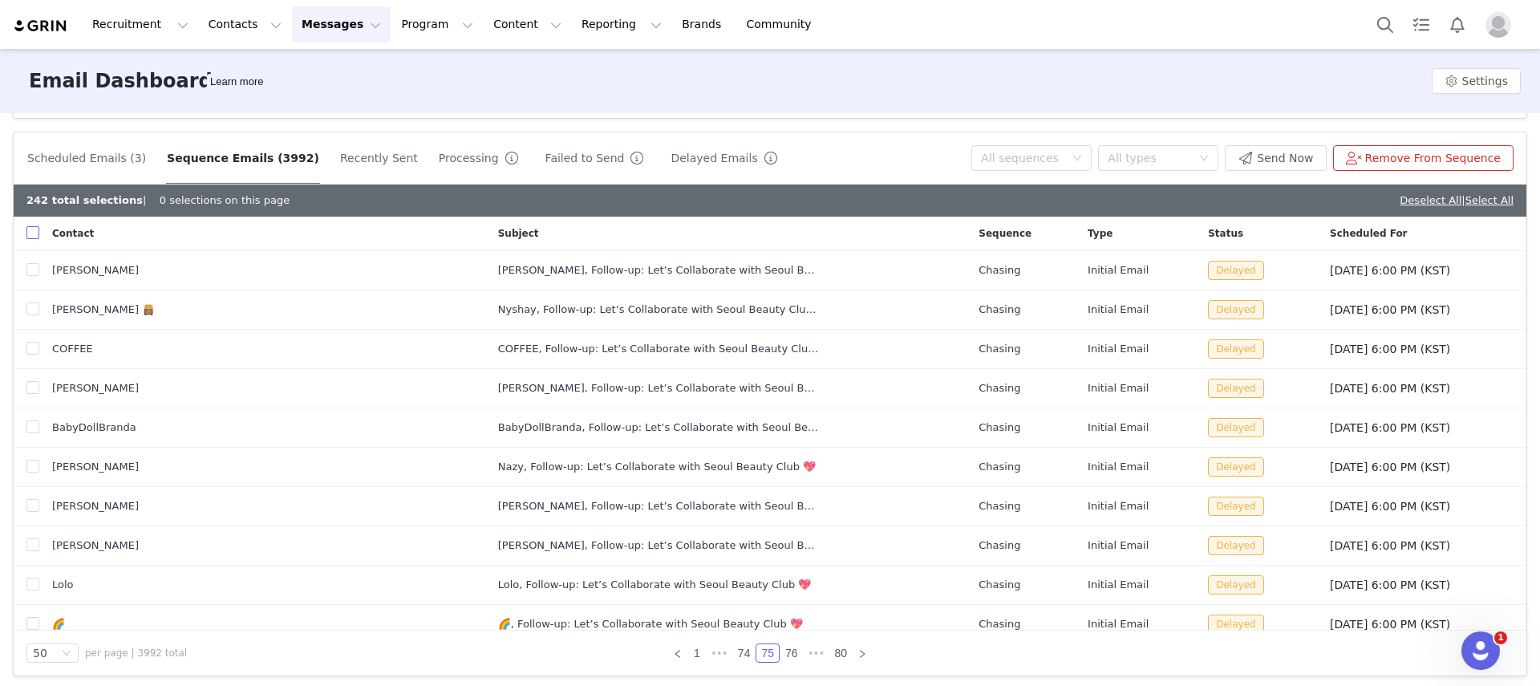
click at [29, 238] on input "checkbox" at bounding box center [32, 232] width 13 height 13
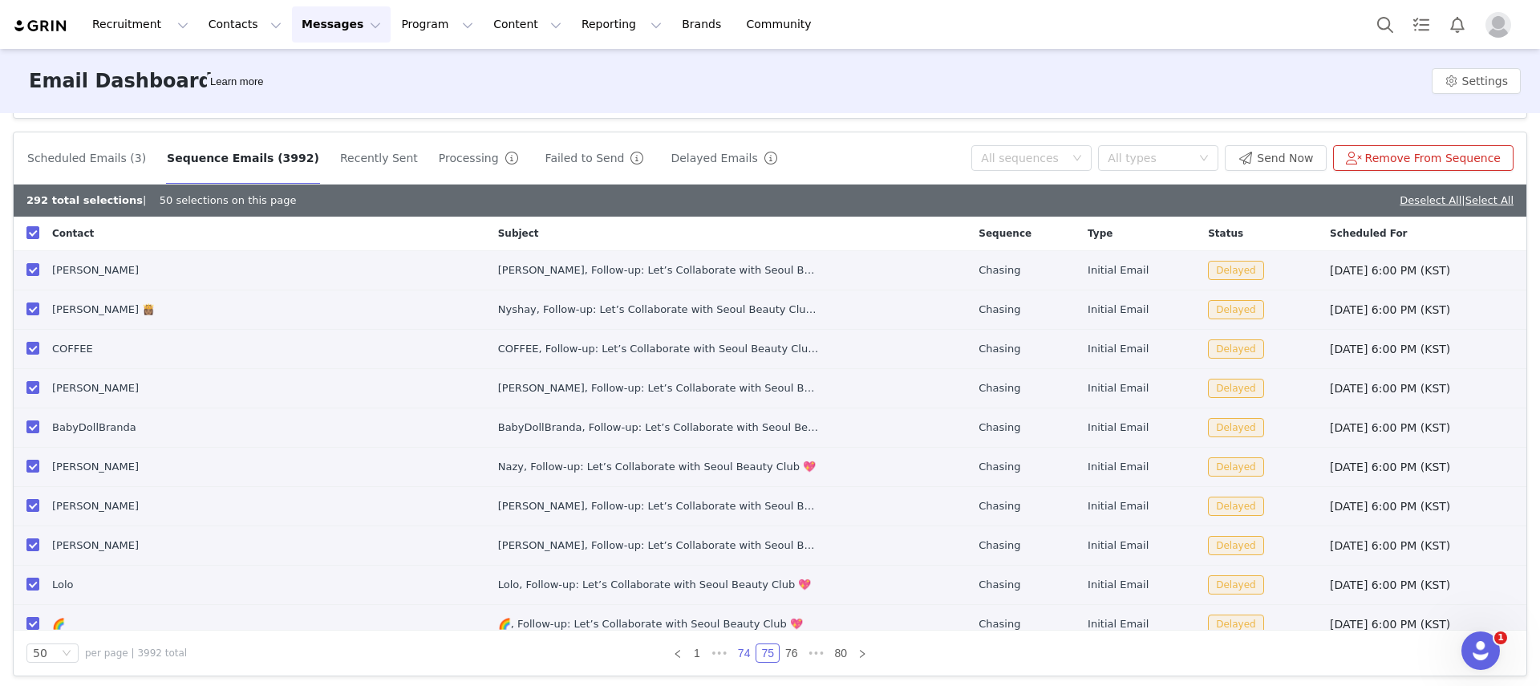
click at [742, 655] on link "74" at bounding box center [744, 653] width 22 height 18
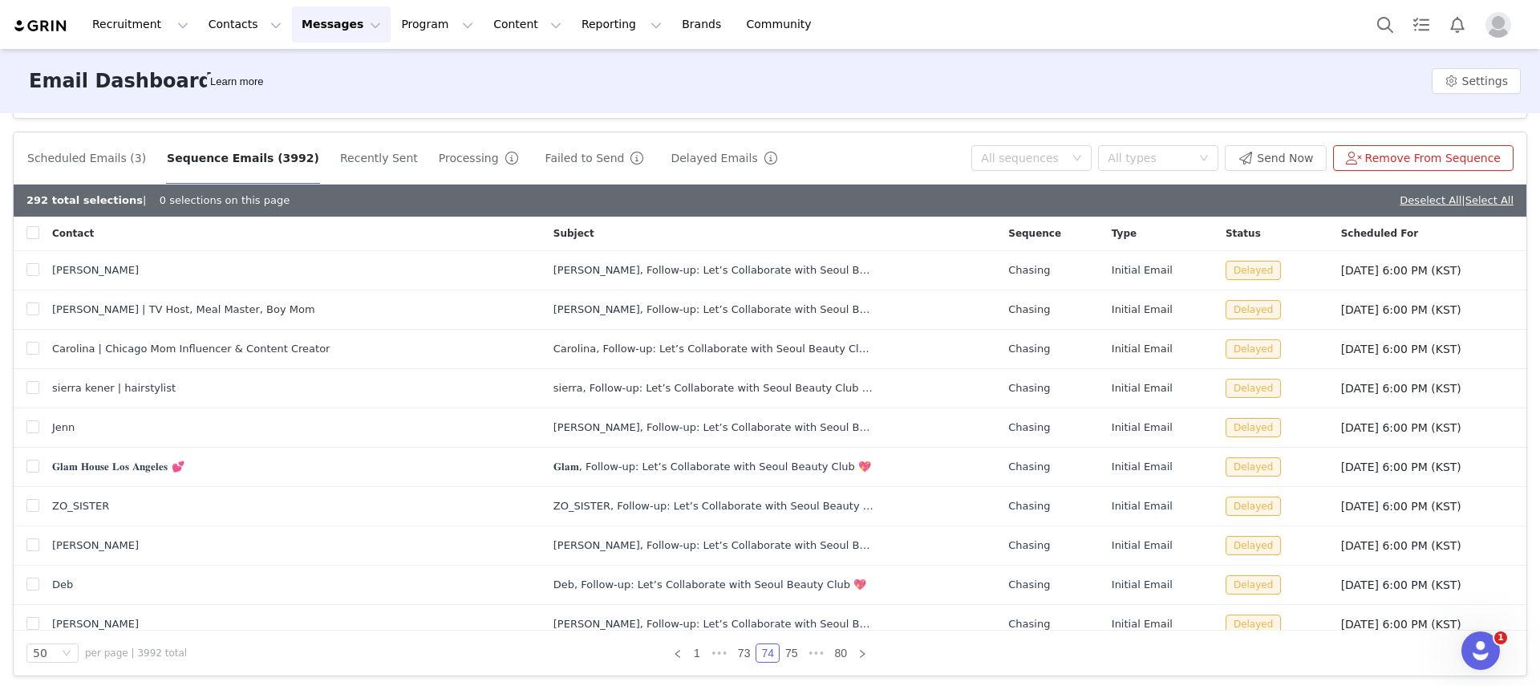
click at [39, 235] on div "Contact" at bounding box center [289, 234] width 501 height 34
click at [35, 233] on input "checkbox" at bounding box center [32, 232] width 13 height 13
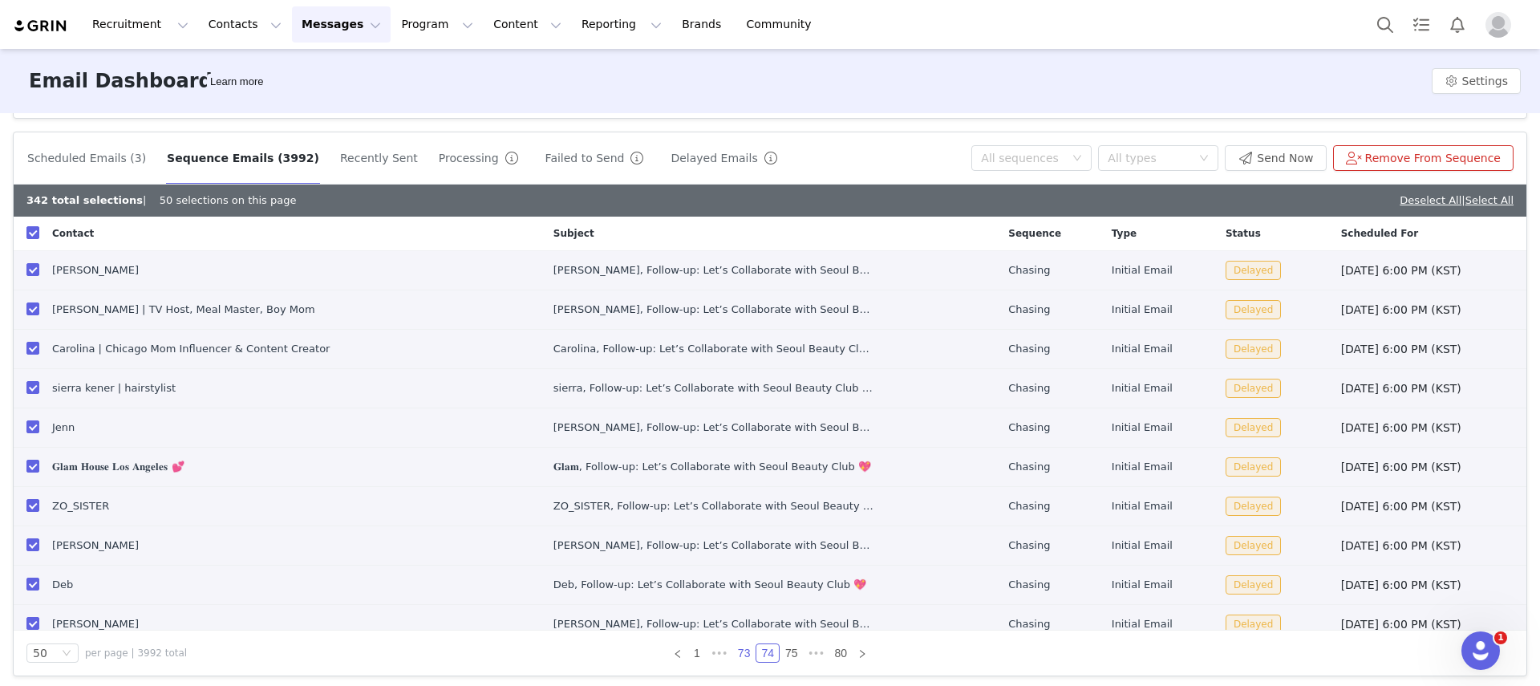
click at [736, 654] on link "73" at bounding box center [744, 653] width 22 height 18
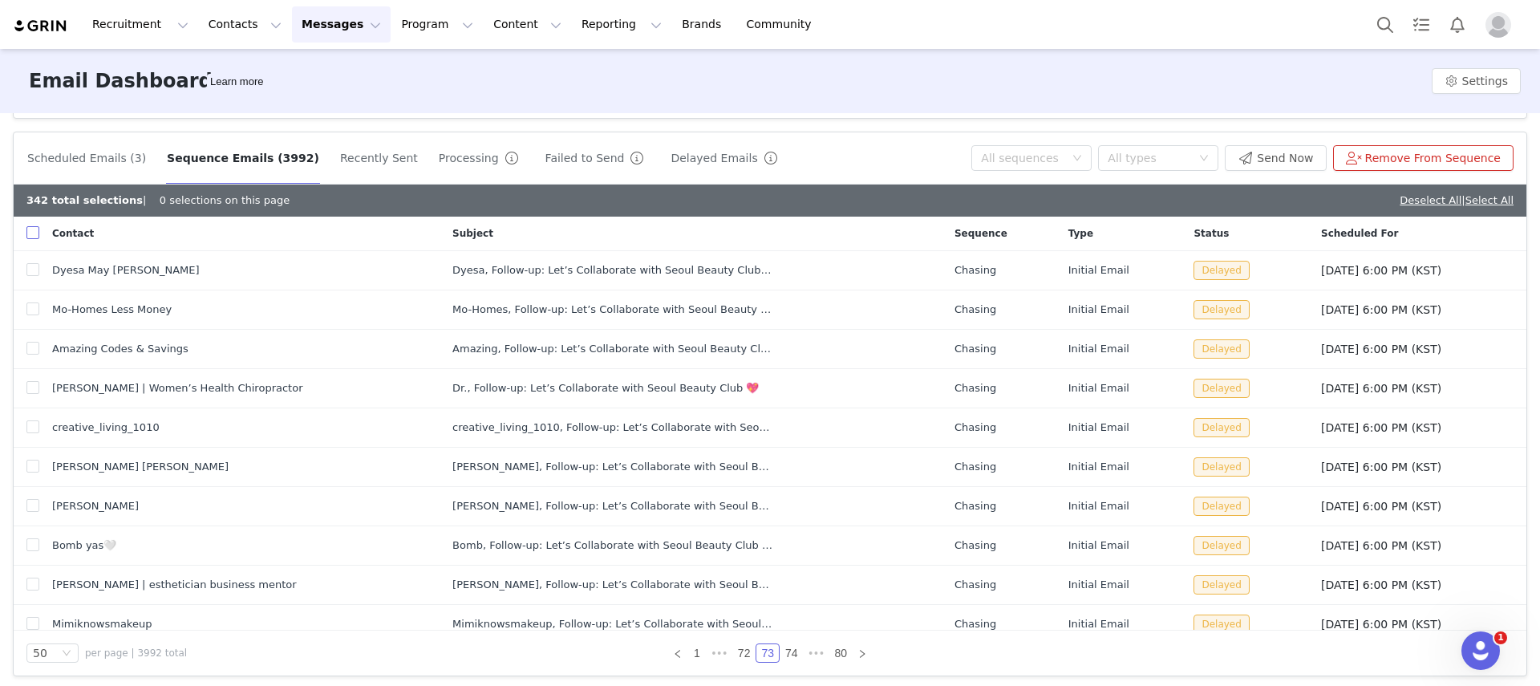
click at [33, 235] on input "checkbox" at bounding box center [32, 232] width 13 height 13
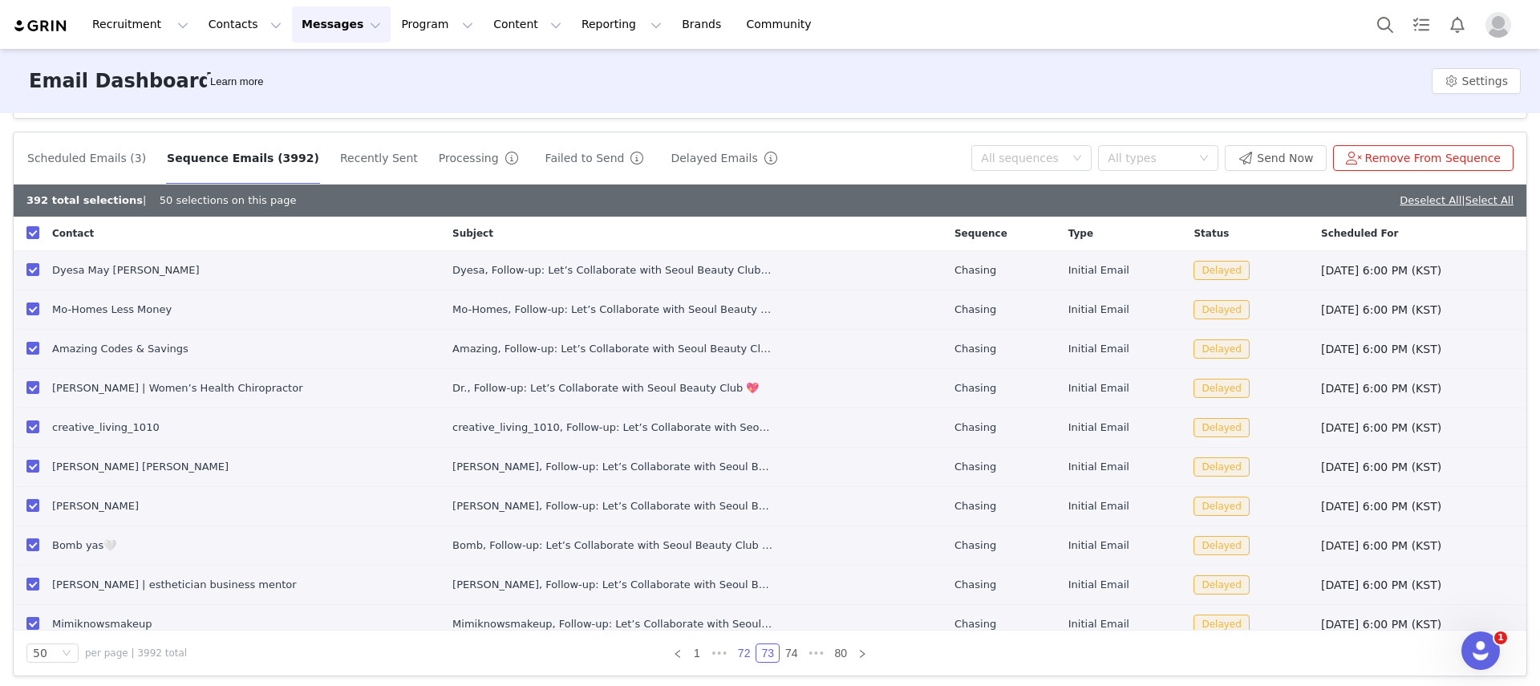
click at [737, 647] on link "72" at bounding box center [744, 653] width 22 height 18
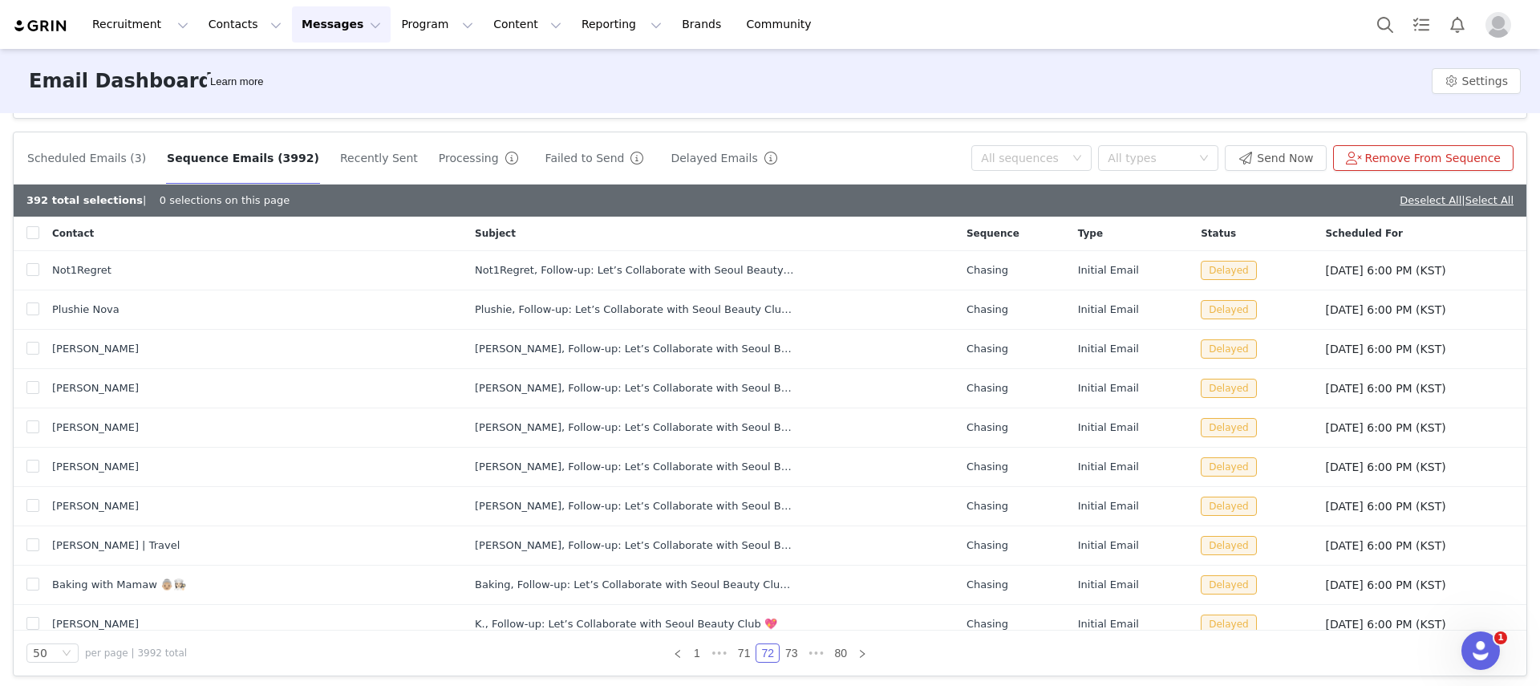
click at [39, 233] on div "Contact" at bounding box center [250, 234] width 423 height 34
click at [38, 232] on input "checkbox" at bounding box center [32, 232] width 13 height 13
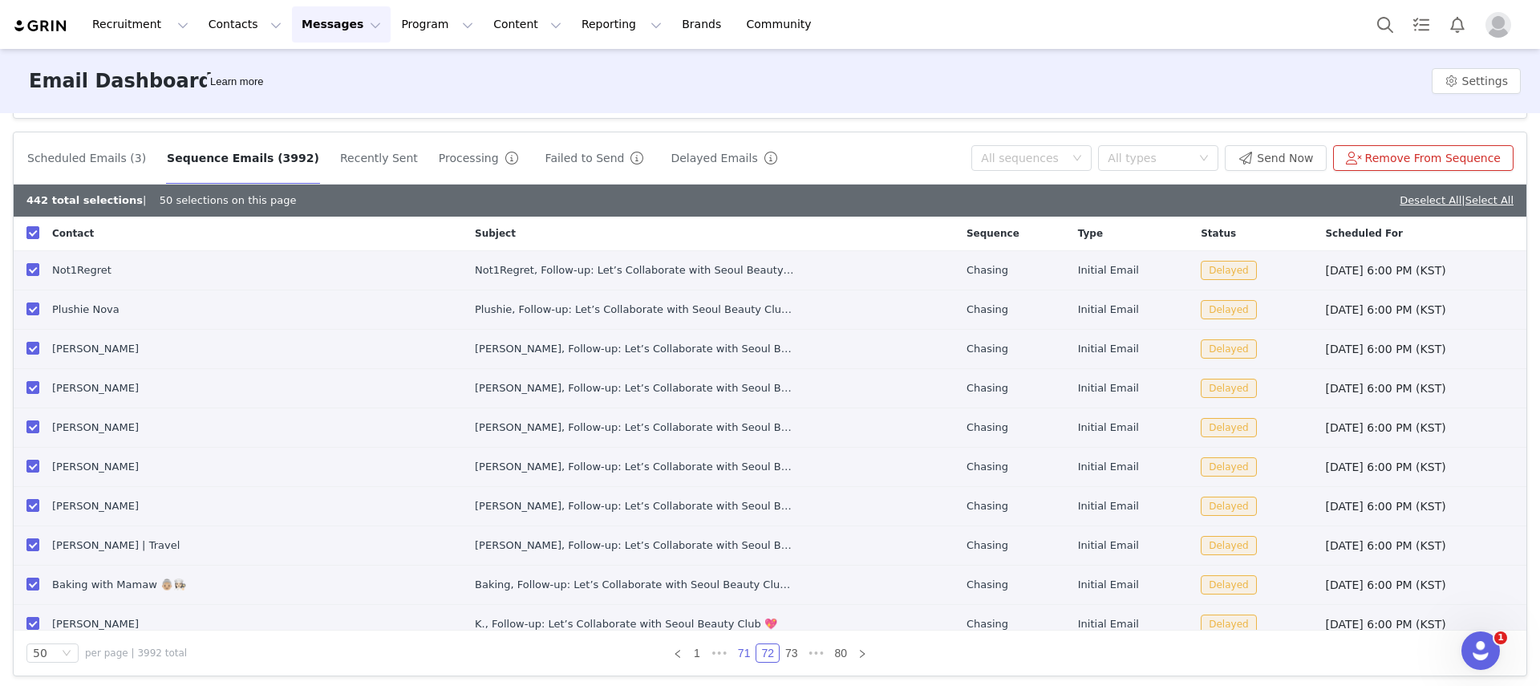
click at [744, 650] on link "71" at bounding box center [744, 653] width 22 height 18
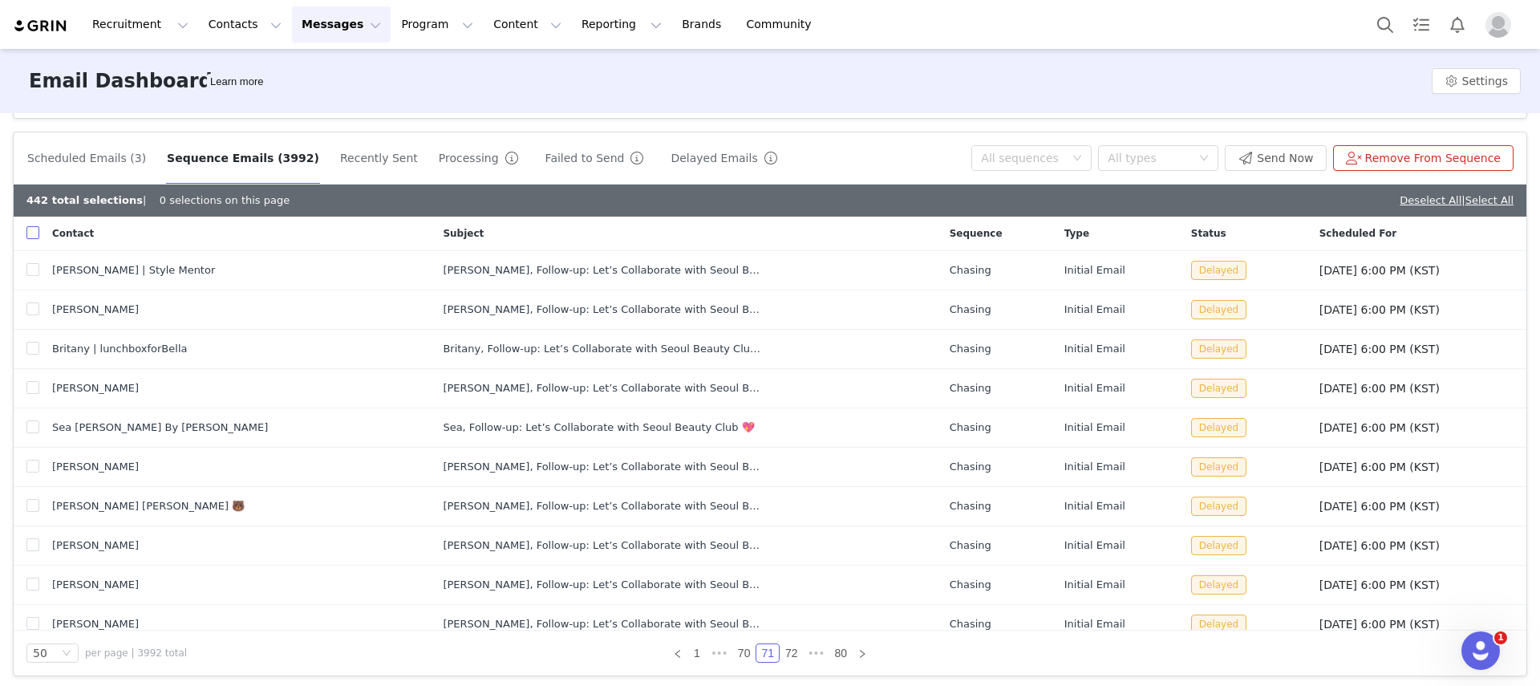
click at [27, 229] on input "checkbox" at bounding box center [32, 232] width 13 height 13
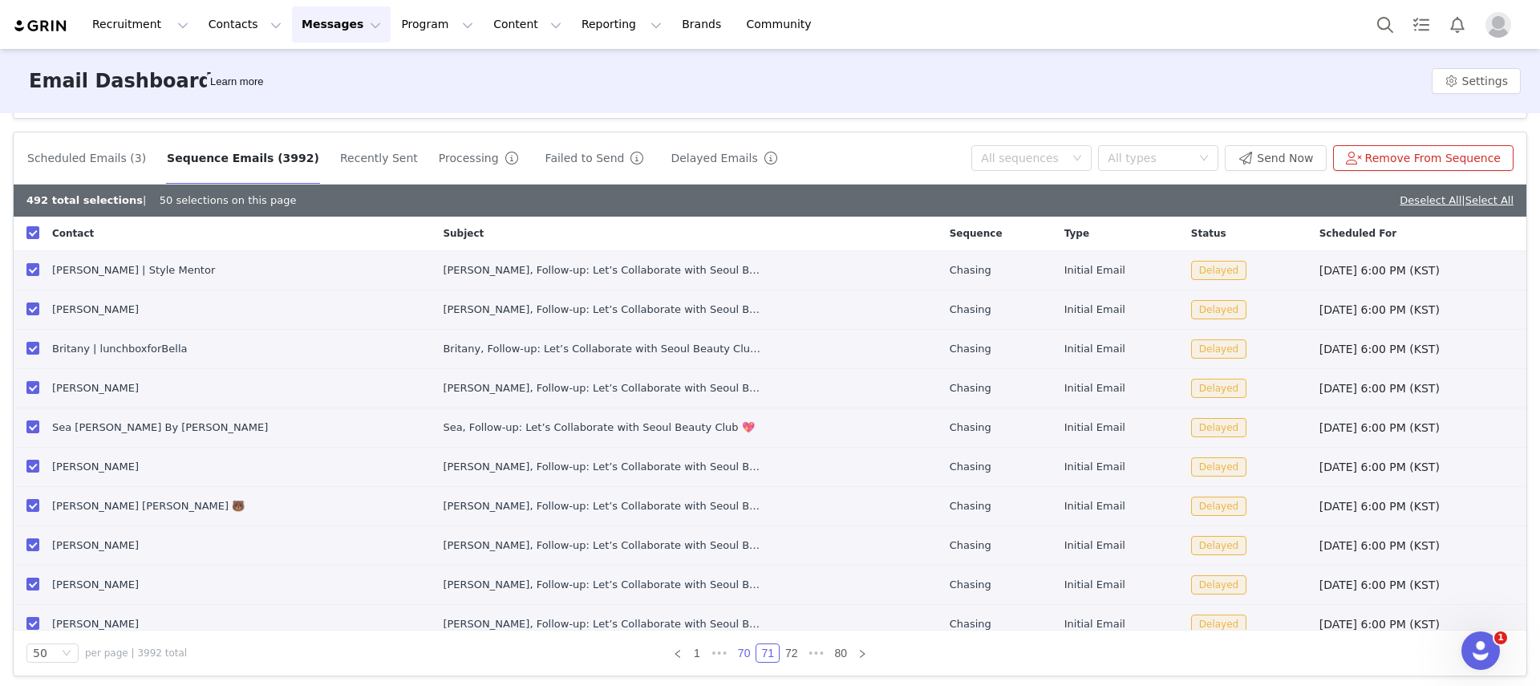
click at [736, 652] on link "70" at bounding box center [744, 653] width 22 height 18
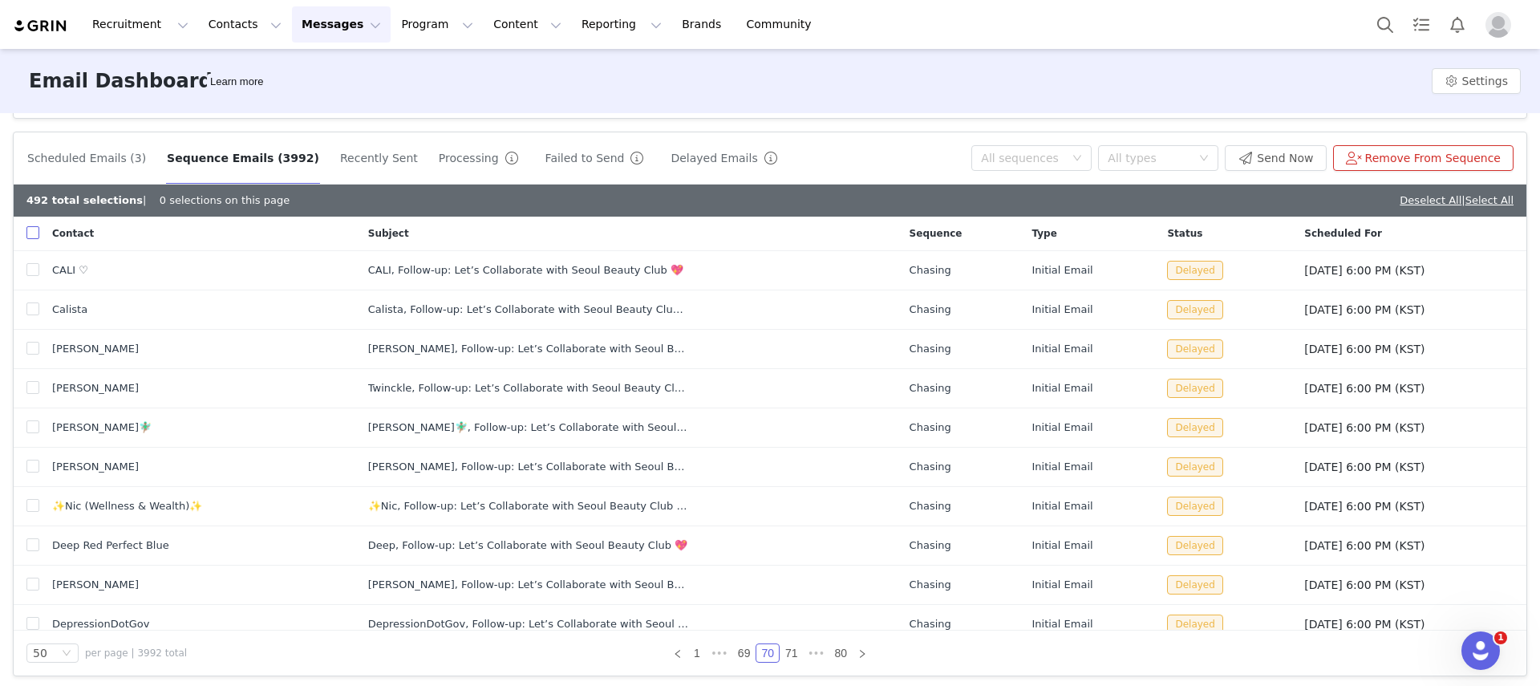
click at [37, 237] on input "checkbox" at bounding box center [32, 232] width 13 height 13
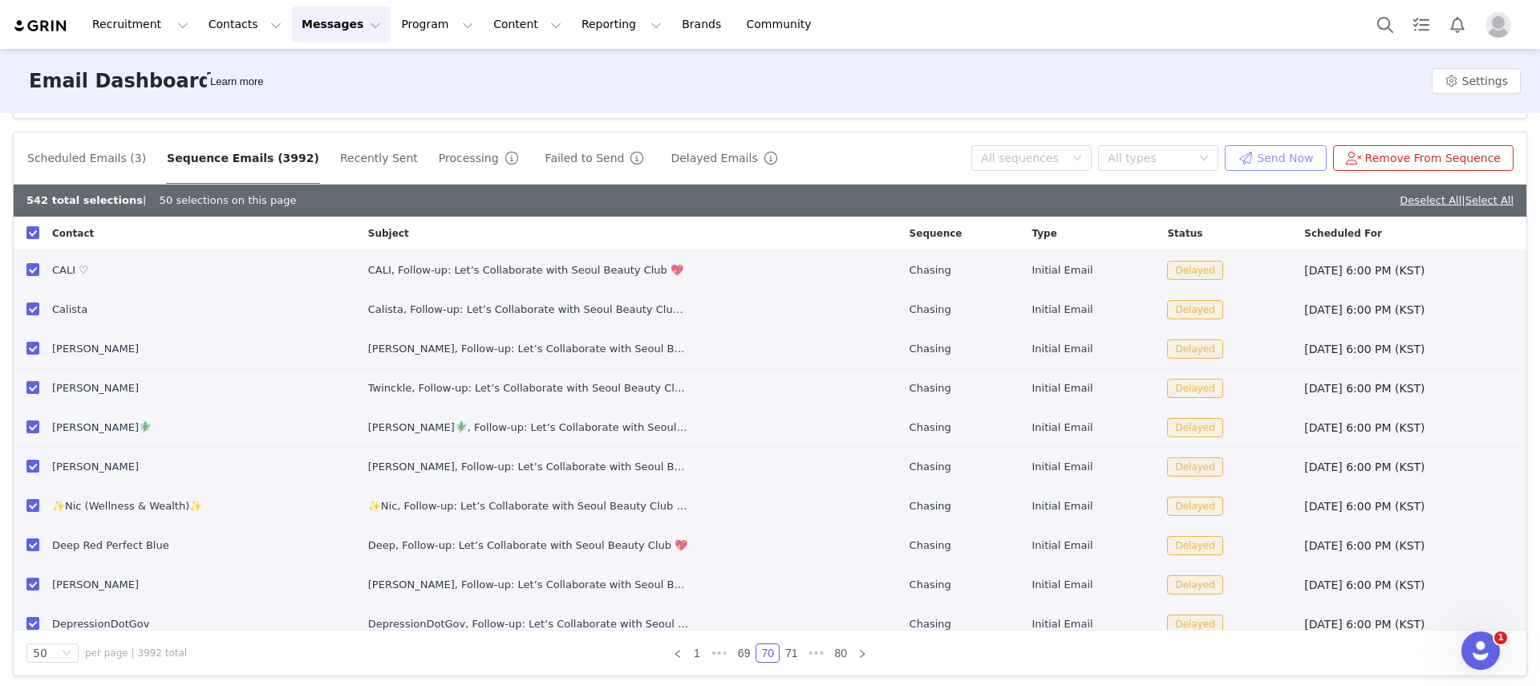
click at [1263, 152] on button "Send Now" at bounding box center [1275, 158] width 101 height 26
click at [1263, 148] on button "Send Now" at bounding box center [1275, 158] width 101 height 26
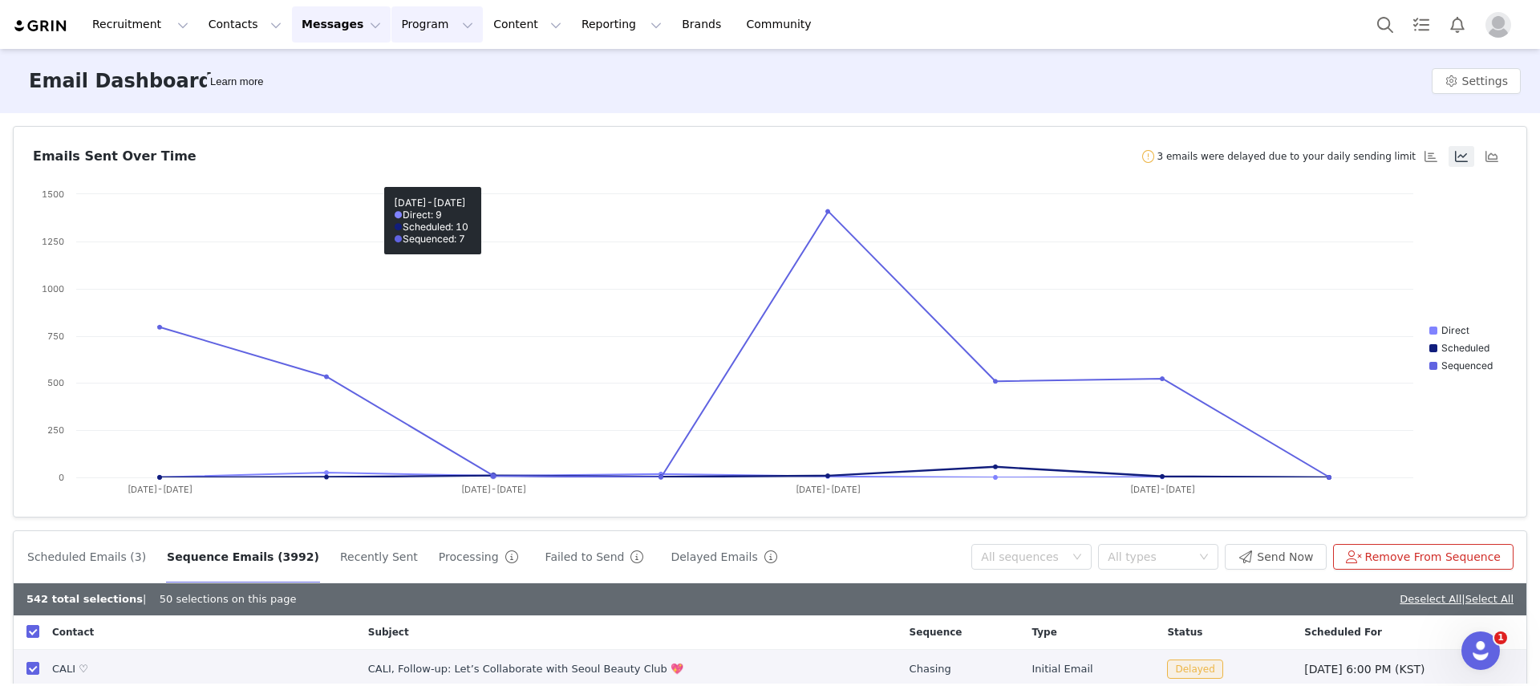
click at [391, 11] on button "Program Program" at bounding box center [436, 24] width 91 height 36
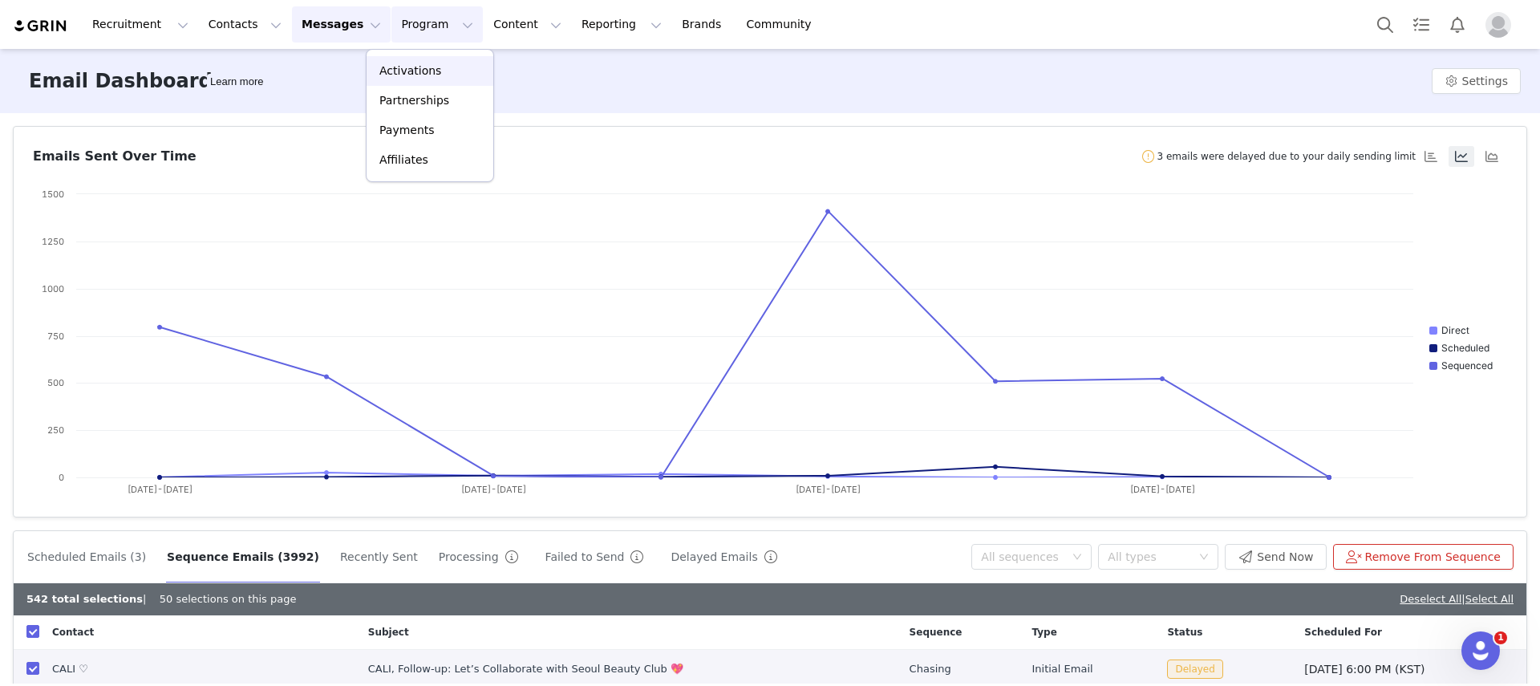
click at [437, 76] on div "Activations" at bounding box center [429, 71] width 107 height 17
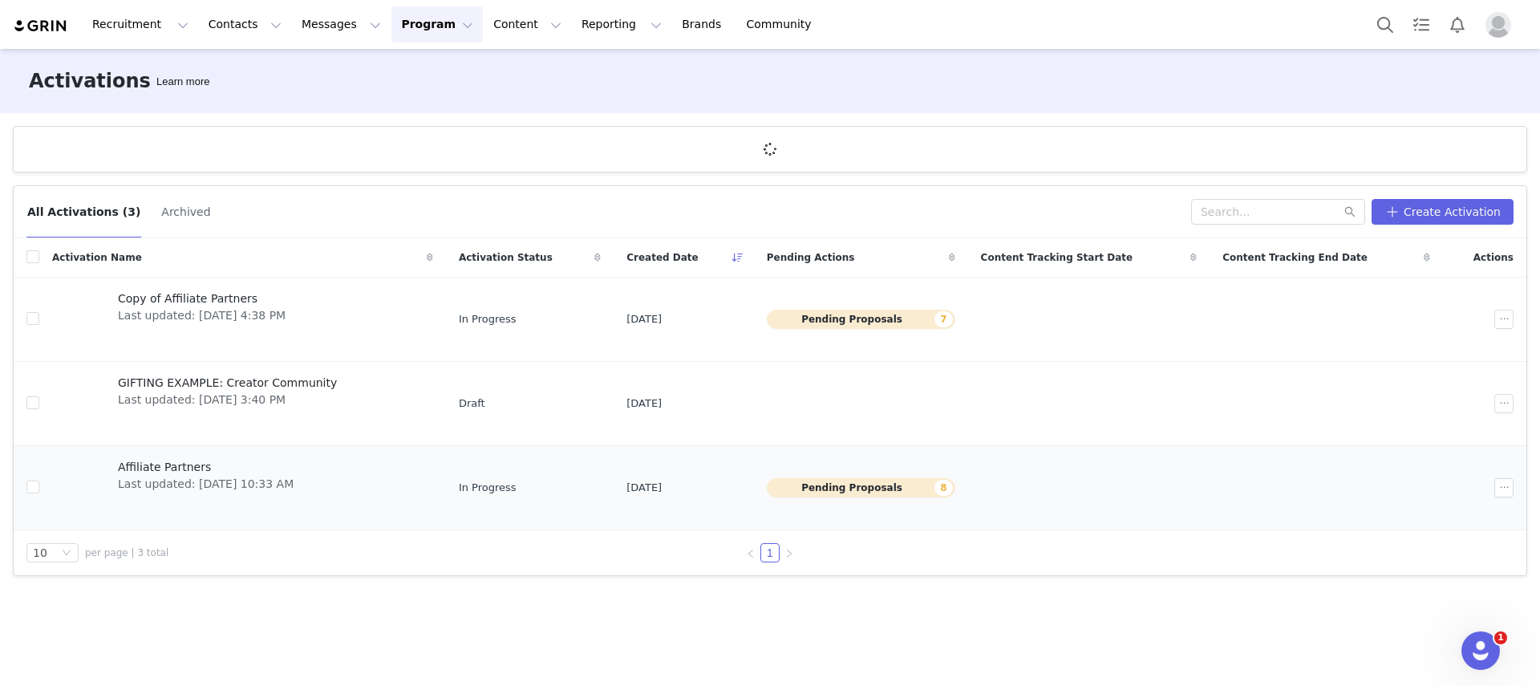
click at [166, 482] on span "Last updated: [DATE] 10:33 AM" at bounding box center [206, 484] width 176 height 17
